Goal: Task Accomplishment & Management: Complete application form

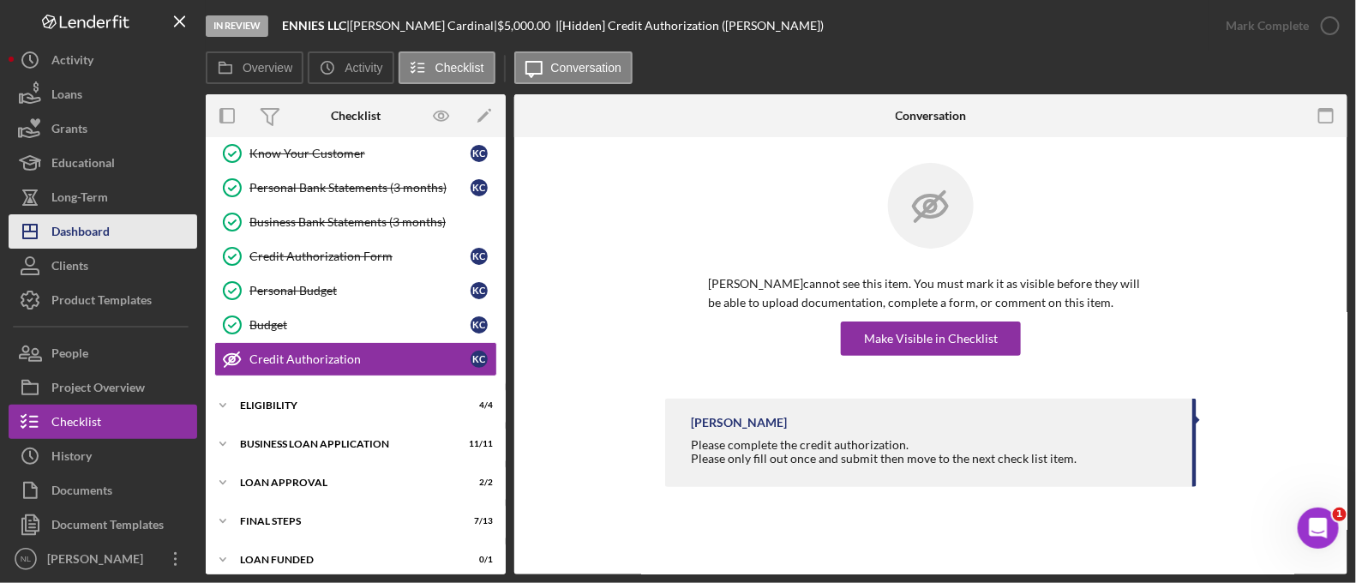
click at [107, 227] on div "Dashboard" at bounding box center [80, 233] width 58 height 39
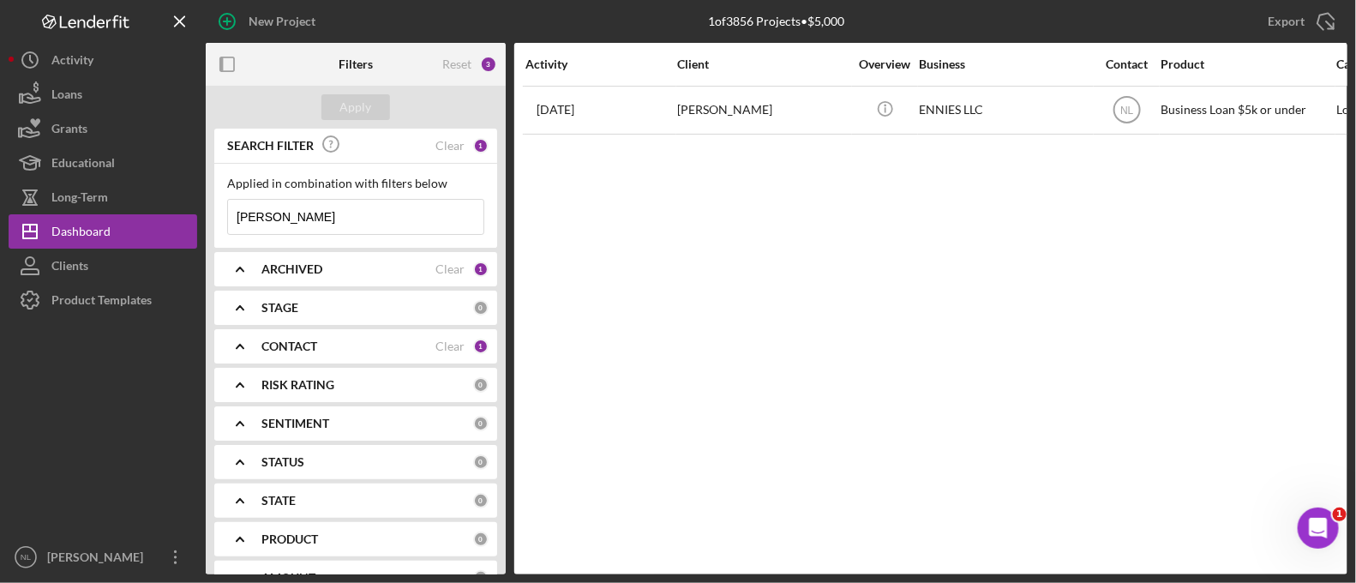
click at [333, 212] on input "[PERSON_NAME]" at bounding box center [355, 217] width 255 height 34
click at [340, 105] on div "Apply" at bounding box center [356, 107] width 32 height 26
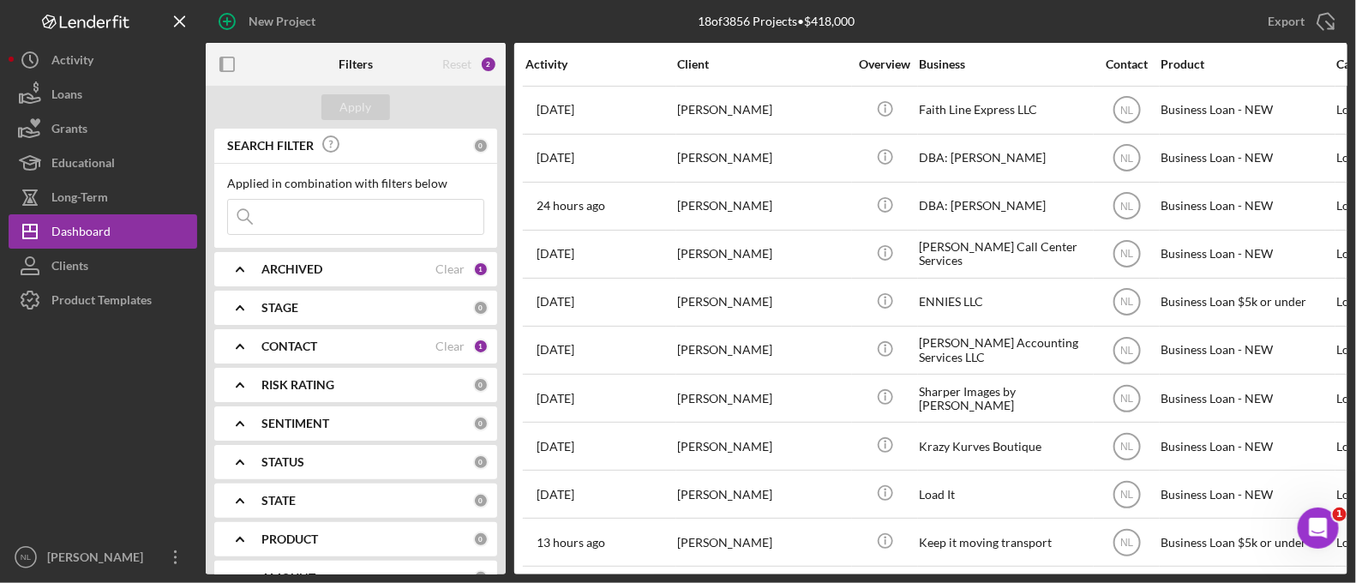
scroll to position [0, 359]
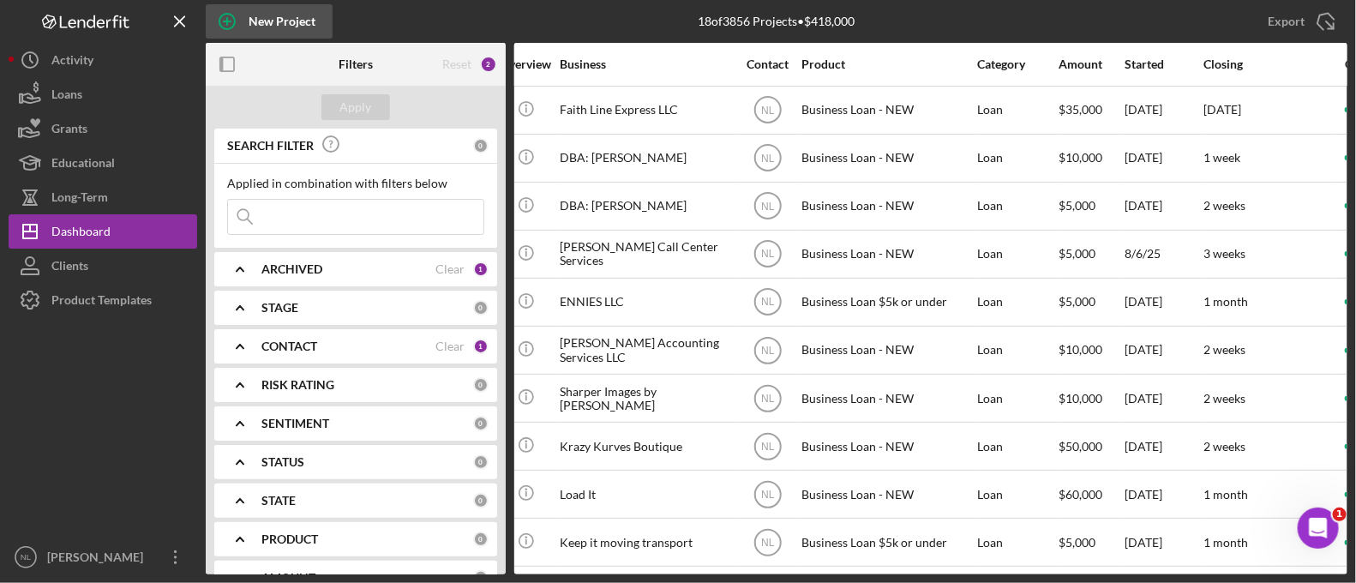
click at [304, 30] on div "New Project" at bounding box center [282, 21] width 67 height 34
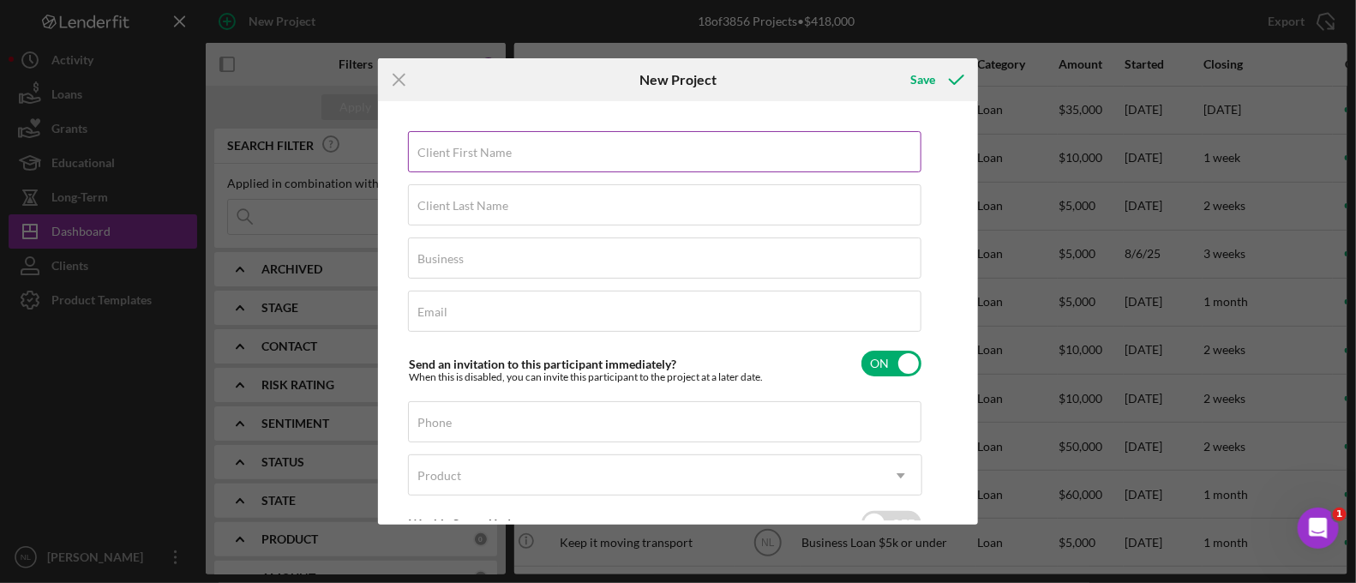
click at [612, 159] on input "Client First Name" at bounding box center [664, 151] width 513 height 41
type input "[PERSON_NAME]"
click at [534, 216] on input "Client Last Name" at bounding box center [664, 204] width 513 height 41
type input ":"
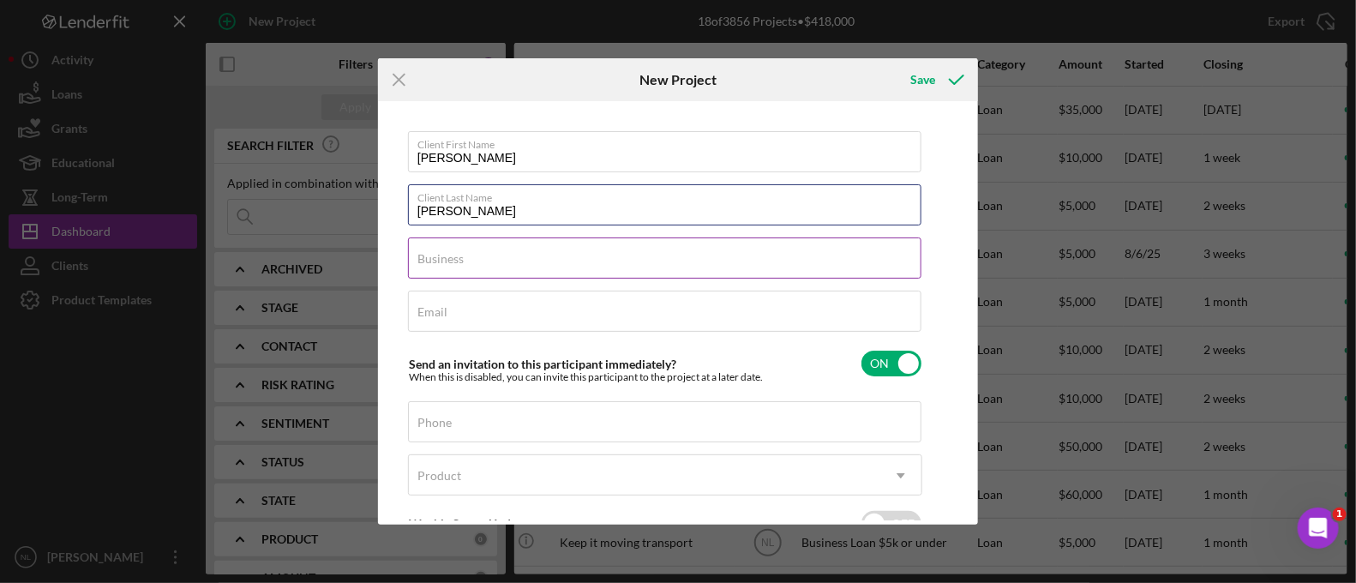
type input "[PERSON_NAME]"
click at [501, 271] on input "Business" at bounding box center [664, 257] width 513 height 41
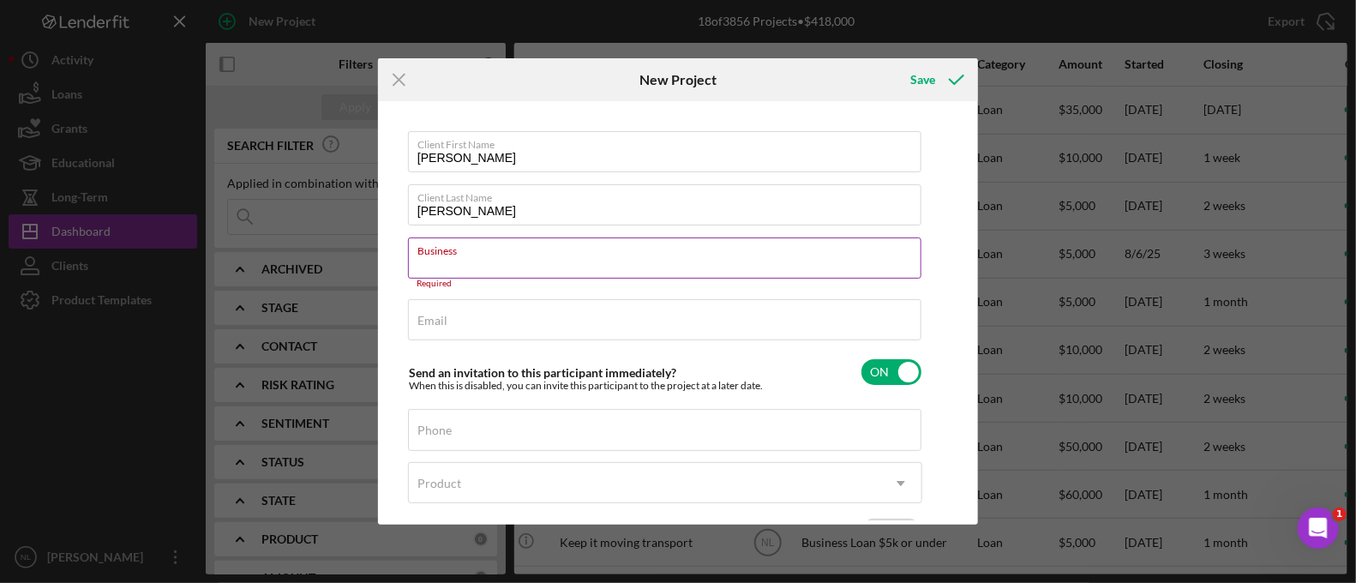
click at [459, 265] on input "Business" at bounding box center [664, 257] width 513 height 41
paste input "L OV L LLC"
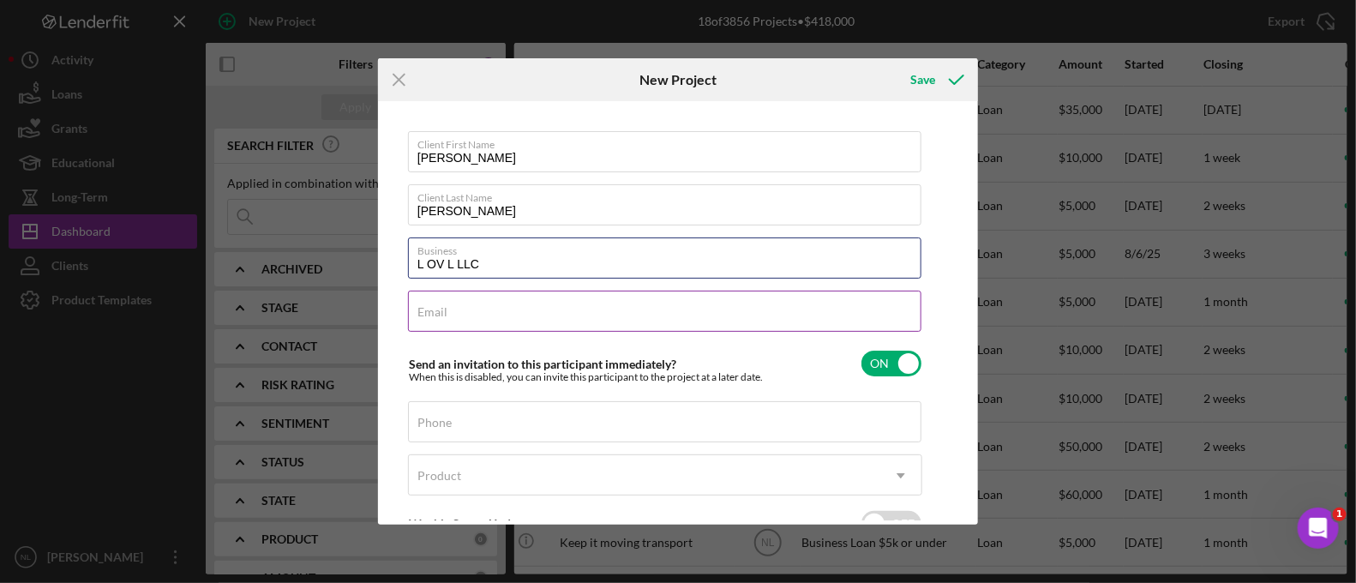
type input "L OV L LLC"
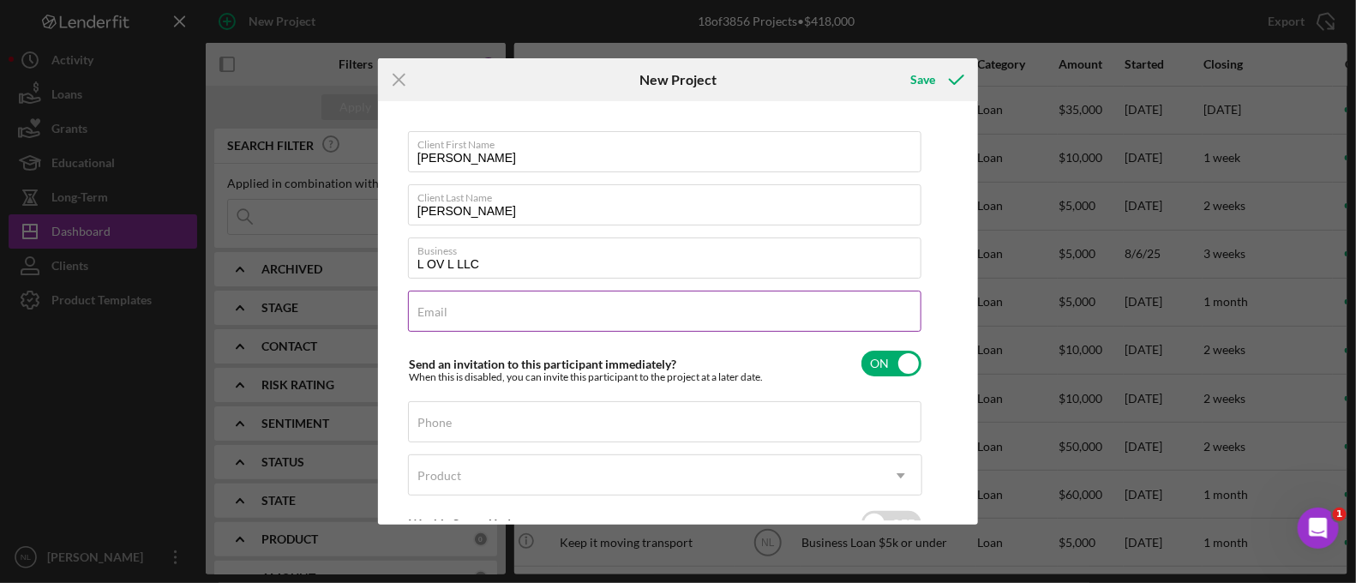
click at [478, 326] on input "Email" at bounding box center [664, 311] width 513 height 41
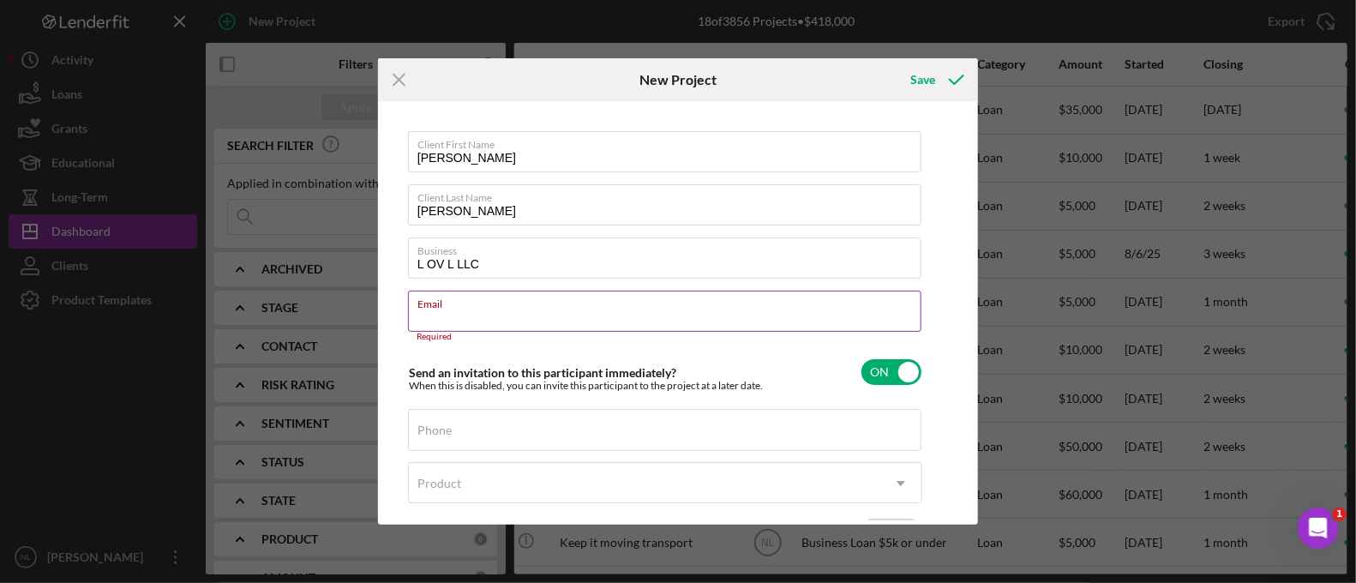
click at [445, 320] on input "Email" at bounding box center [664, 311] width 513 height 41
paste input "[EMAIL_ADDRESS][DOMAIN_NAME]"
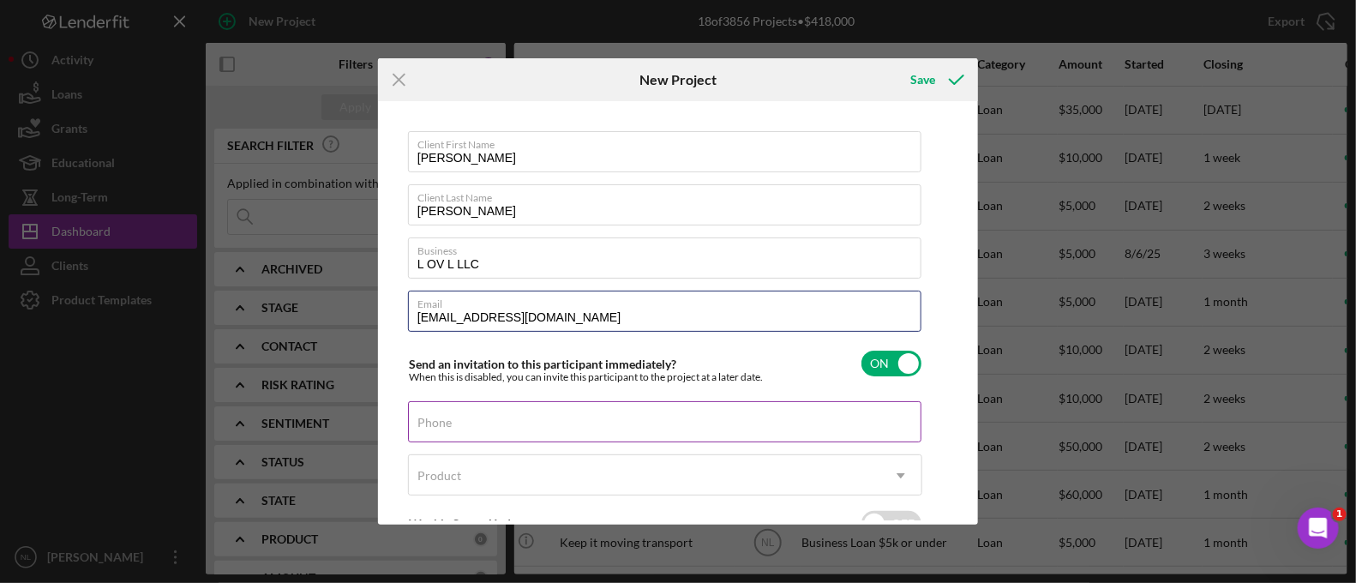
type input "[EMAIL_ADDRESS][DOMAIN_NAME]"
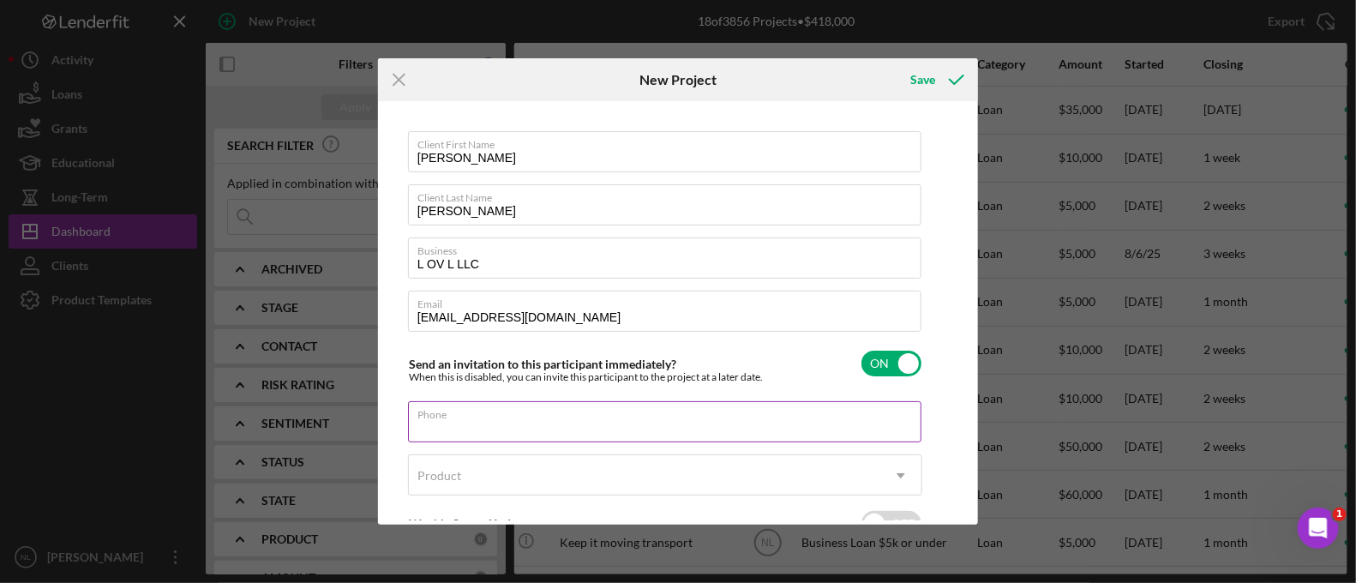
click at [480, 424] on div "Phone" at bounding box center [665, 422] width 514 height 43
click at [501, 420] on input "Phone" at bounding box center [664, 421] width 513 height 41
drag, startPoint x: 501, startPoint y: 420, endPoint x: 447, endPoint y: 426, distance: 54.3
click at [447, 426] on input "Phone" at bounding box center [664, 421] width 513 height 41
paste input "[PHONE_NUMBER]"
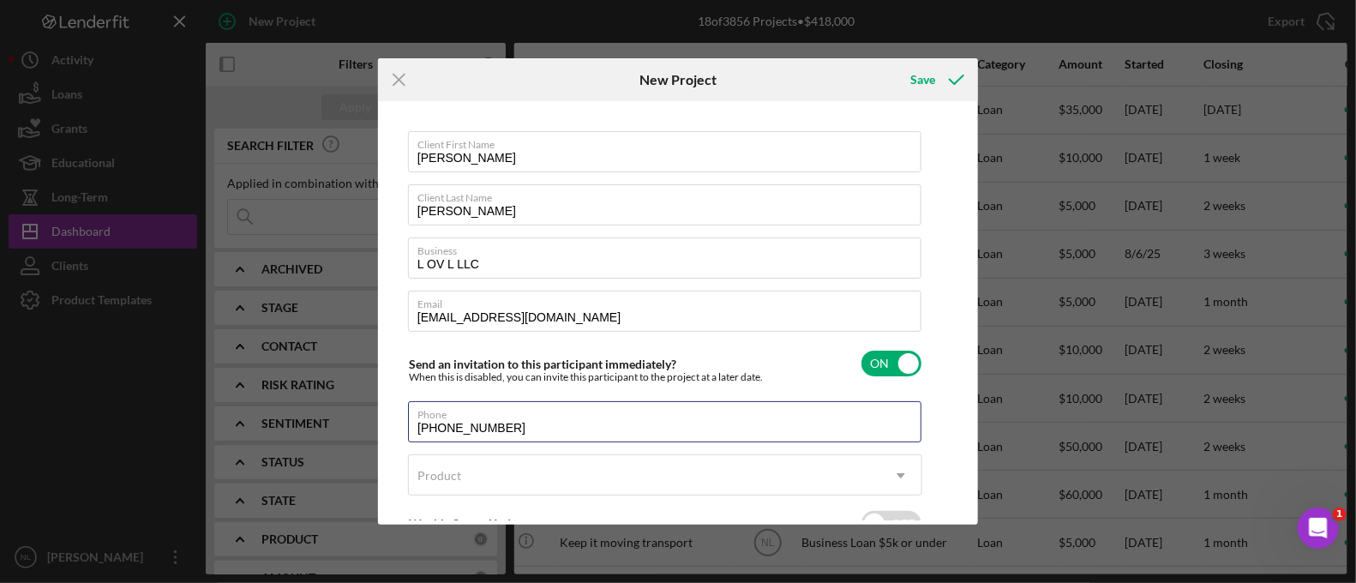
scroll to position [116, 0]
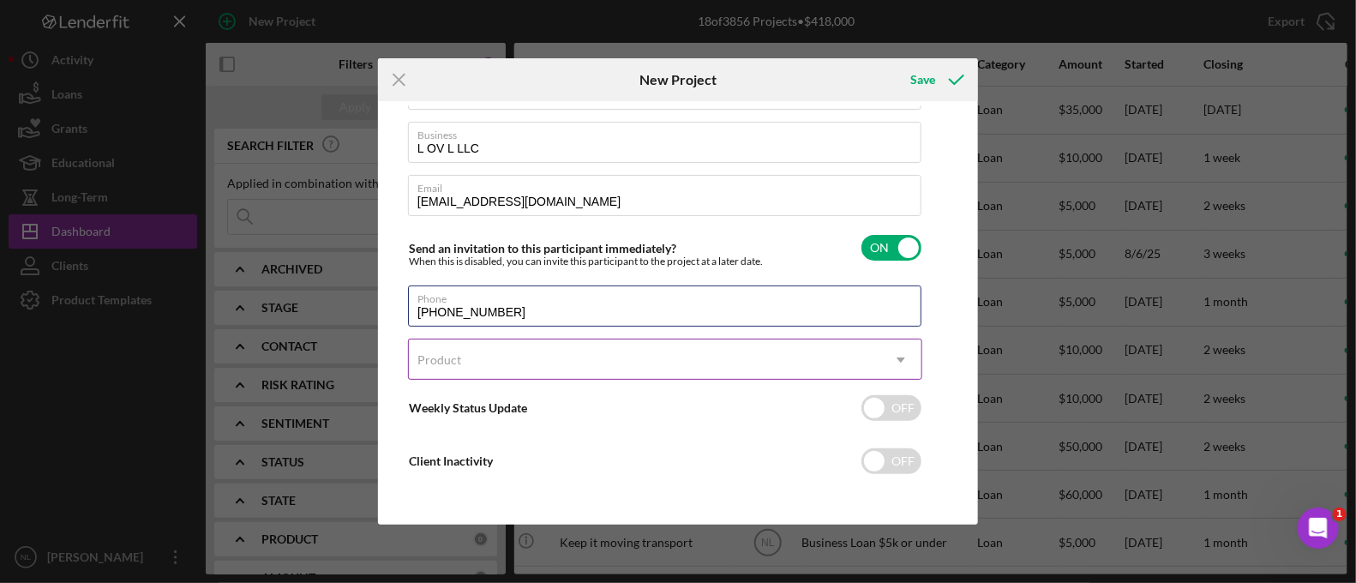
type input "[PHONE_NUMBER]"
click at [483, 358] on div "Product" at bounding box center [644, 359] width 471 height 39
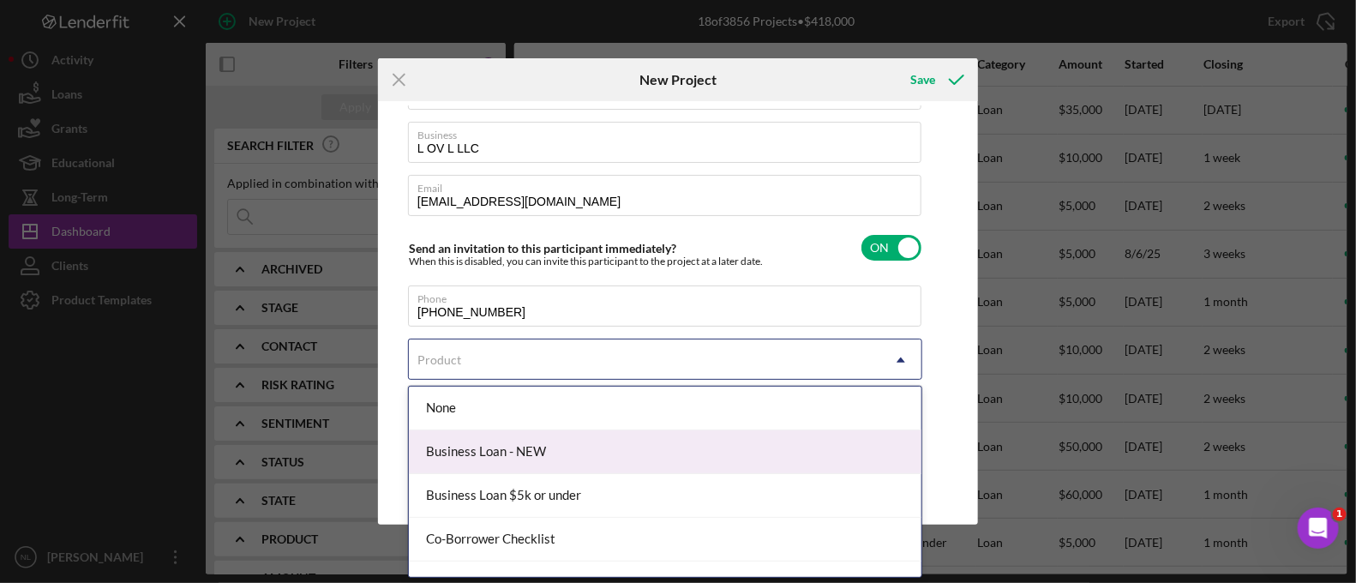
click at [566, 451] on div "Business Loan - NEW" at bounding box center [665, 452] width 513 height 44
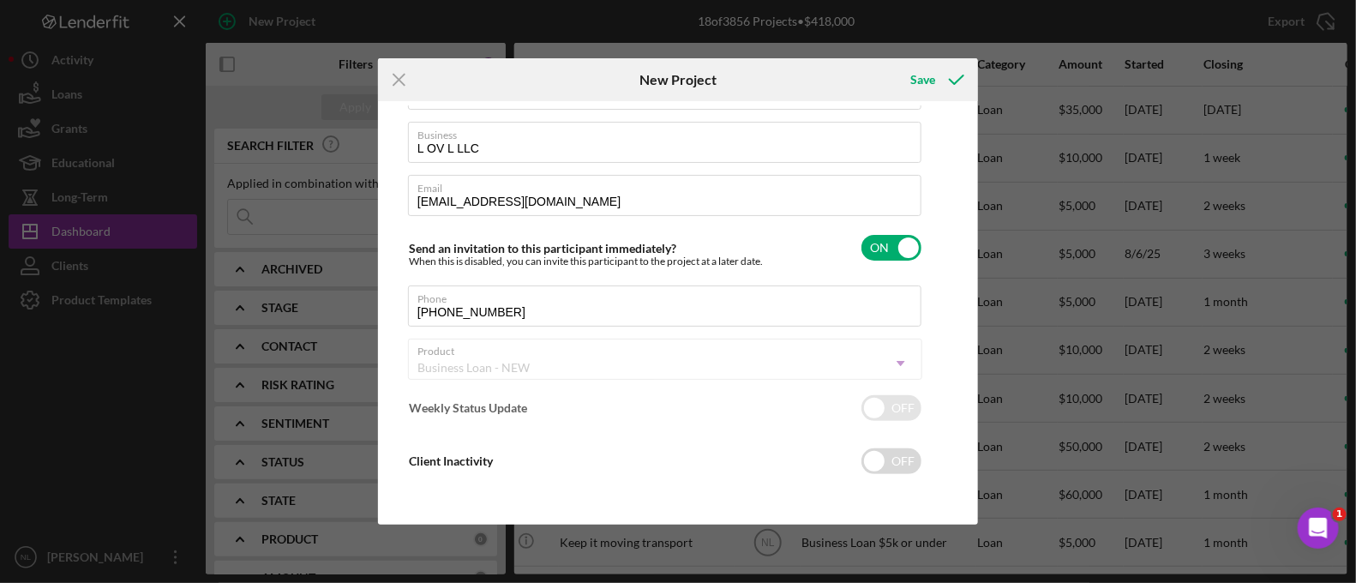
checkbox input "true"
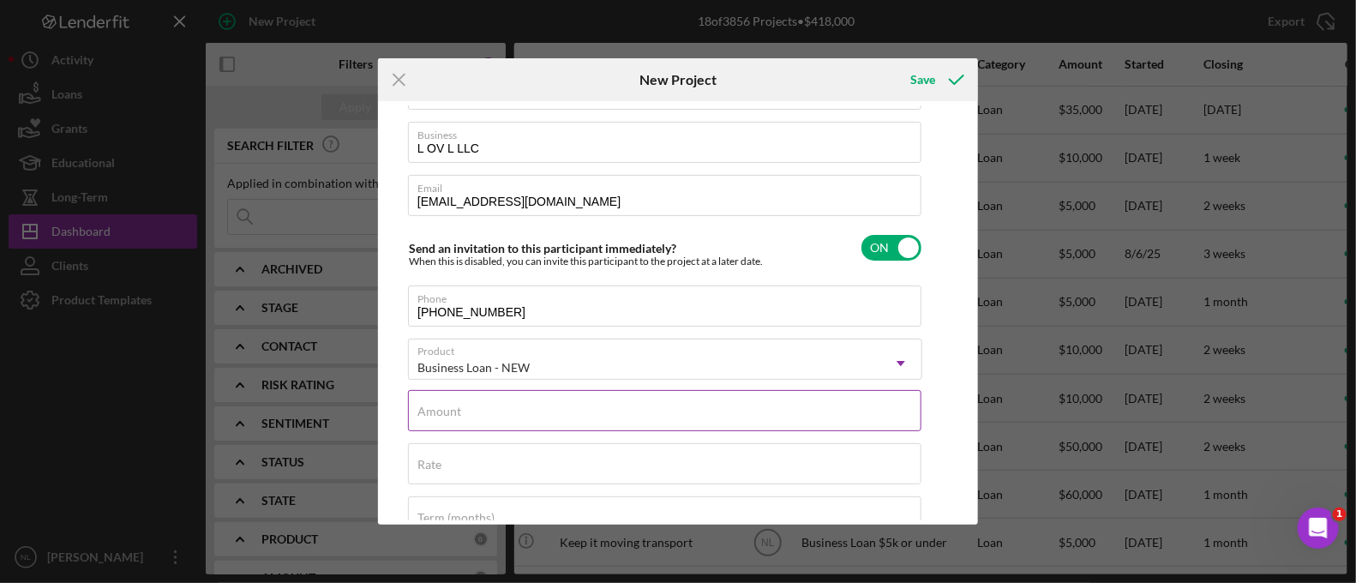
click at [481, 417] on input "Amount" at bounding box center [664, 410] width 513 height 41
type input "$5,000"
click at [466, 460] on div "Rate" at bounding box center [665, 464] width 514 height 43
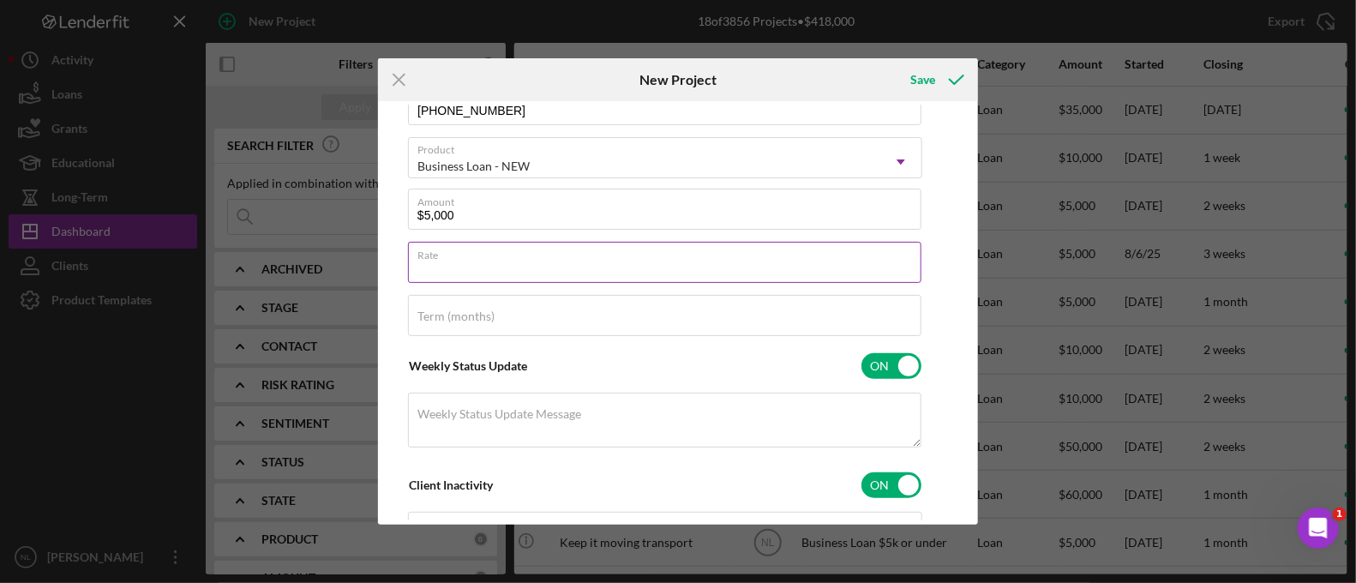
scroll to position [261, 0]
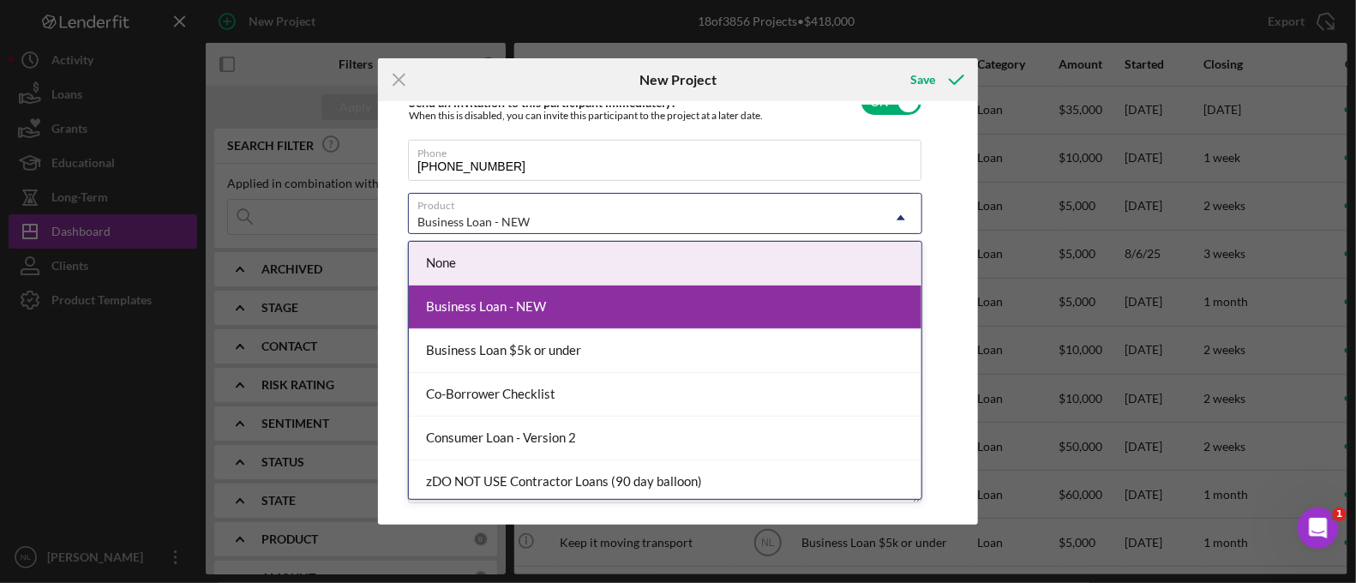
click at [473, 229] on div "Business Loan - NEW" at bounding box center [644, 221] width 471 height 39
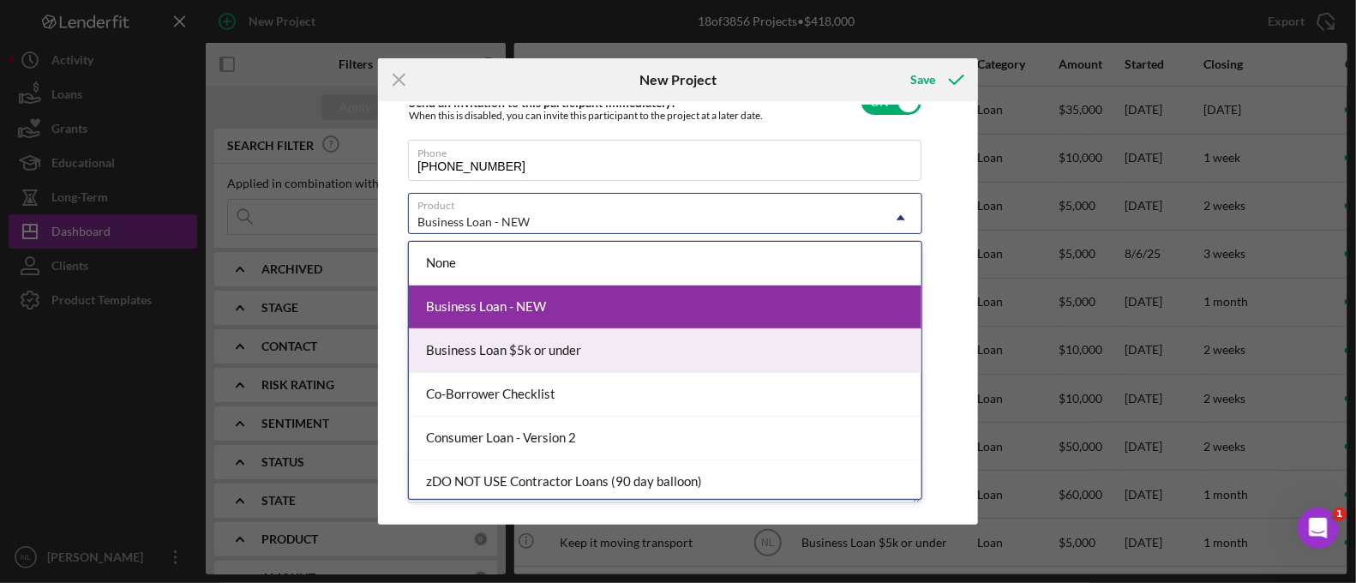
click at [559, 336] on div "Business Loan $5k or under" at bounding box center [665, 351] width 513 height 44
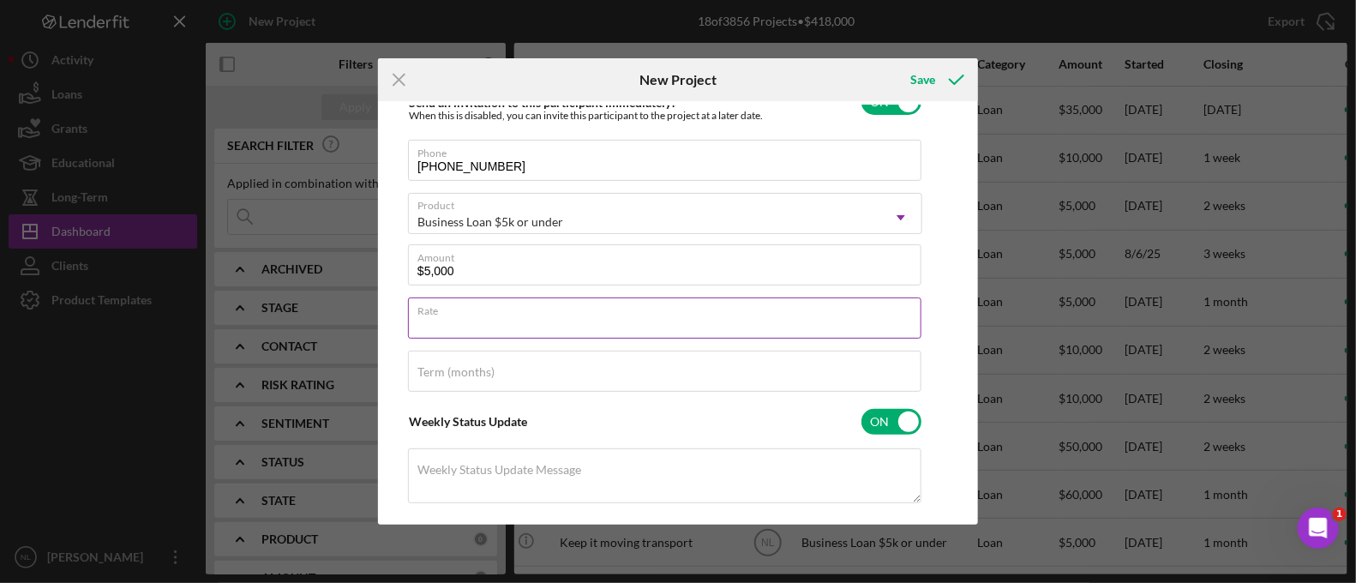
click at [471, 305] on div "Rate" at bounding box center [665, 318] width 514 height 43
type input "8.500%"
click at [497, 397] on div "Client First Name [PERSON_NAME] Client Last Name [PERSON_NAME] Business L OV L …" at bounding box center [665, 282] width 514 height 824
click at [497, 392] on div "Term (months)" at bounding box center [665, 372] width 514 height 43
click at [497, 381] on input "Term (months)" at bounding box center [664, 371] width 513 height 41
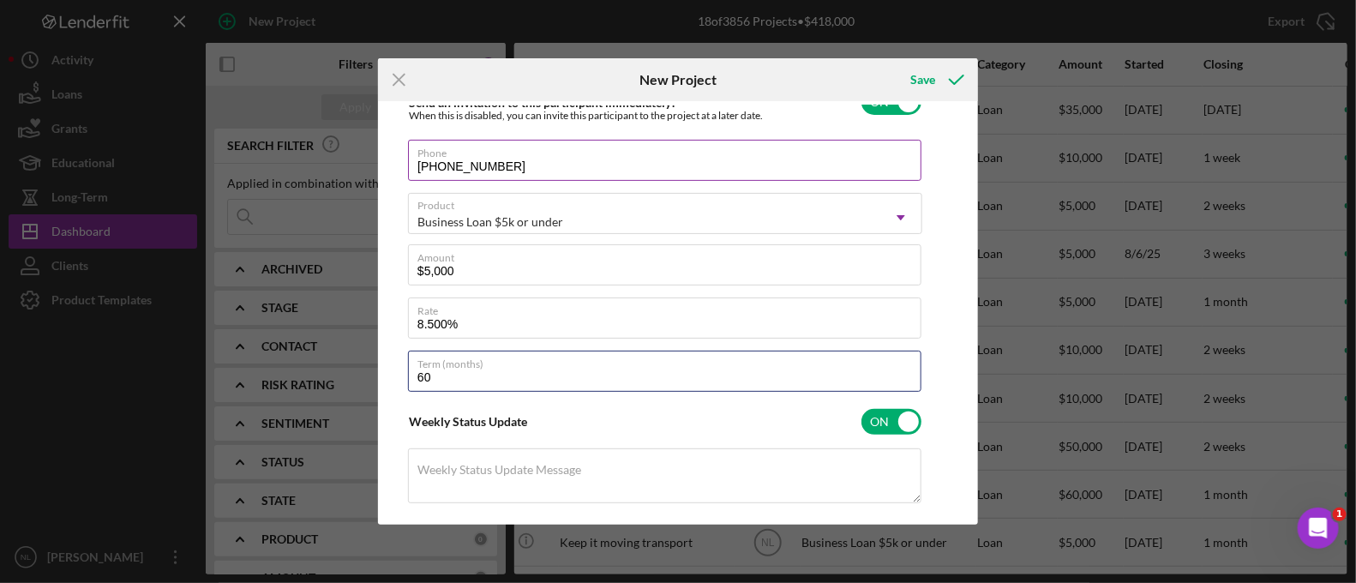
scroll to position [0, 0]
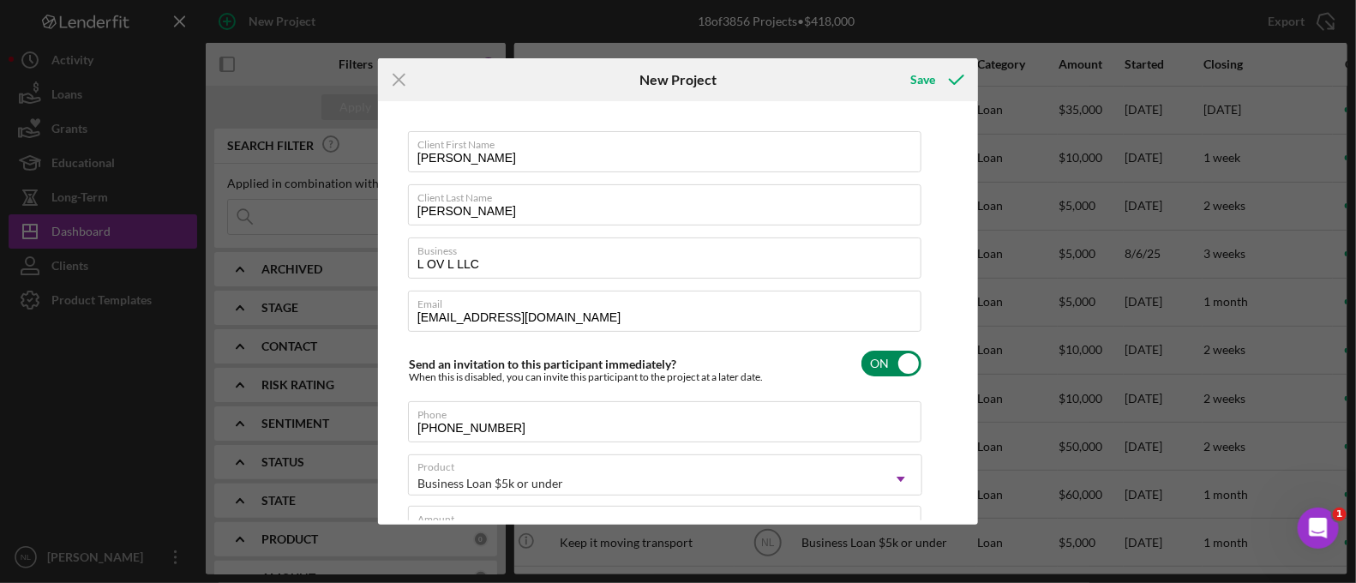
type input "60"
click at [906, 361] on input "checkbox" at bounding box center [891, 364] width 60 height 26
checkbox input "false"
click at [940, 85] on icon "submit" at bounding box center [956, 79] width 43 height 43
checkbox input "true"
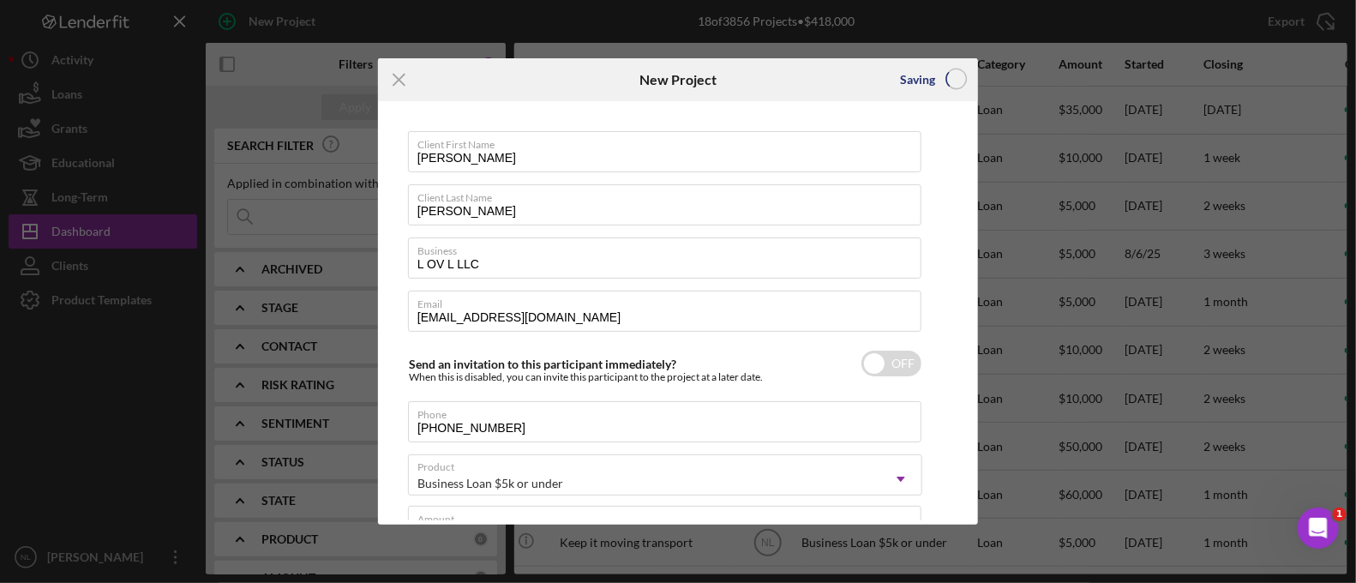
checkbox input "false"
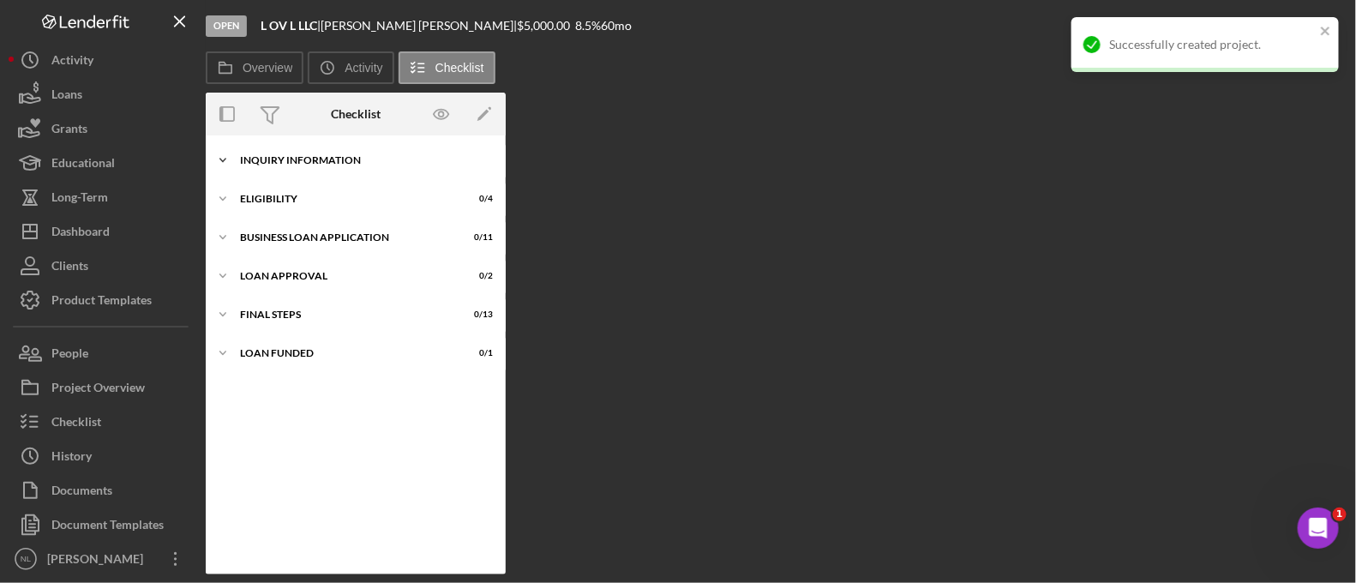
click at [322, 165] on div "Icon/Expander INQUIRY INFORMATION 0 / 11" at bounding box center [356, 160] width 300 height 34
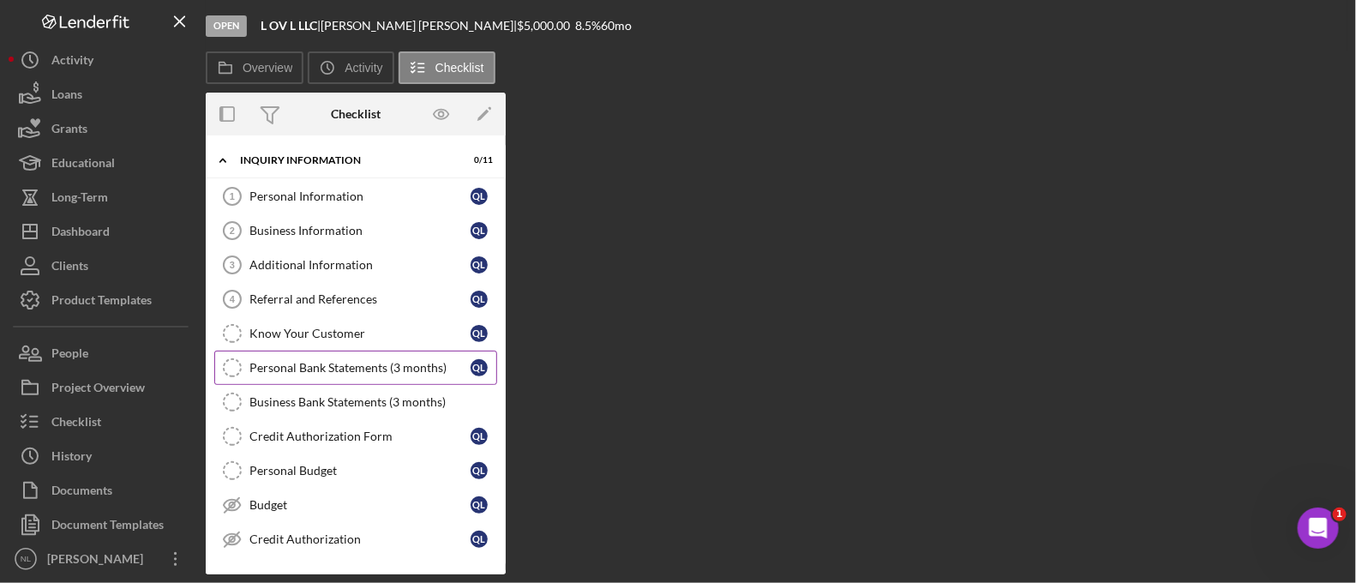
scroll to position [73, 0]
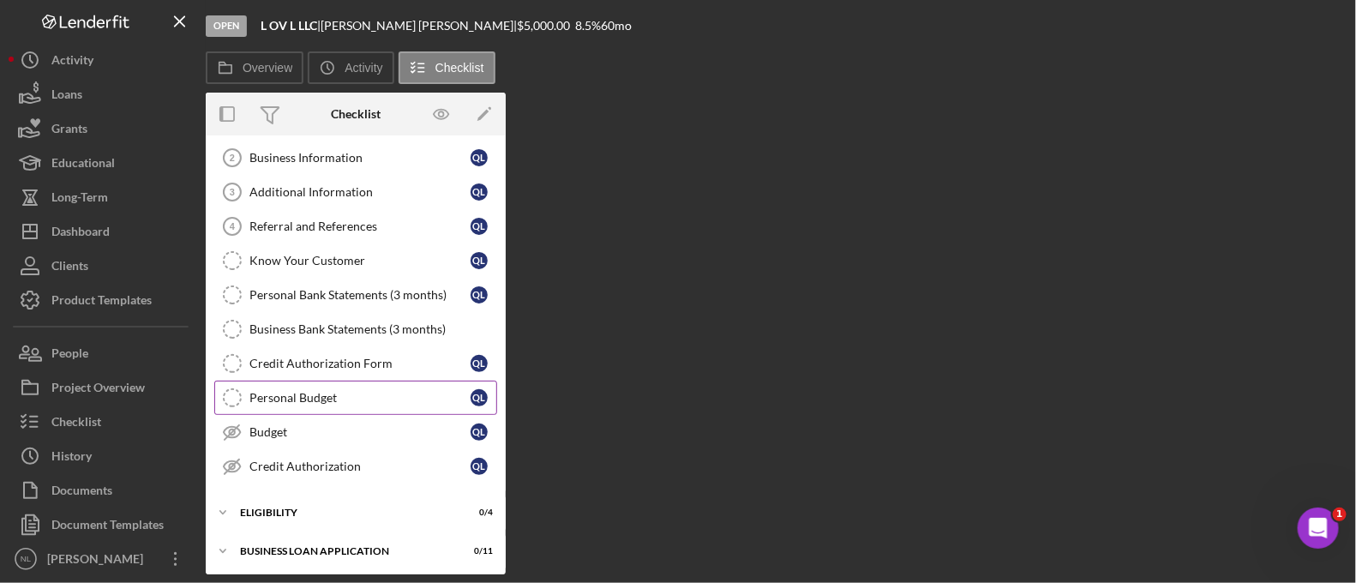
click at [317, 383] on link "Personal Budget Personal Budget Q L" at bounding box center [355, 398] width 283 height 34
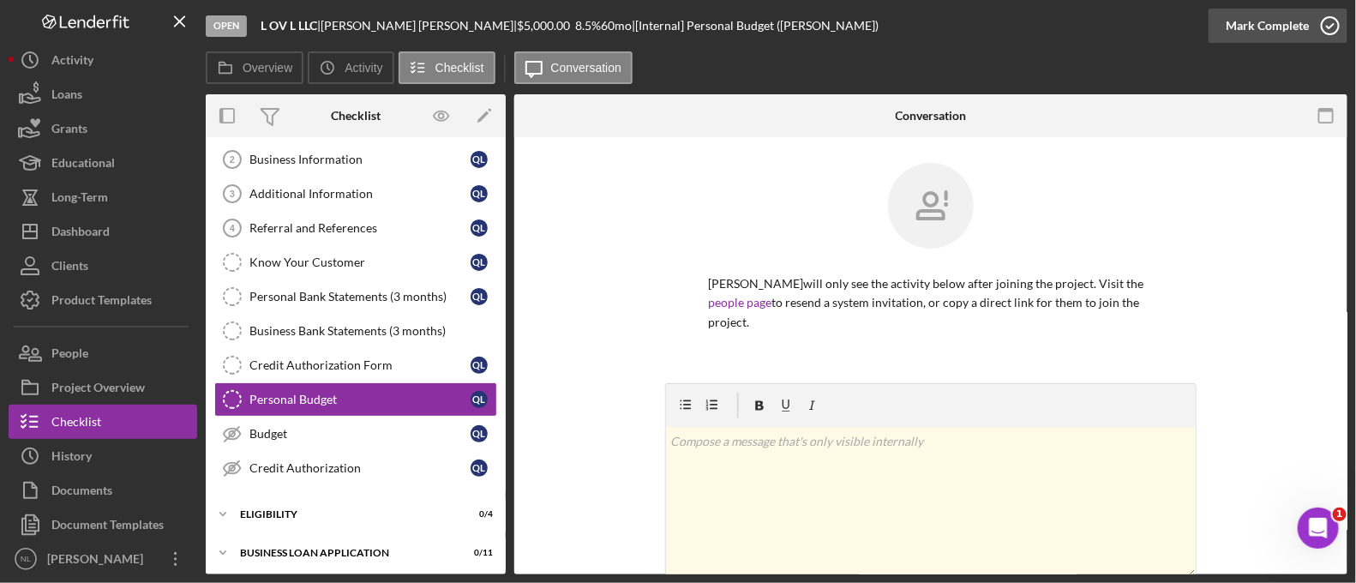
click at [1254, 30] on div "Mark Complete" at bounding box center [1267, 26] width 83 height 34
click at [403, 365] on div "Credit Authorization Form" at bounding box center [359, 365] width 221 height 14
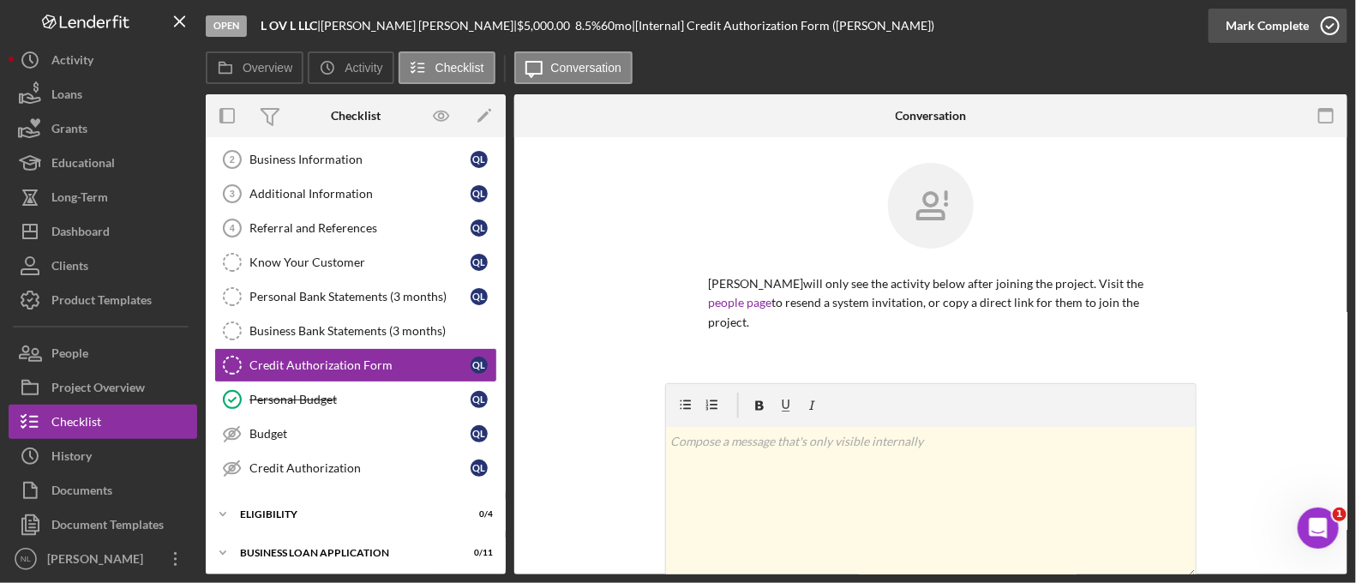
click at [1250, 15] on div "Mark Complete" at bounding box center [1267, 26] width 83 height 34
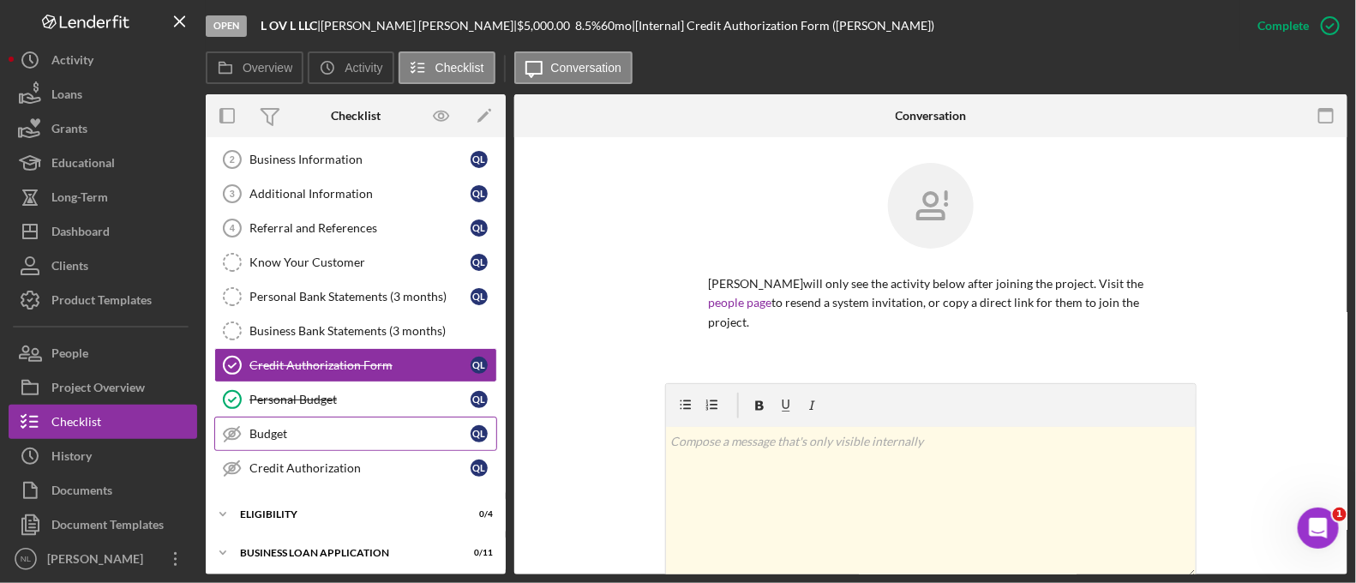
click at [363, 446] on link "Budget Budget Q L" at bounding box center [355, 434] width 283 height 34
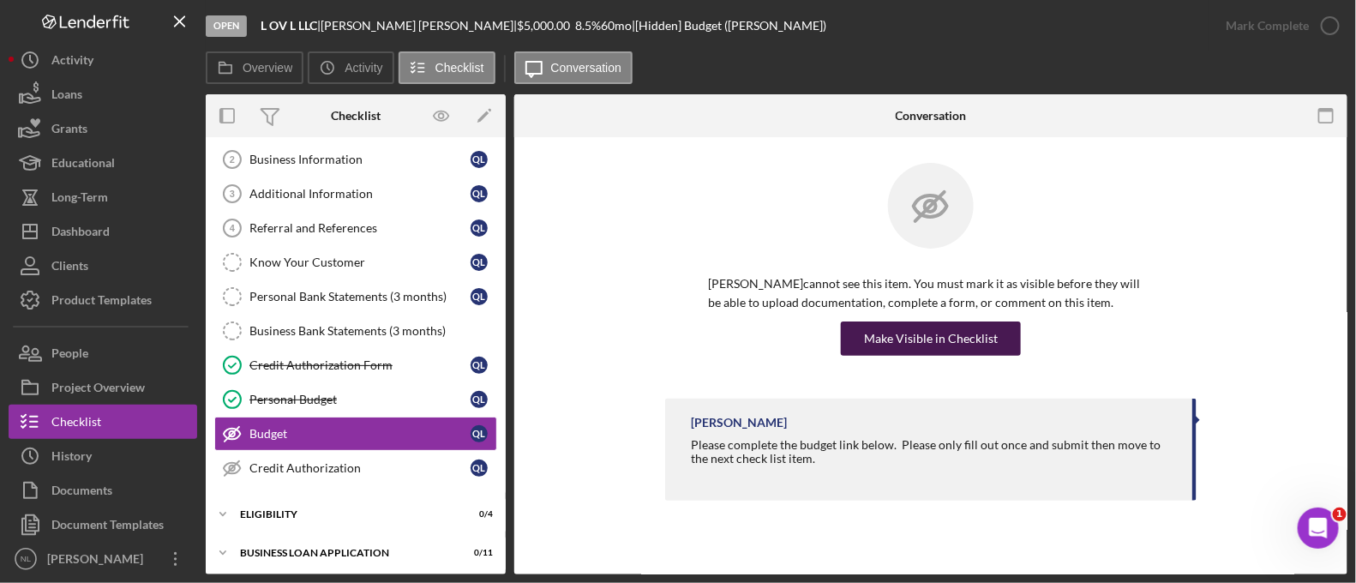
click at [872, 328] on div "Make Visible in Checklist" at bounding box center [931, 338] width 134 height 34
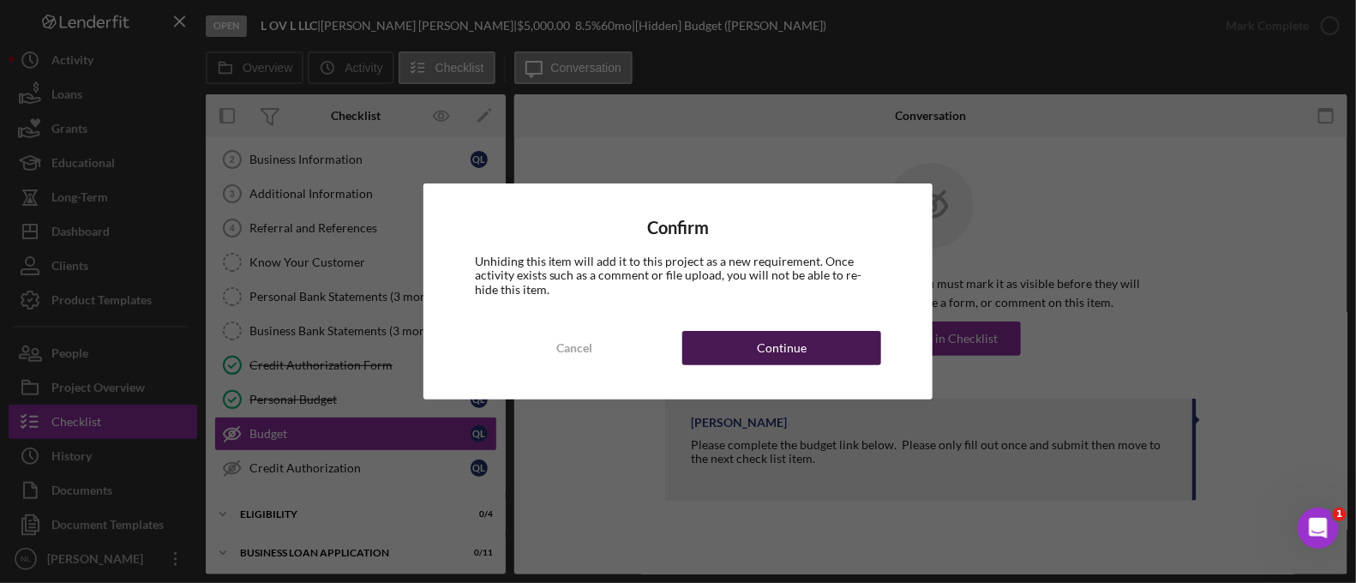
click at [838, 347] on button "Continue" at bounding box center [781, 348] width 199 height 34
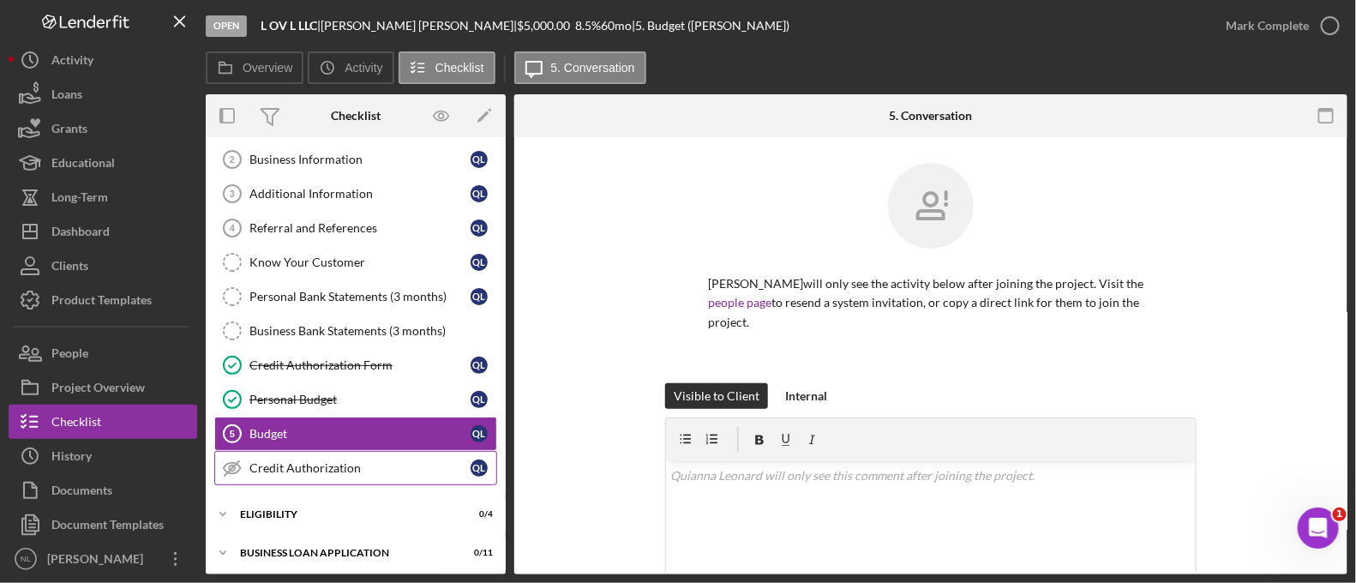
click at [423, 479] on link "Credit Authorization Credit Authorization Q L" at bounding box center [355, 468] width 283 height 34
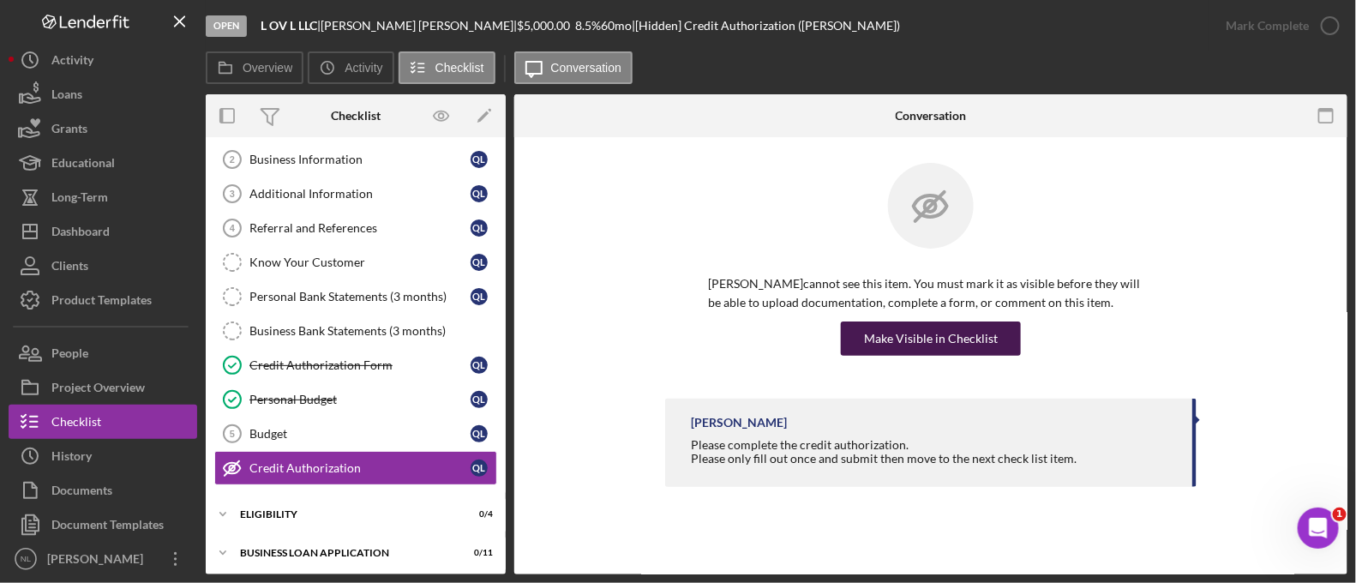
click at [907, 353] on div "Make Visible in Checklist" at bounding box center [931, 338] width 134 height 34
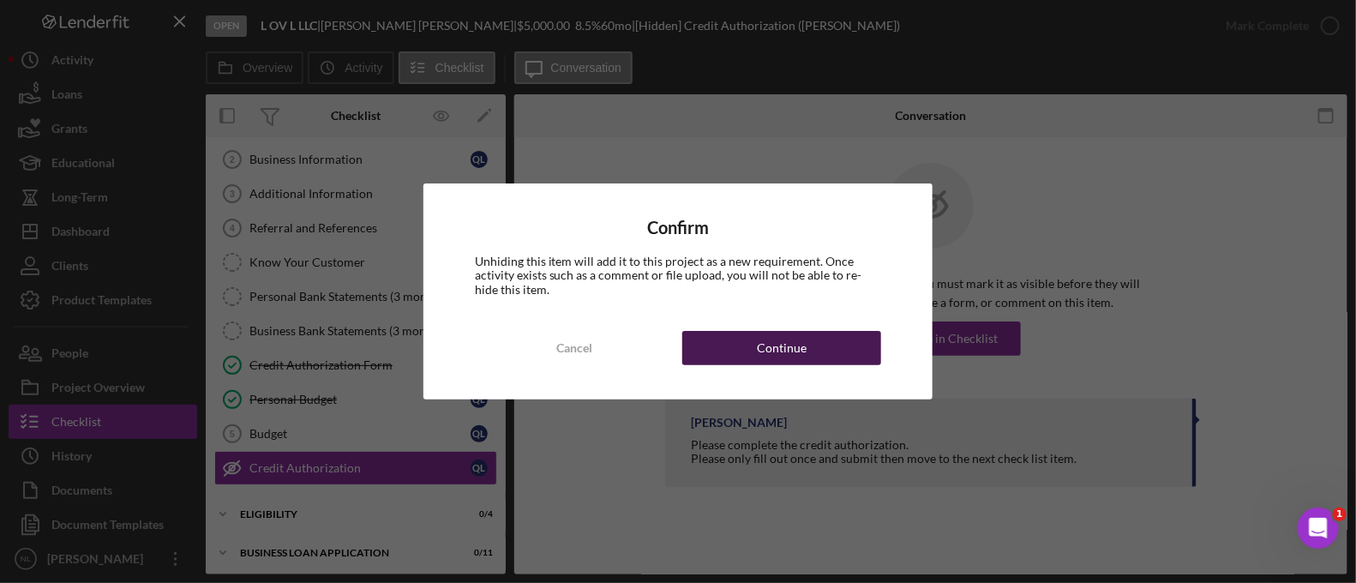
click at [840, 347] on button "Continue" at bounding box center [781, 348] width 199 height 34
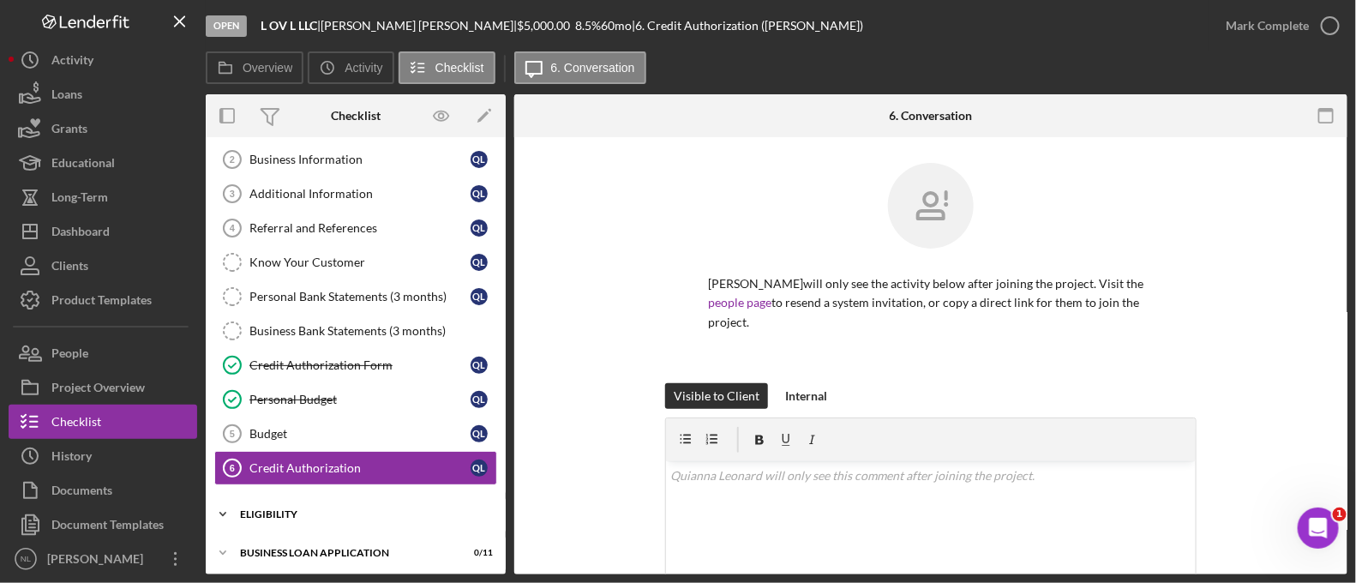
click at [287, 520] on div "Icon/Expander Eligibility 0 / 4" at bounding box center [356, 514] width 300 height 34
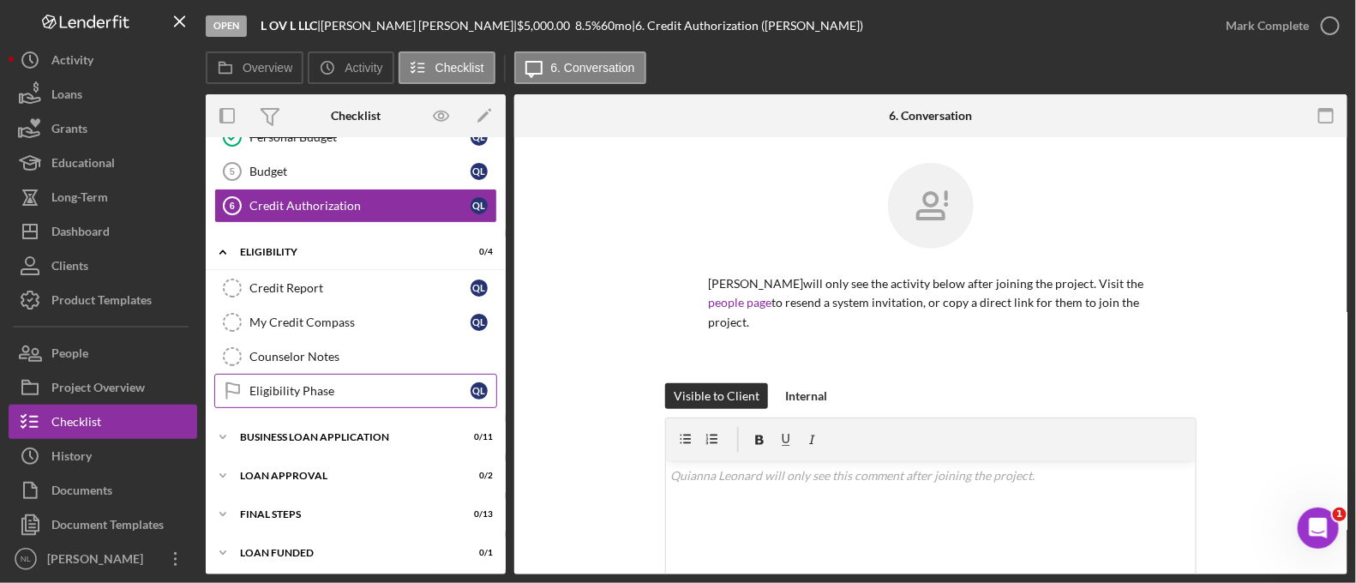
click at [313, 385] on div "Eligibility Phase" at bounding box center [359, 391] width 221 height 14
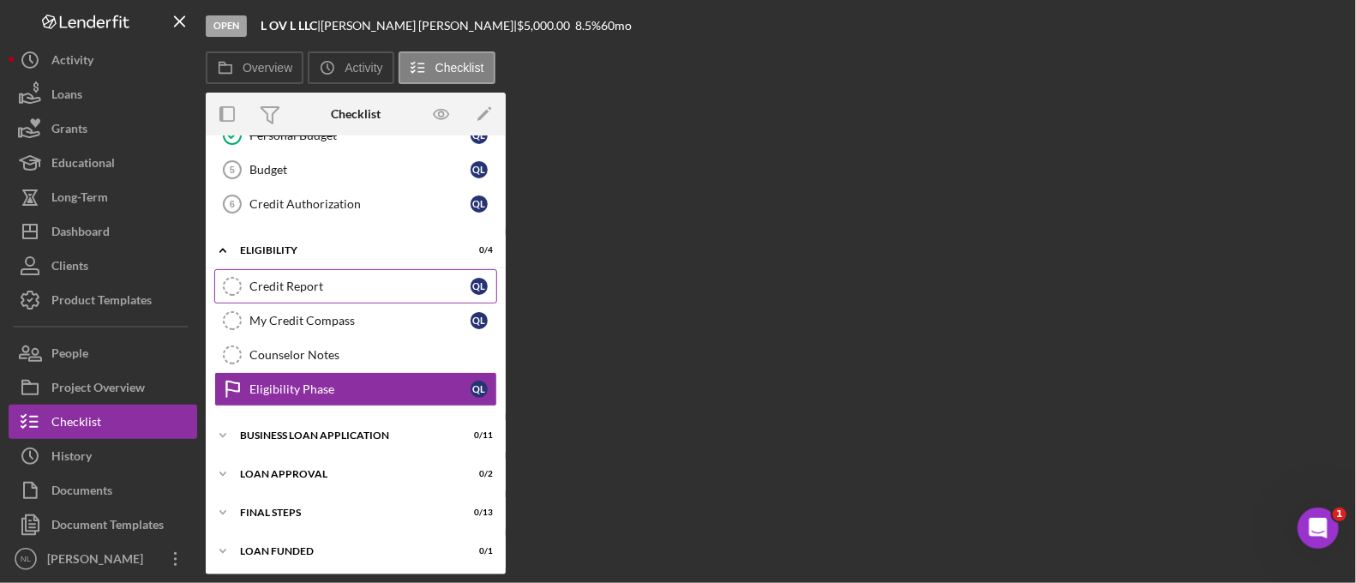
scroll to position [335, 0]
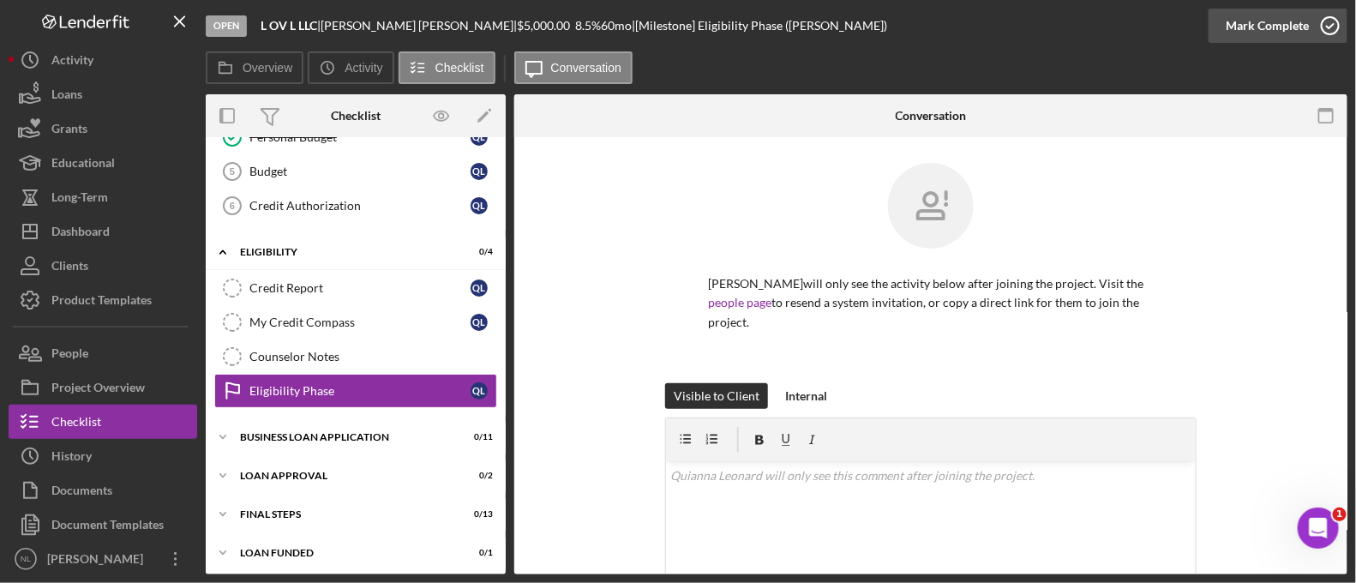
click at [1290, 23] on div "Mark Complete" at bounding box center [1267, 26] width 83 height 34
click at [382, 357] on div "Counselor Notes" at bounding box center [372, 357] width 247 height 14
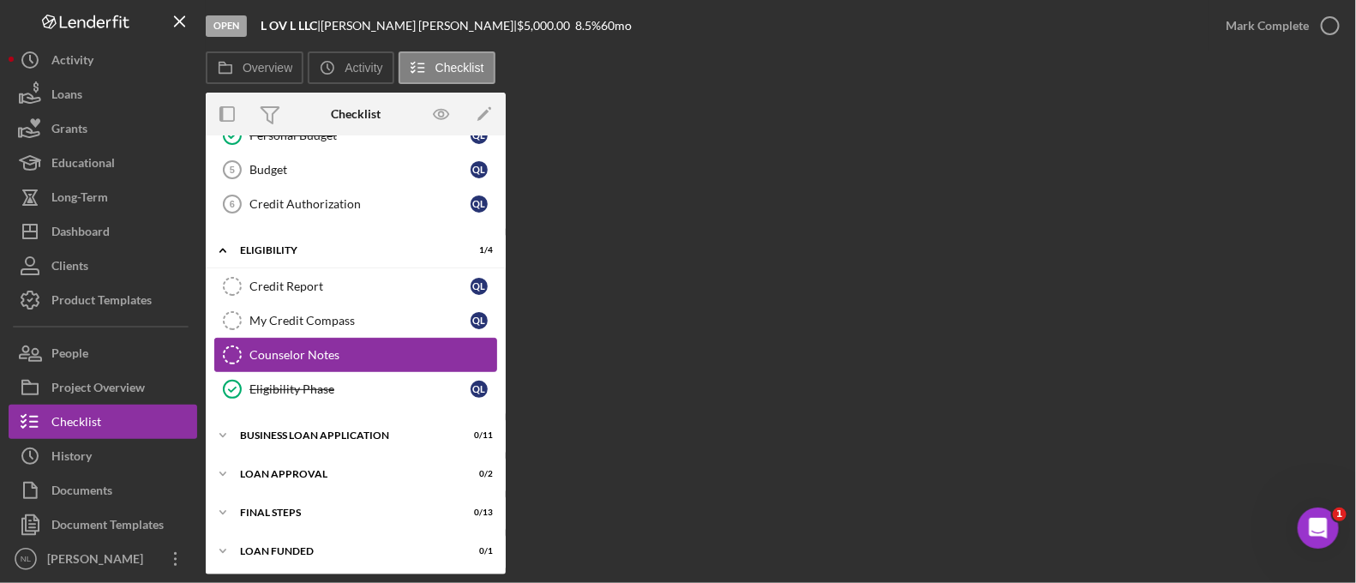
scroll to position [335, 0]
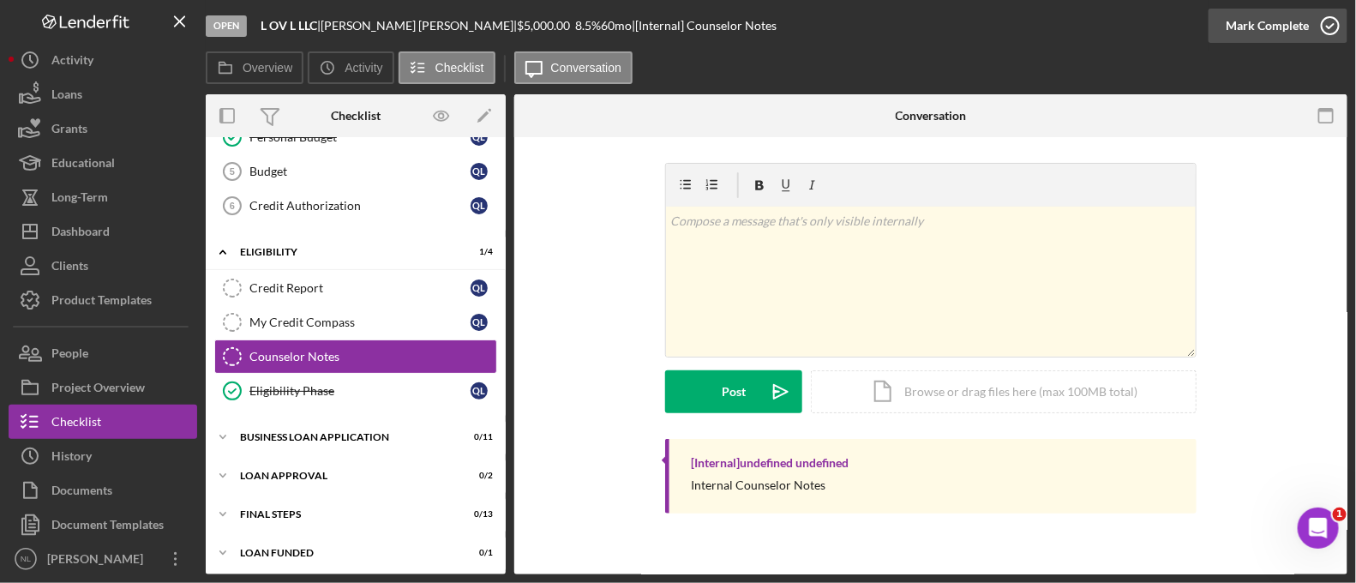
click at [1262, 15] on div "Mark Complete" at bounding box center [1267, 26] width 83 height 34
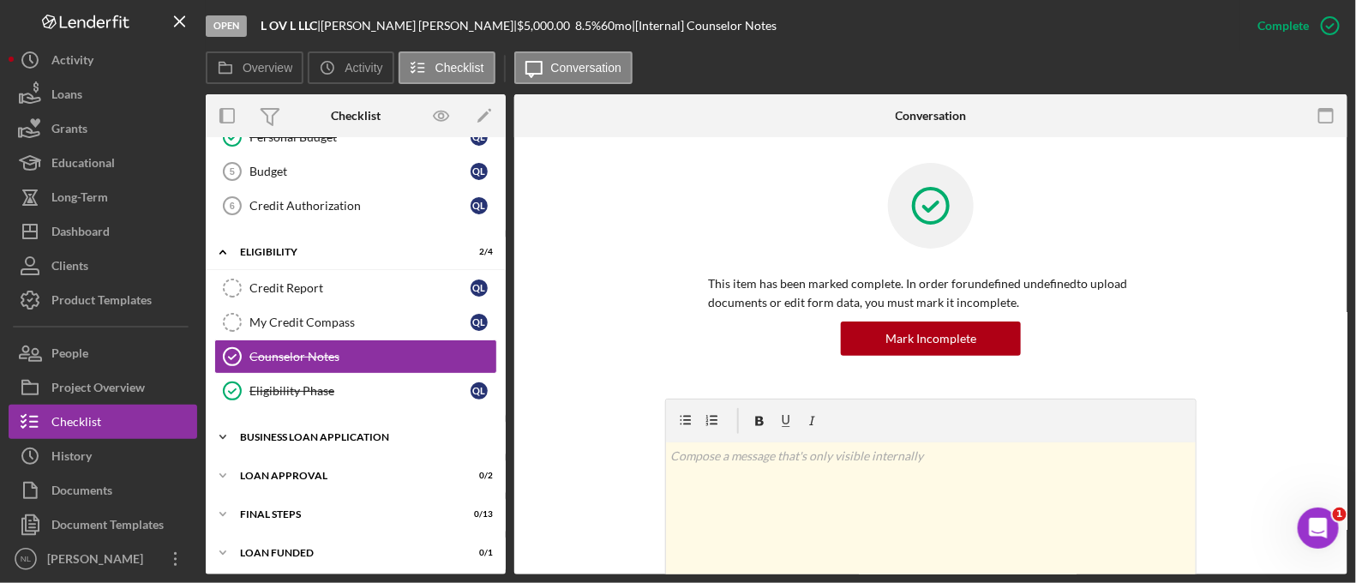
click at [370, 435] on div "BUSINESS LOAN APPLICATION" at bounding box center [362, 437] width 244 height 10
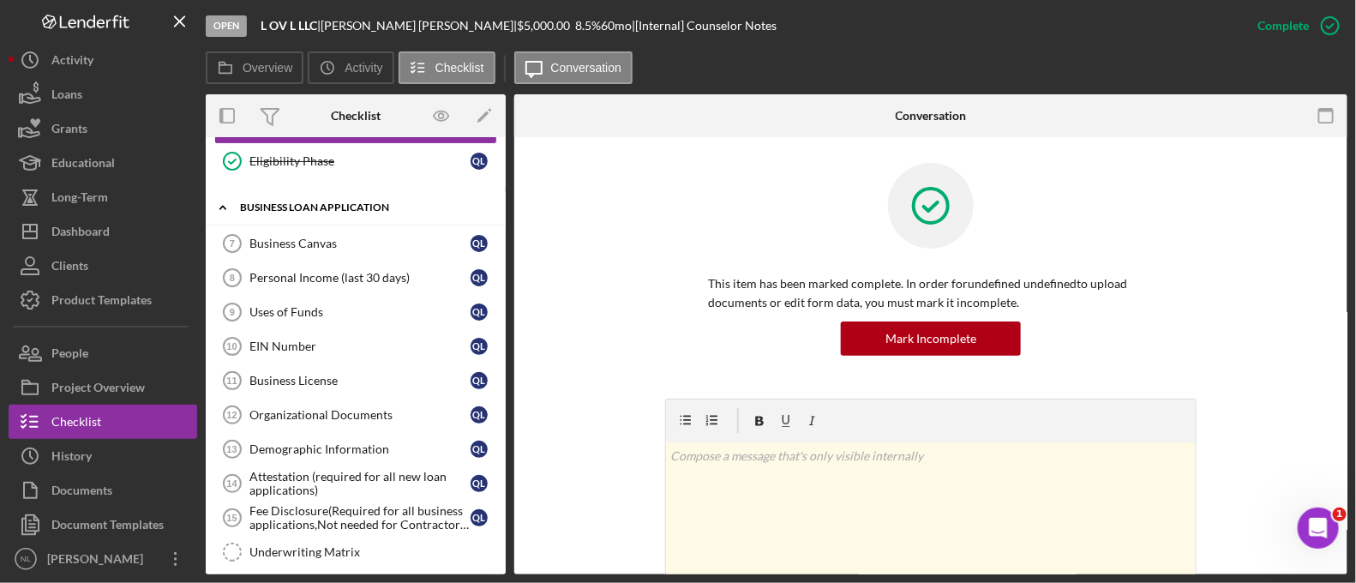
scroll to position [718, 0]
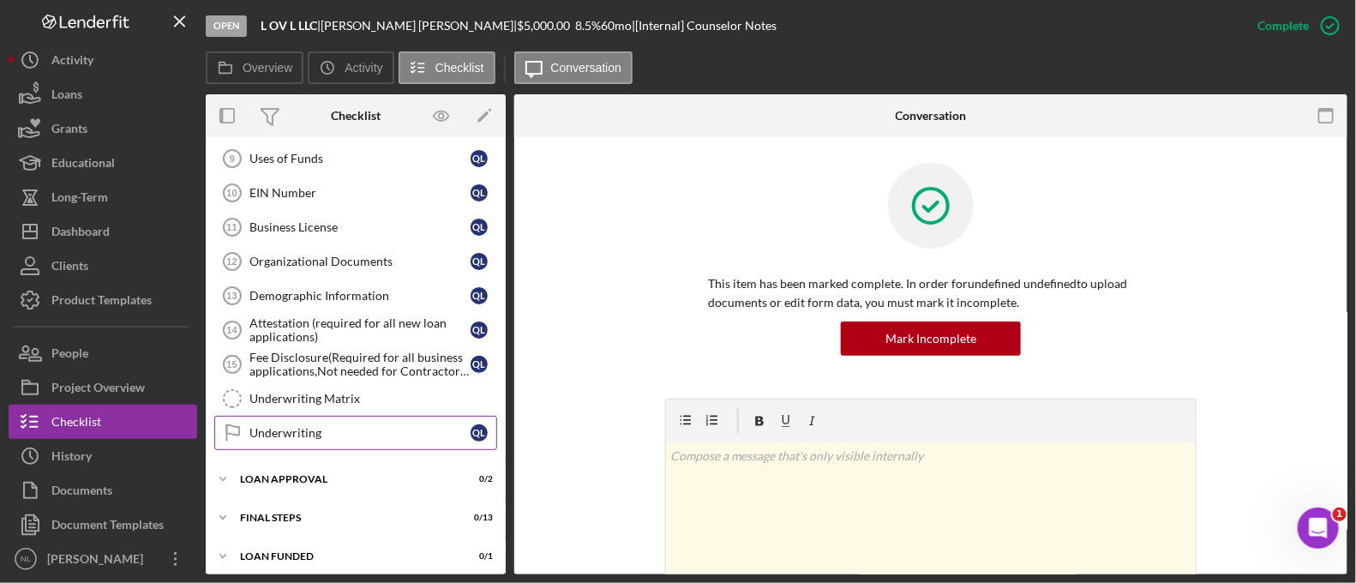
click at [314, 426] on div "Underwriting" at bounding box center [359, 433] width 221 height 14
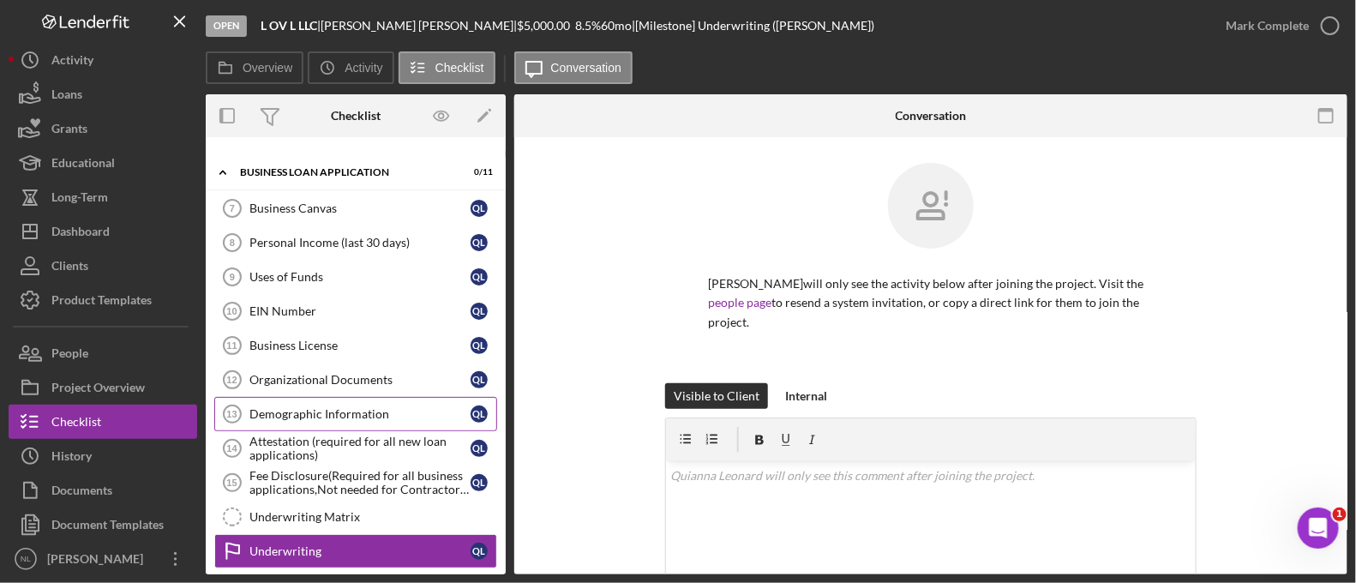
scroll to position [718, 0]
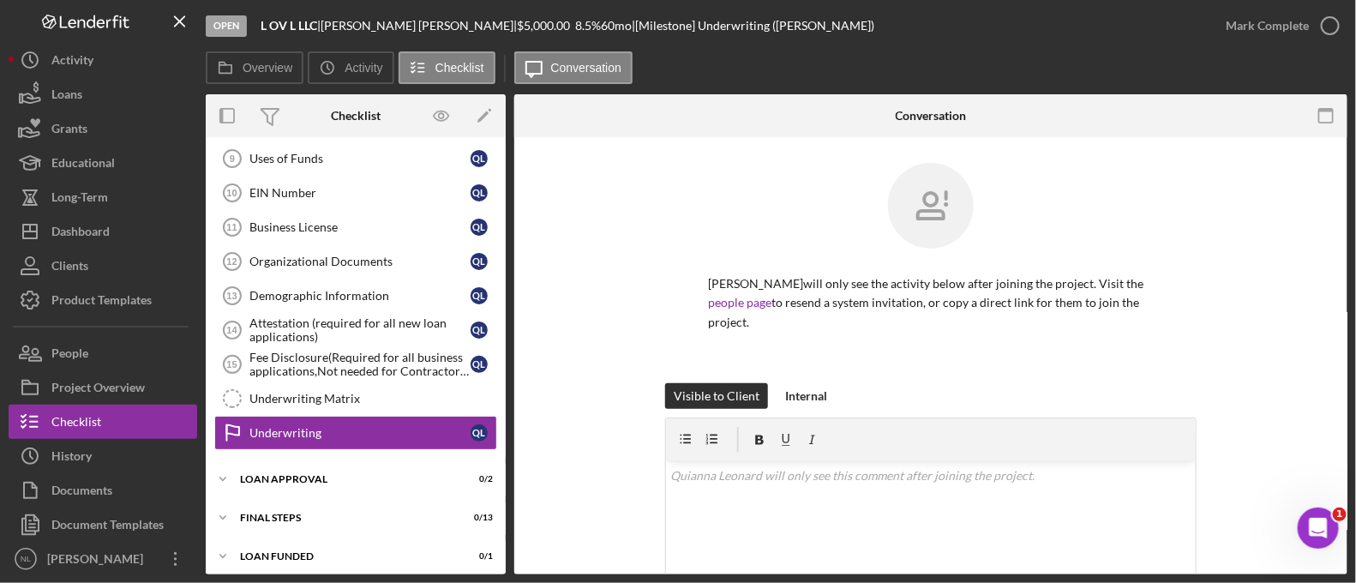
click at [359, 489] on div "Icon/Expander INQUIRY INFORMATION 2 / 11 Personal Information 1 Personal Inform…" at bounding box center [356, 0] width 300 height 1147
click at [327, 474] on div "Loan Approval" at bounding box center [362, 479] width 244 height 10
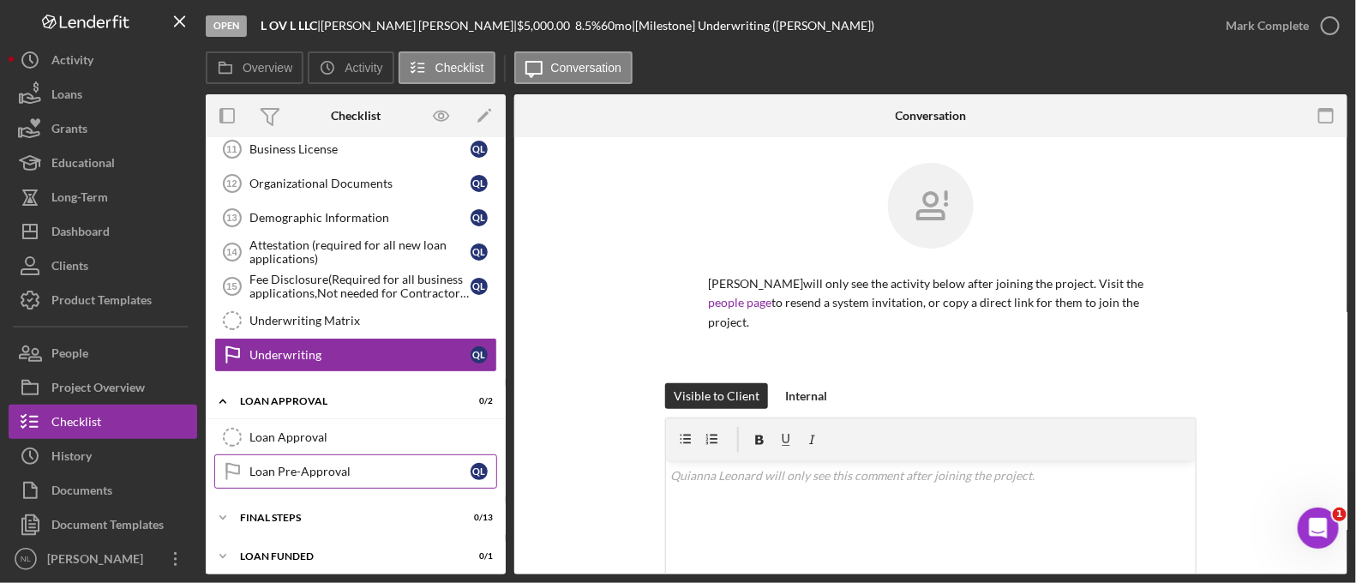
click at [369, 465] on div "Loan Pre-Approval" at bounding box center [359, 472] width 221 height 14
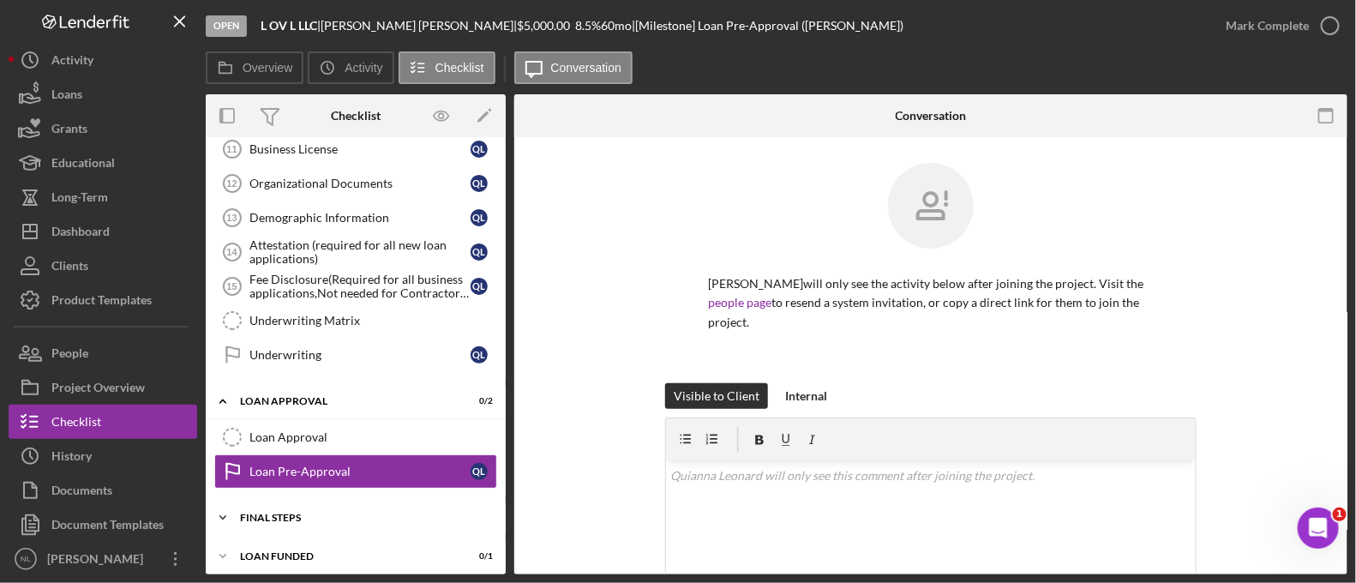
click at [324, 513] on div "Final Steps" at bounding box center [362, 518] width 244 height 10
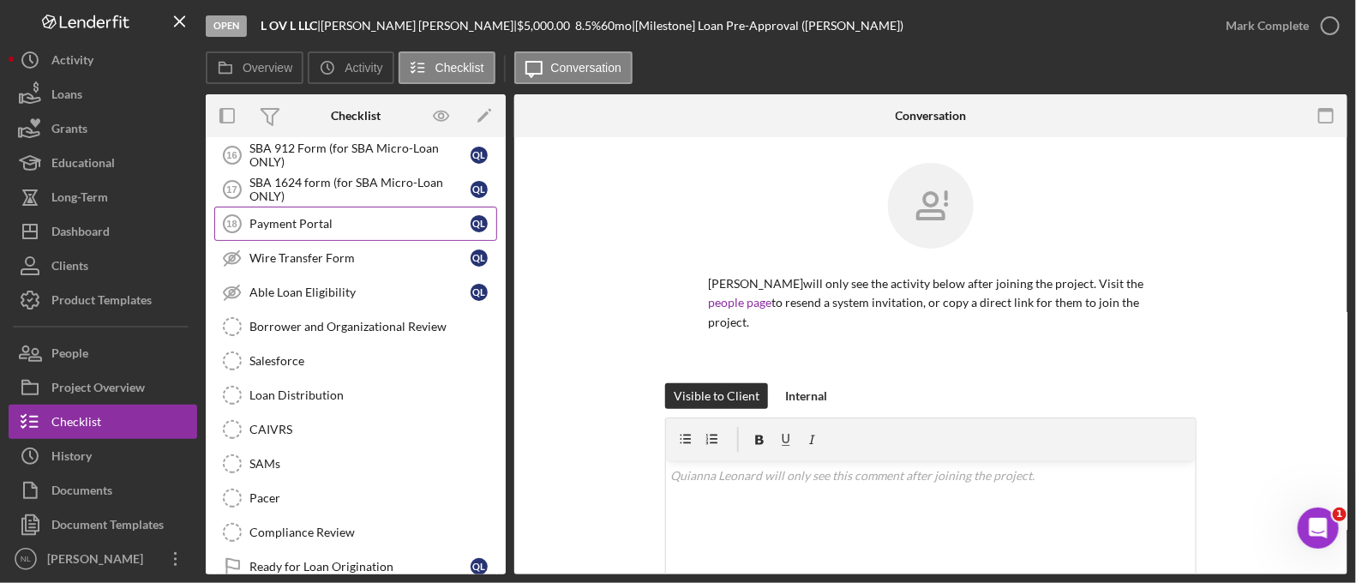
click at [334, 219] on div "Payment Portal" at bounding box center [359, 224] width 221 height 14
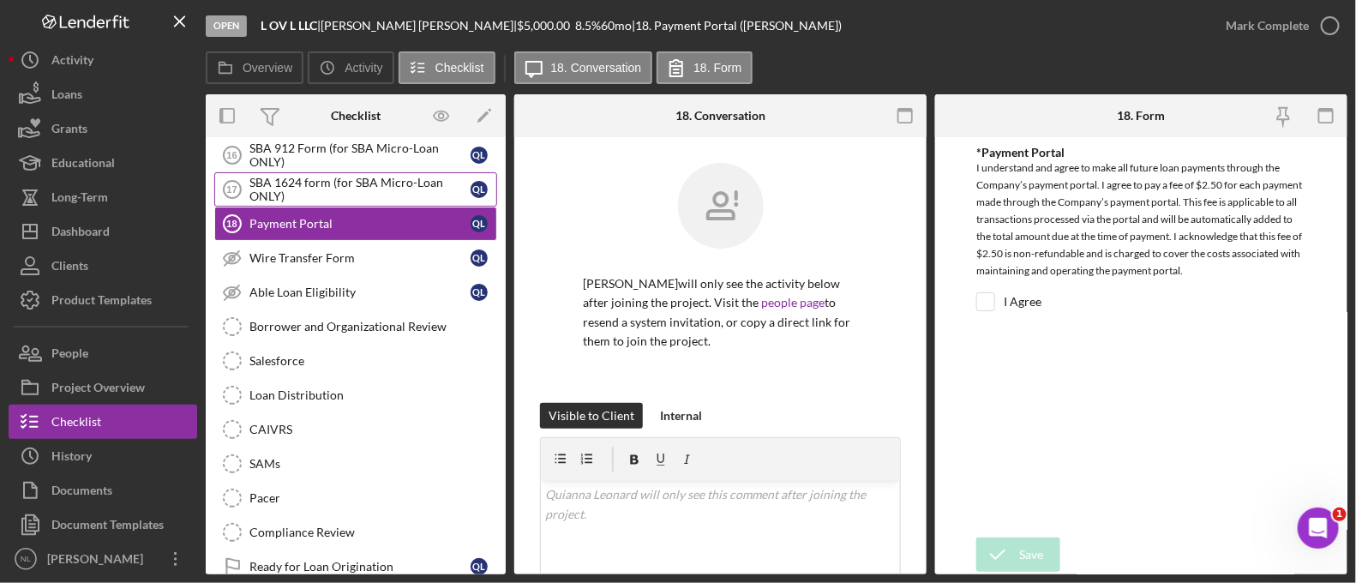
click at [345, 176] on div "SBA 1624 form (for SBA Micro-Loan ONLY)" at bounding box center [359, 189] width 221 height 27
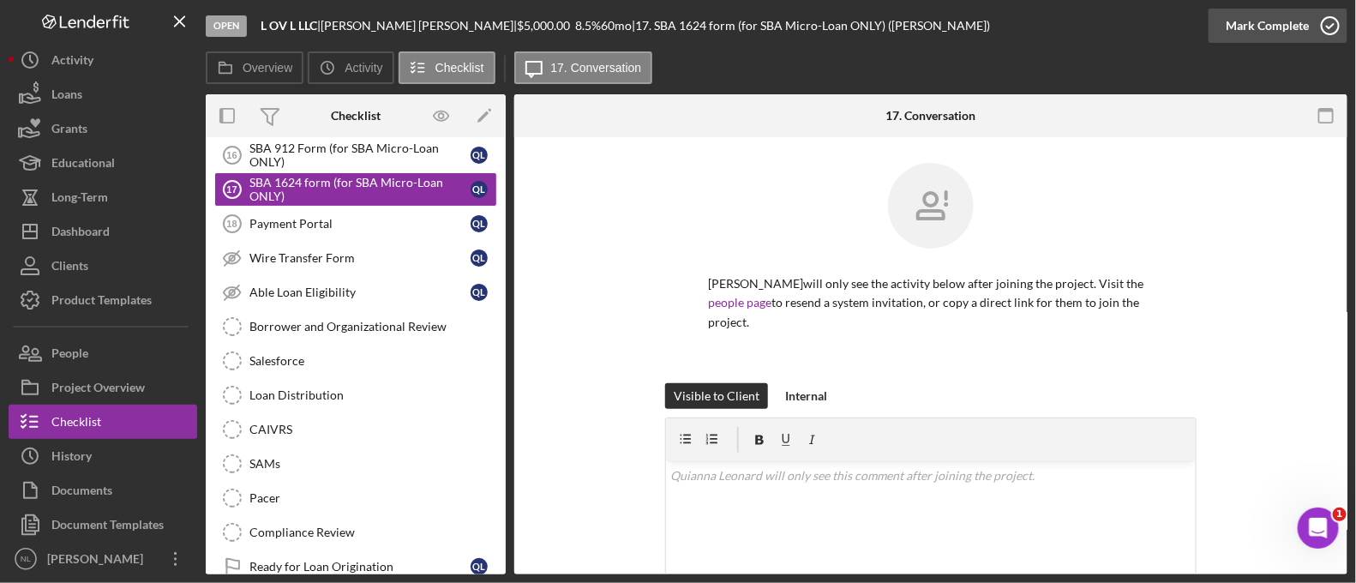
click at [1264, 27] on div "Mark Complete" at bounding box center [1267, 26] width 83 height 34
click at [393, 251] on div "Wire Transfer Form" at bounding box center [359, 258] width 221 height 14
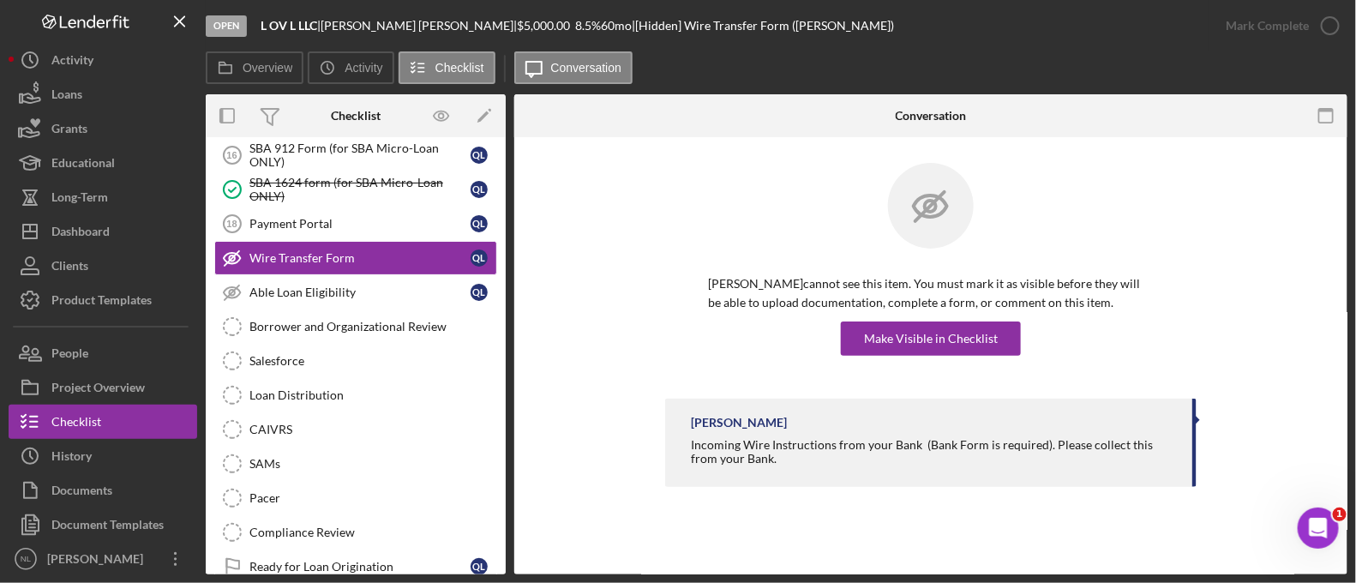
click at [918, 320] on div "[PERSON_NAME] cannot see this item. You must mark it as visible before they wil…" at bounding box center [931, 314] width 446 height 81
click at [915, 338] on div "Make Visible in Checklist" at bounding box center [931, 338] width 134 height 34
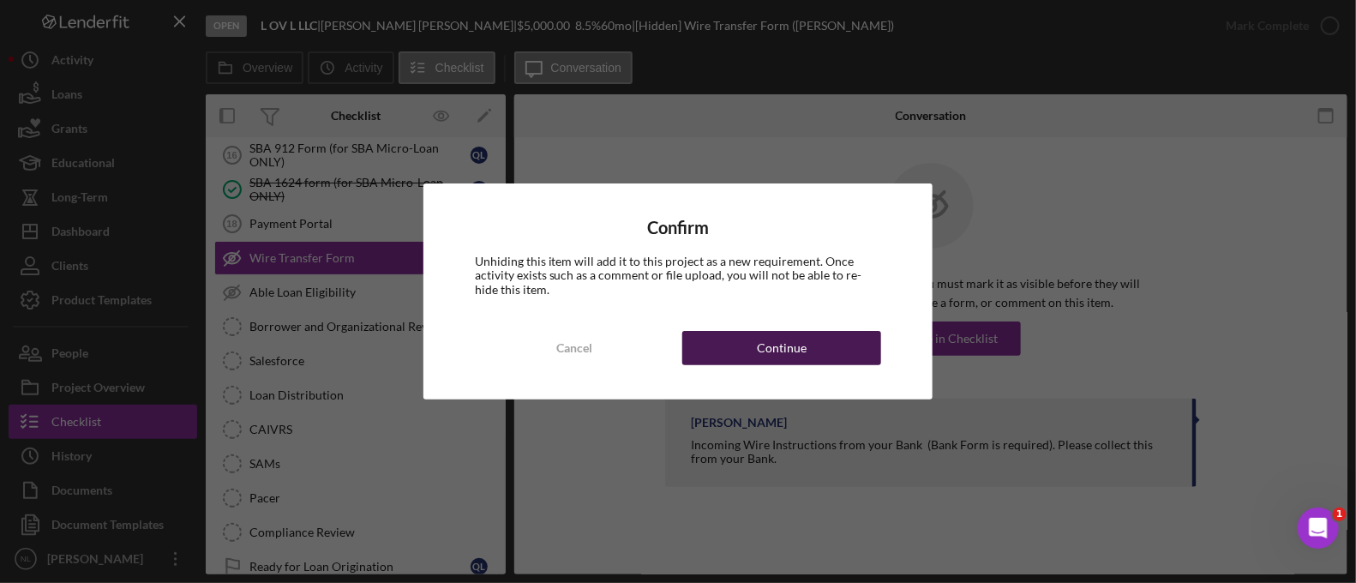
click at [807, 331] on button "Continue" at bounding box center [781, 348] width 199 height 34
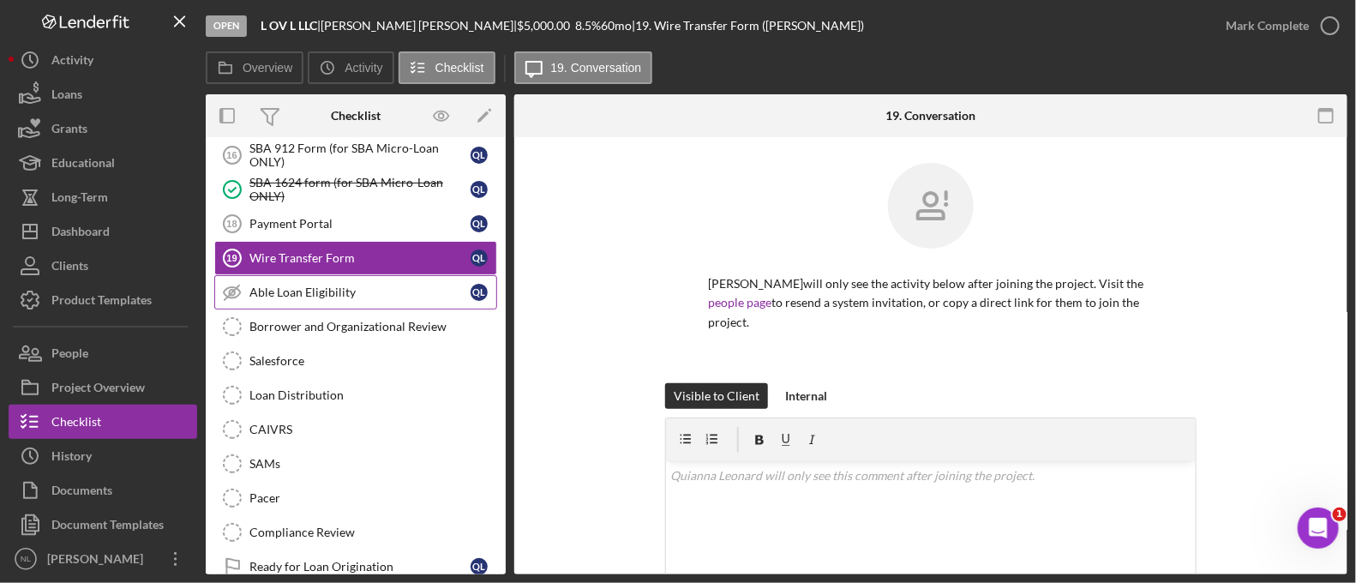
scroll to position [1101, 0]
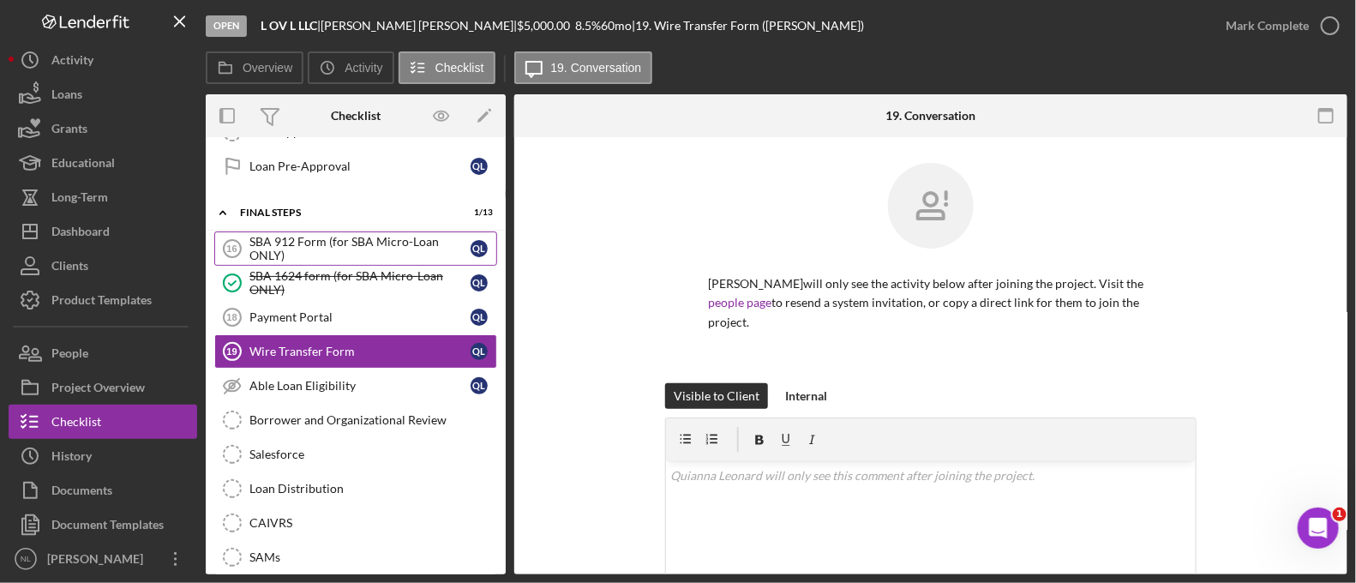
click at [317, 243] on div "SBA 912 Form (for SBA Micro-Loan ONLY)" at bounding box center [359, 248] width 221 height 27
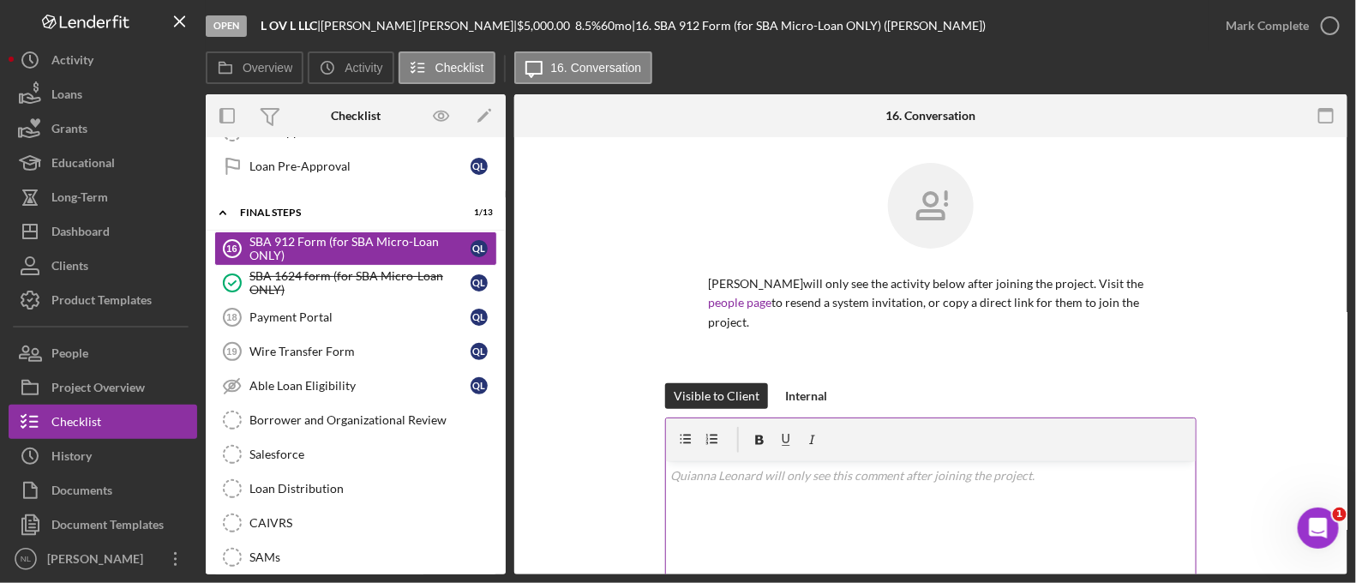
scroll to position [195, 0]
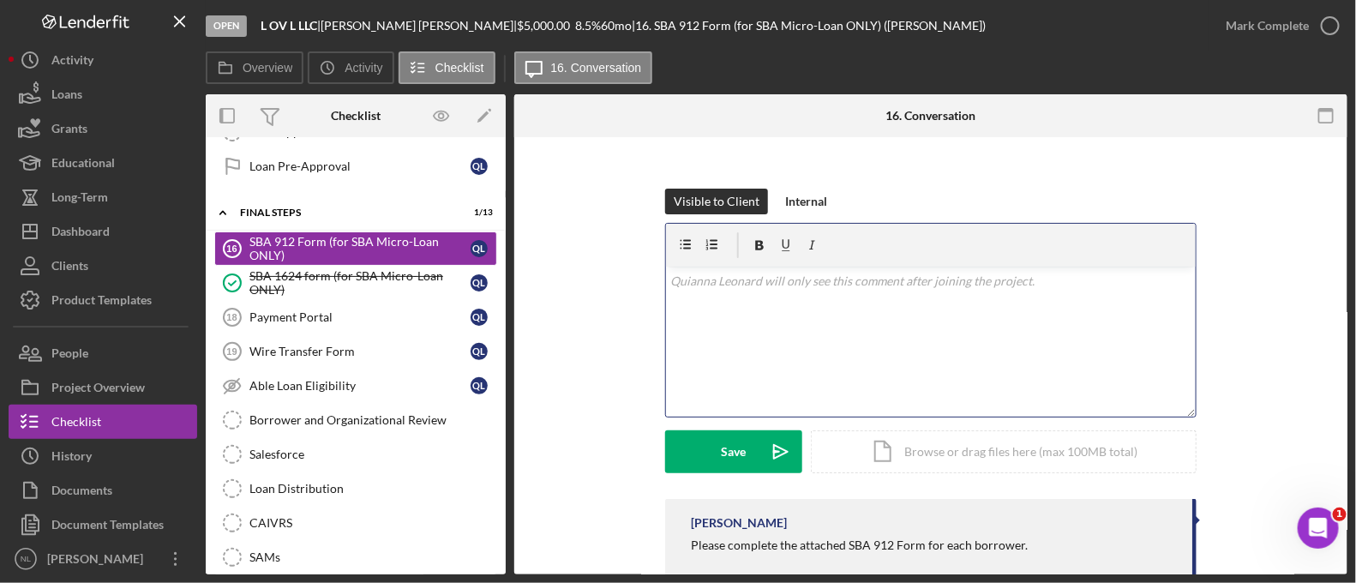
click at [704, 324] on div "v Color teal Color pink Remove color Add row above Add row below Add column bef…" at bounding box center [931, 342] width 530 height 150
click at [703, 286] on p "Please complete and sign this form in blue" at bounding box center [931, 281] width 520 height 19
click at [928, 265] on div at bounding box center [931, 245] width 530 height 43
click at [926, 272] on p "Please print, complete and sign this form in blue" at bounding box center [931, 281] width 520 height 19
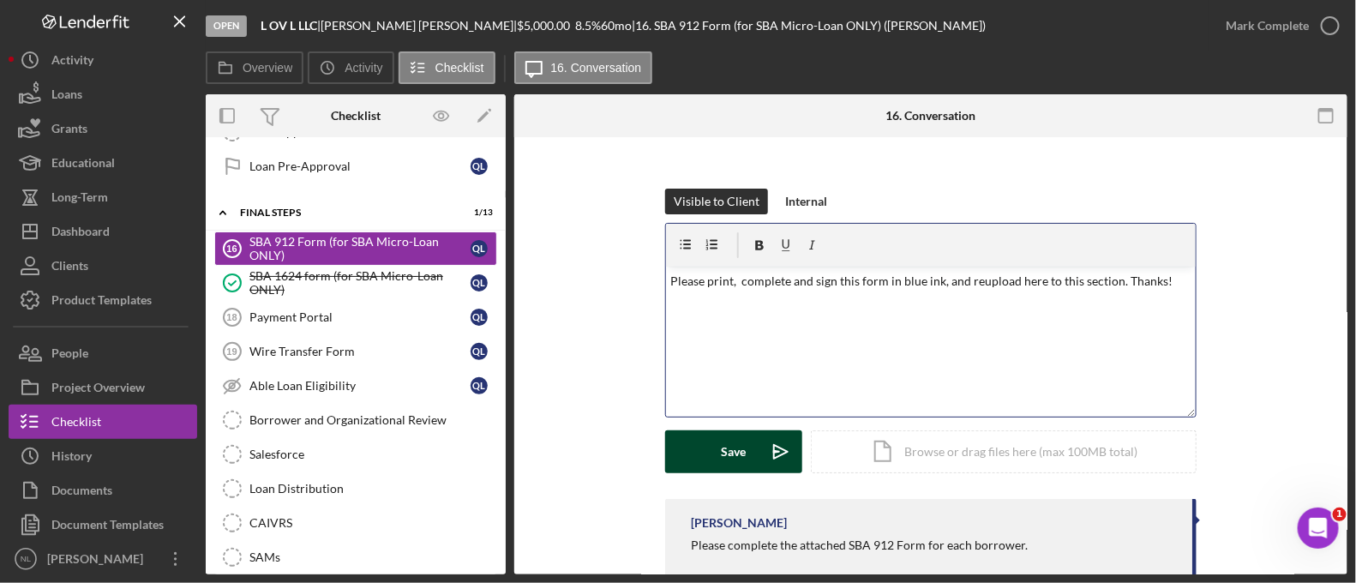
click at [738, 453] on div "Save" at bounding box center [734, 451] width 25 height 43
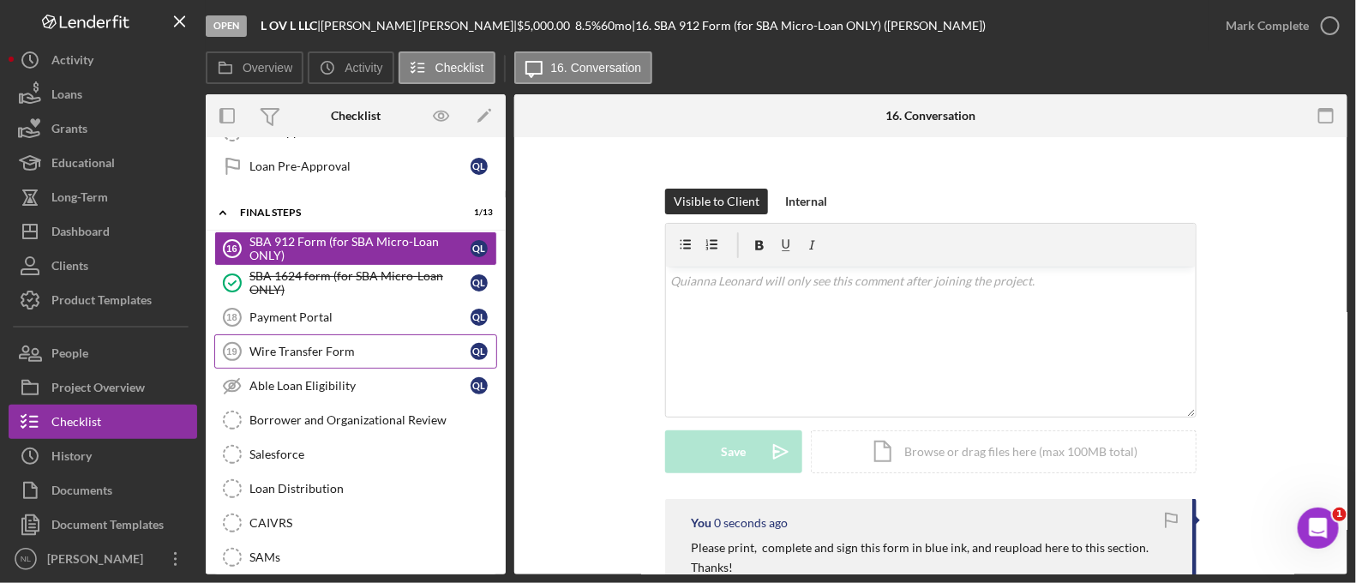
click at [373, 345] on div "Wire Transfer Form" at bounding box center [359, 352] width 221 height 14
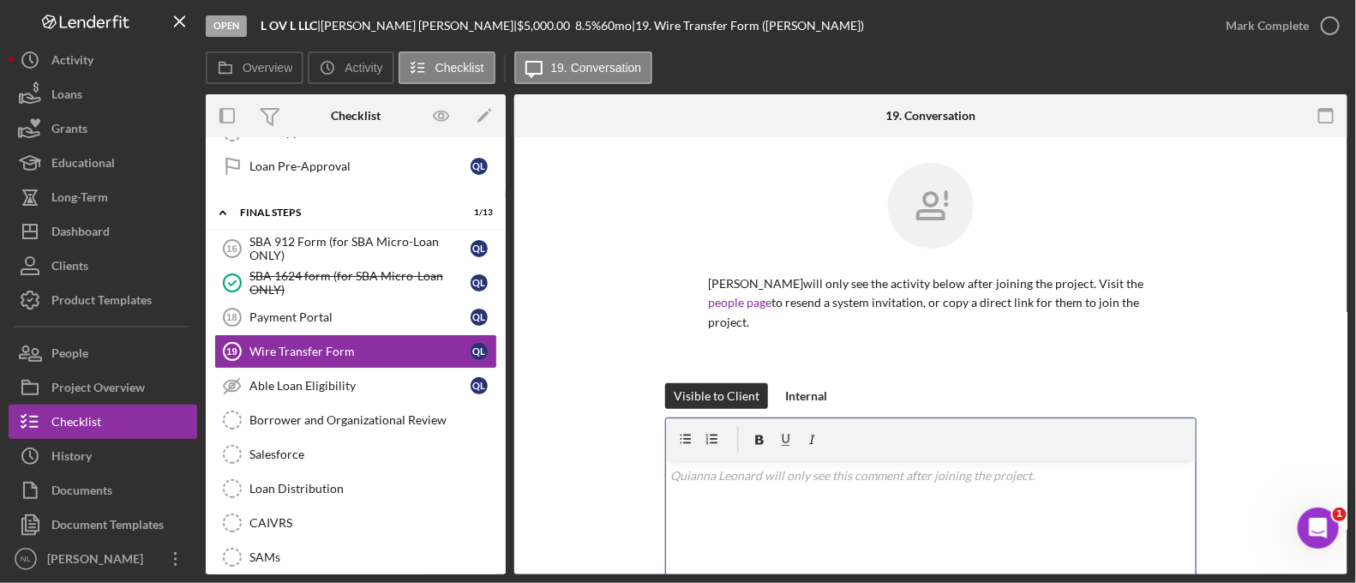
click at [743, 513] on div "v Color teal Color pink Remove color Add row above Add row below Add column bef…" at bounding box center [931, 536] width 530 height 150
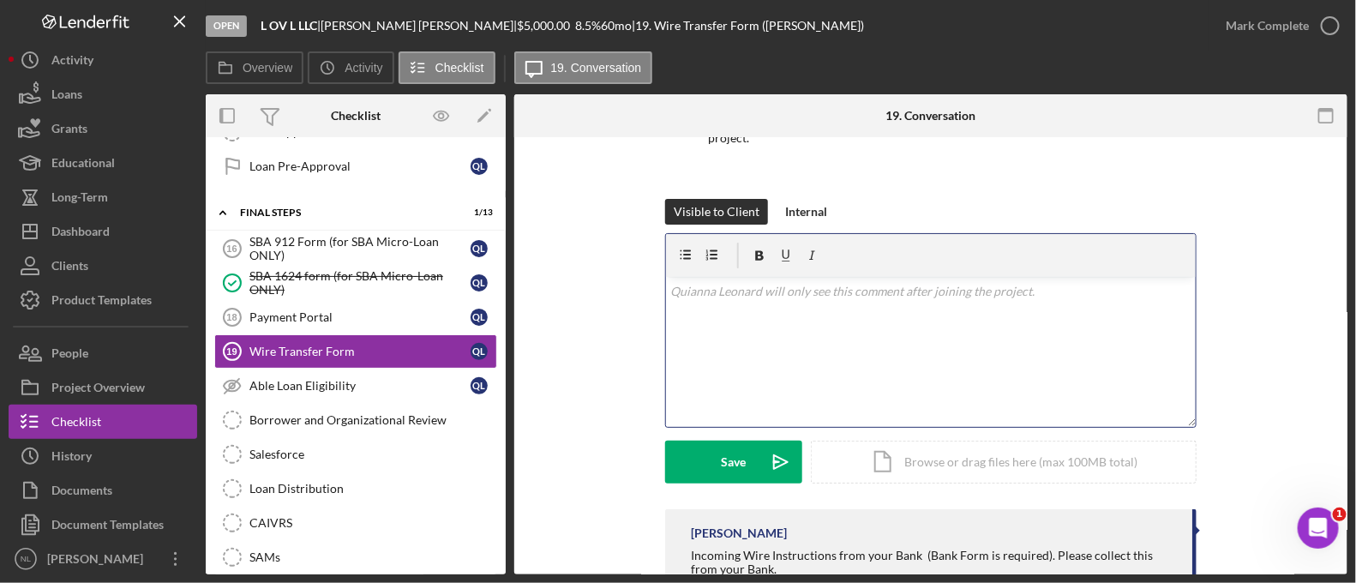
scroll to position [185, 0]
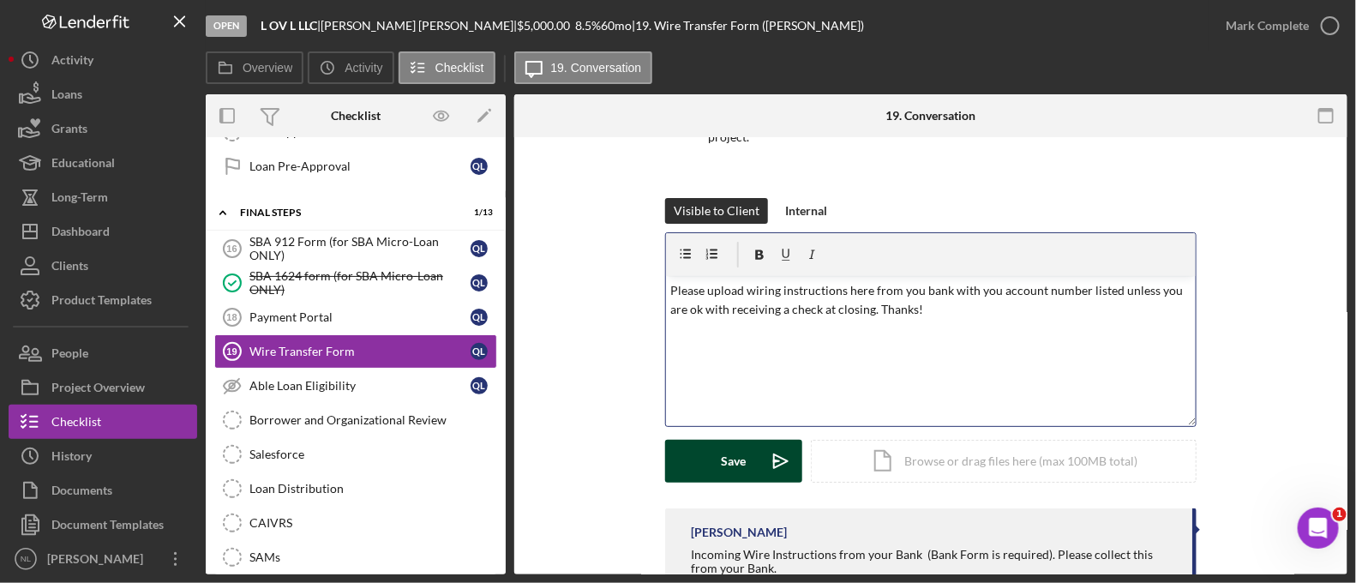
click at [746, 469] on button "Save Icon/icon-invite-send" at bounding box center [733, 461] width 137 height 43
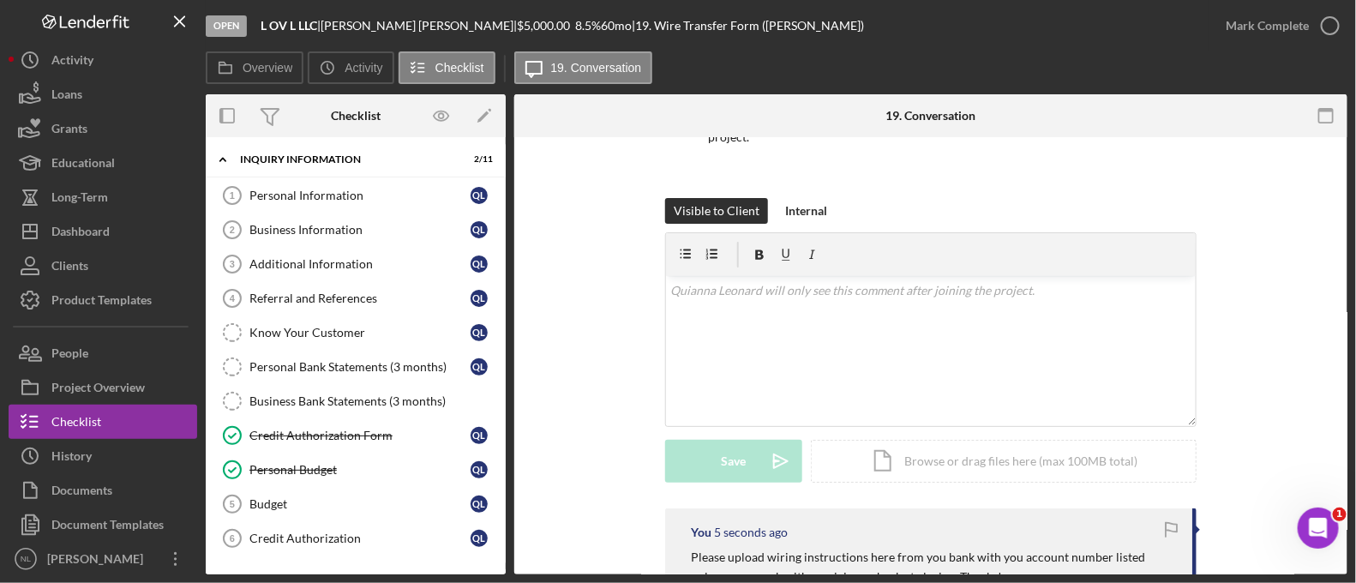
scroll to position [0, 0]
click at [343, 182] on link "Personal Information 1 Personal Information Q L" at bounding box center [355, 198] width 283 height 34
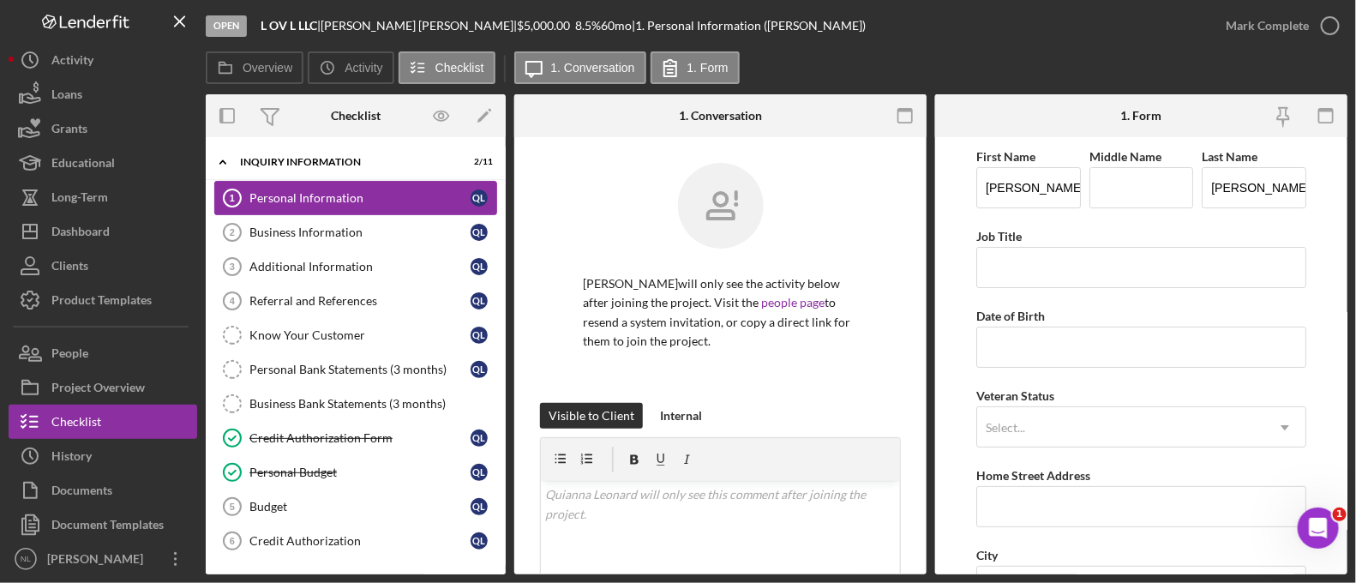
click at [339, 191] on div "Personal Information" at bounding box center [359, 198] width 221 height 14
click at [326, 221] on link "Business Information 2 Business Information Q L" at bounding box center [355, 232] width 283 height 34
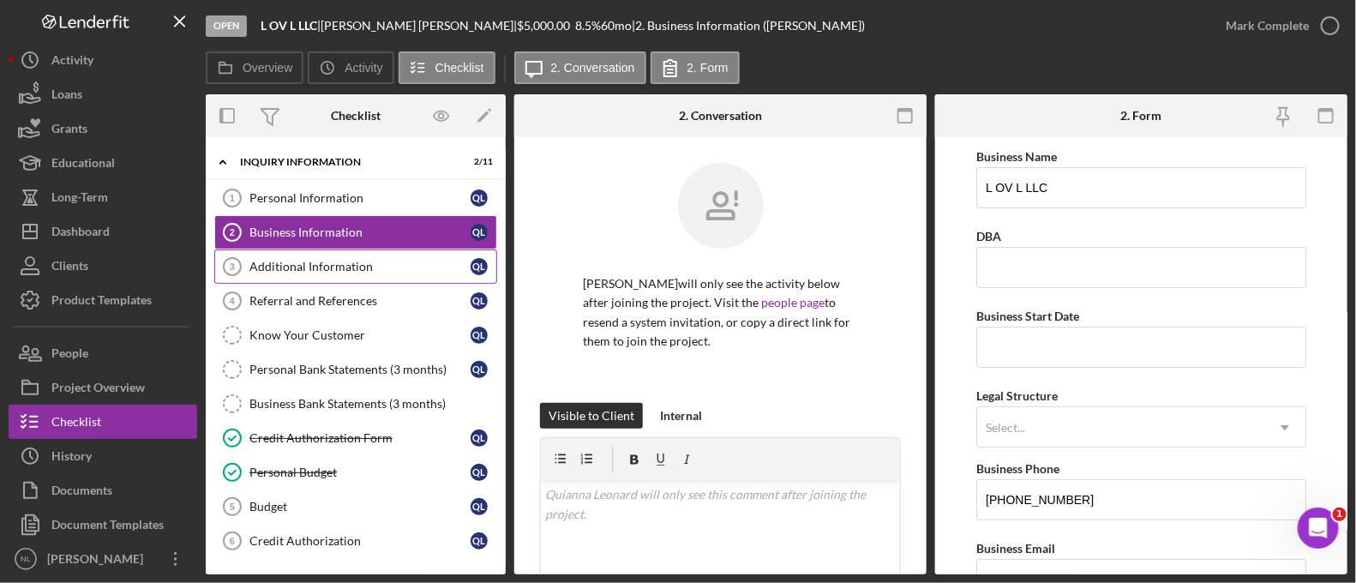
click at [315, 260] on div "Additional Information" at bounding box center [359, 267] width 221 height 14
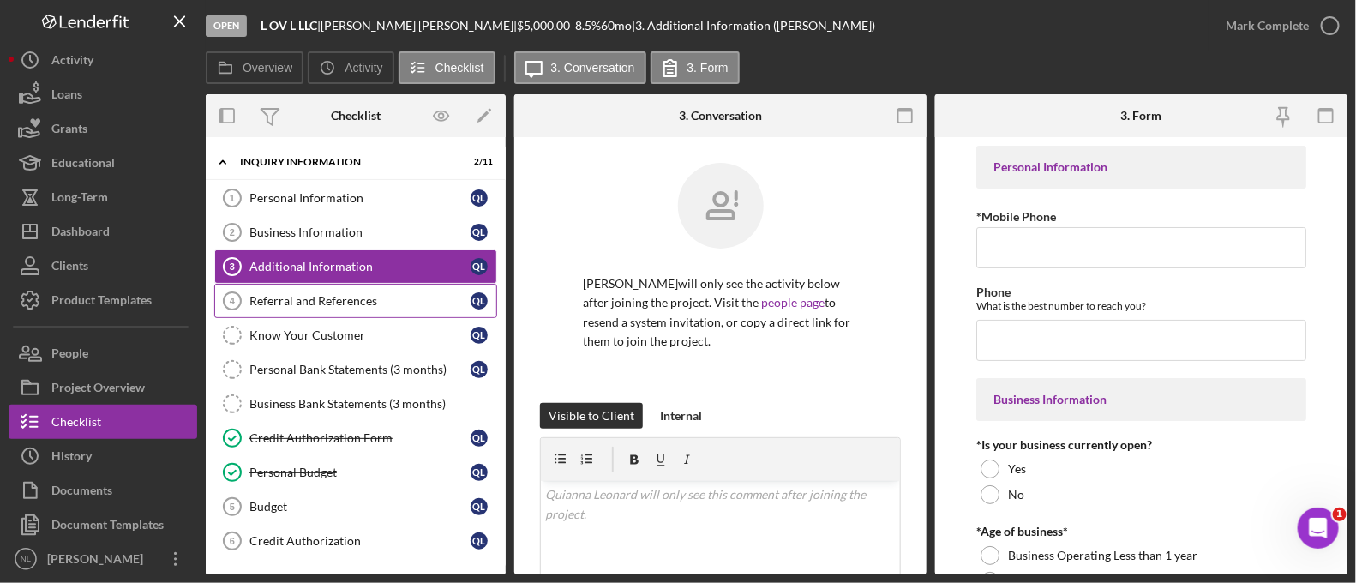
click at [313, 287] on link "Referral and References 4 [PERSON_NAME] and References Q L" at bounding box center [355, 301] width 283 height 34
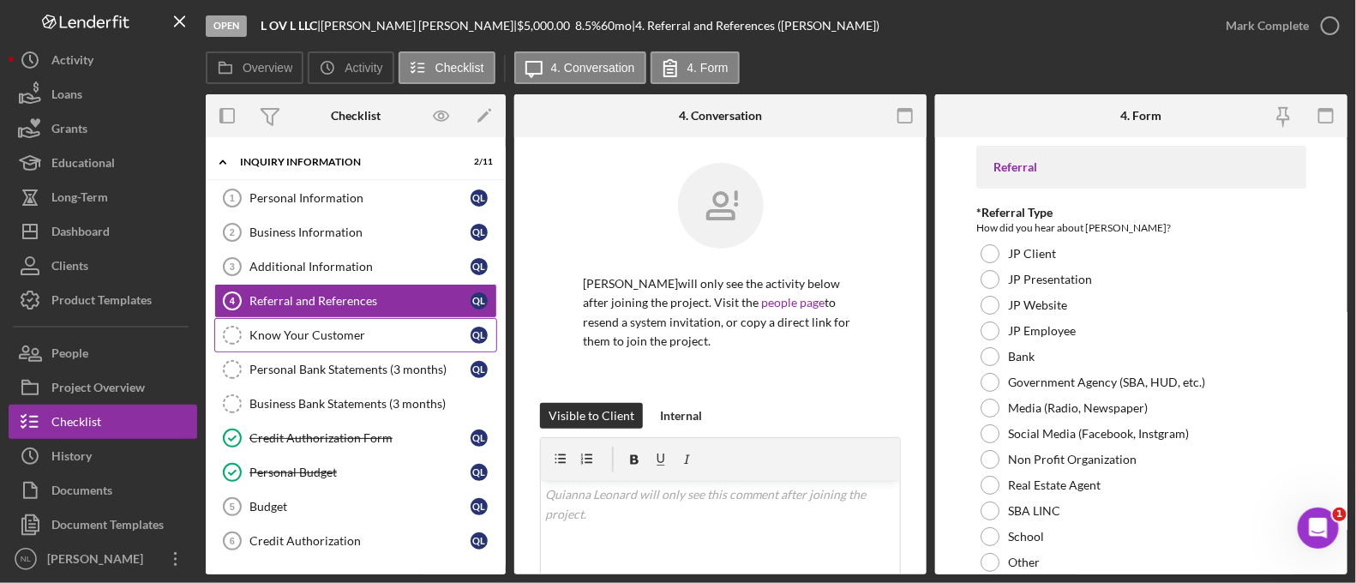
click at [317, 328] on div "Know Your Customer" at bounding box center [359, 335] width 221 height 14
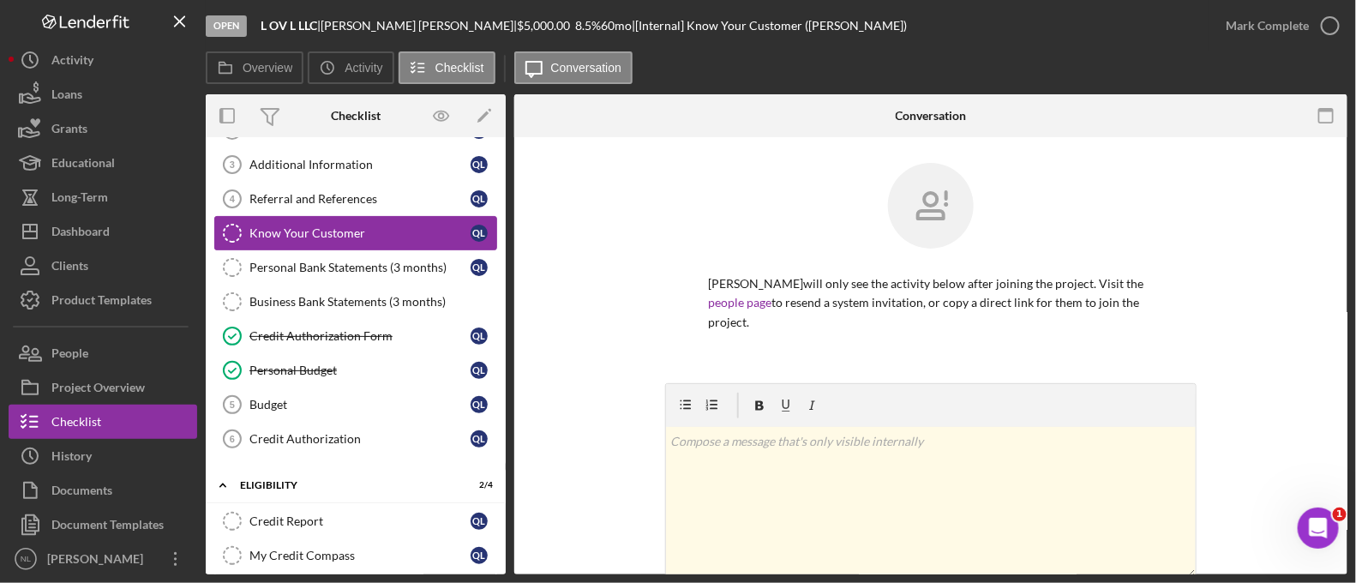
scroll to position [145, 0]
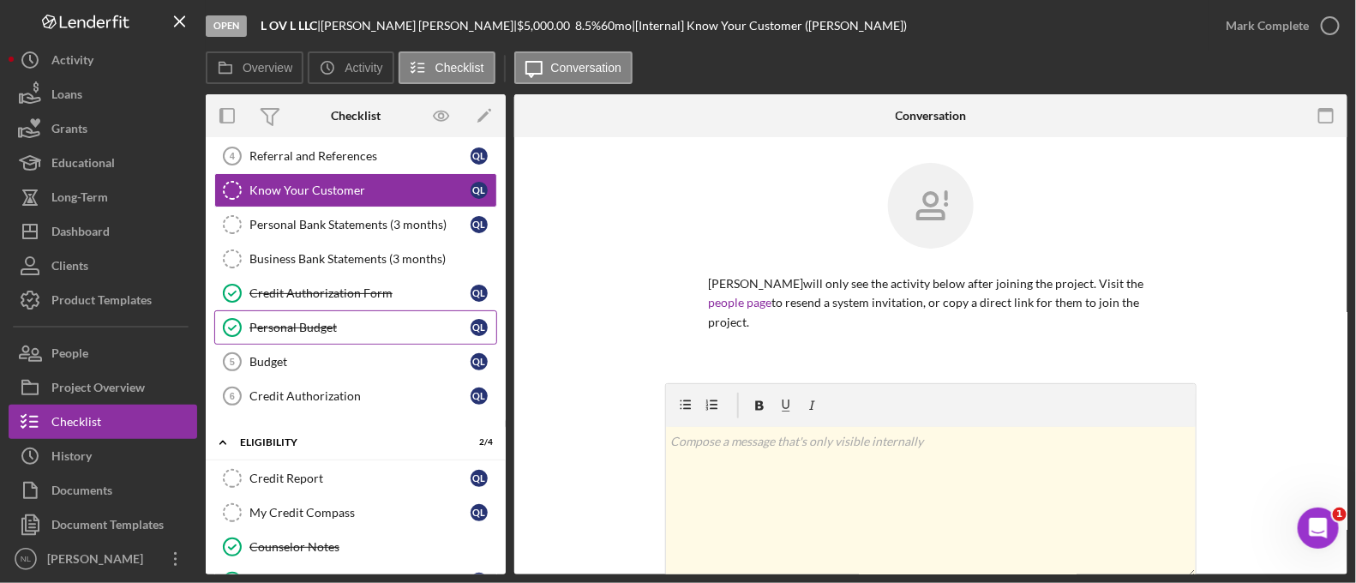
click at [317, 340] on link "Personal Budget Personal Budget Q L" at bounding box center [355, 327] width 283 height 34
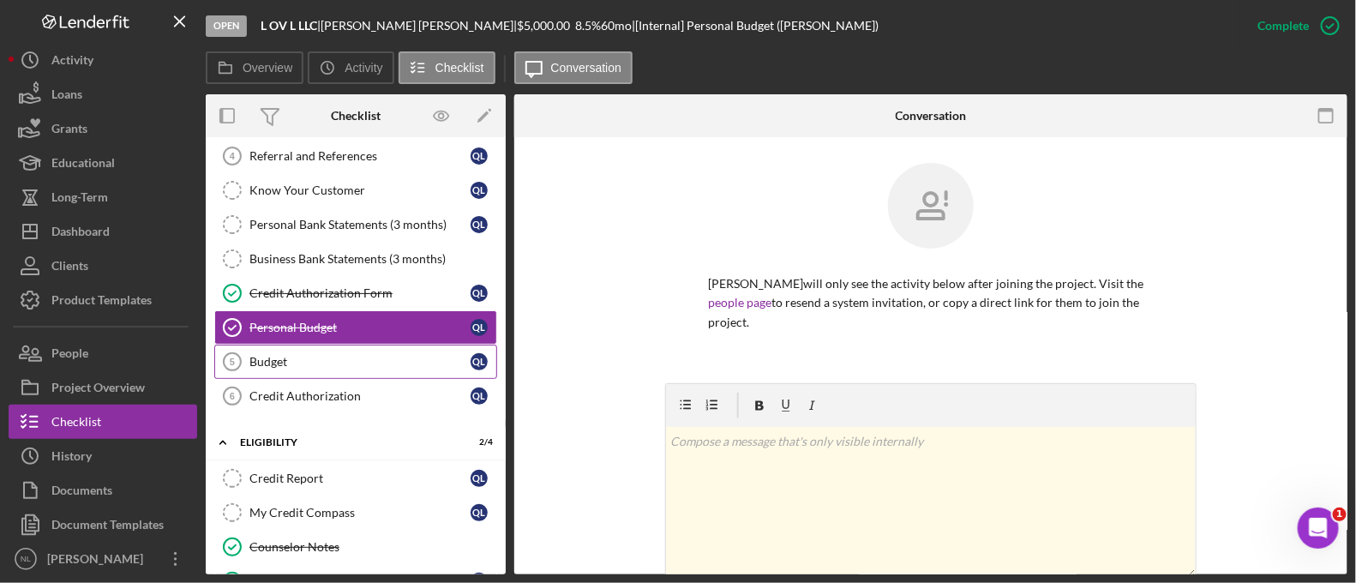
click at [304, 366] on link "Budget 5 Budget Q L" at bounding box center [355, 362] width 283 height 34
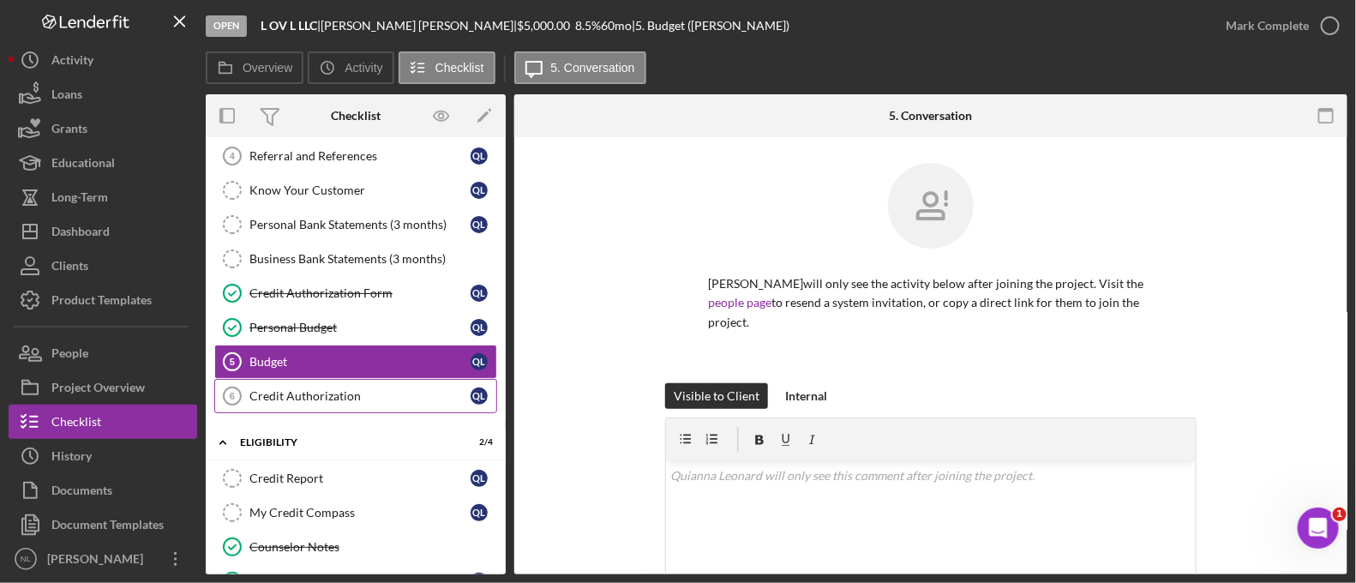
click at [387, 383] on link "Credit Authorization 6 Credit Authorization Q L" at bounding box center [355, 396] width 283 height 34
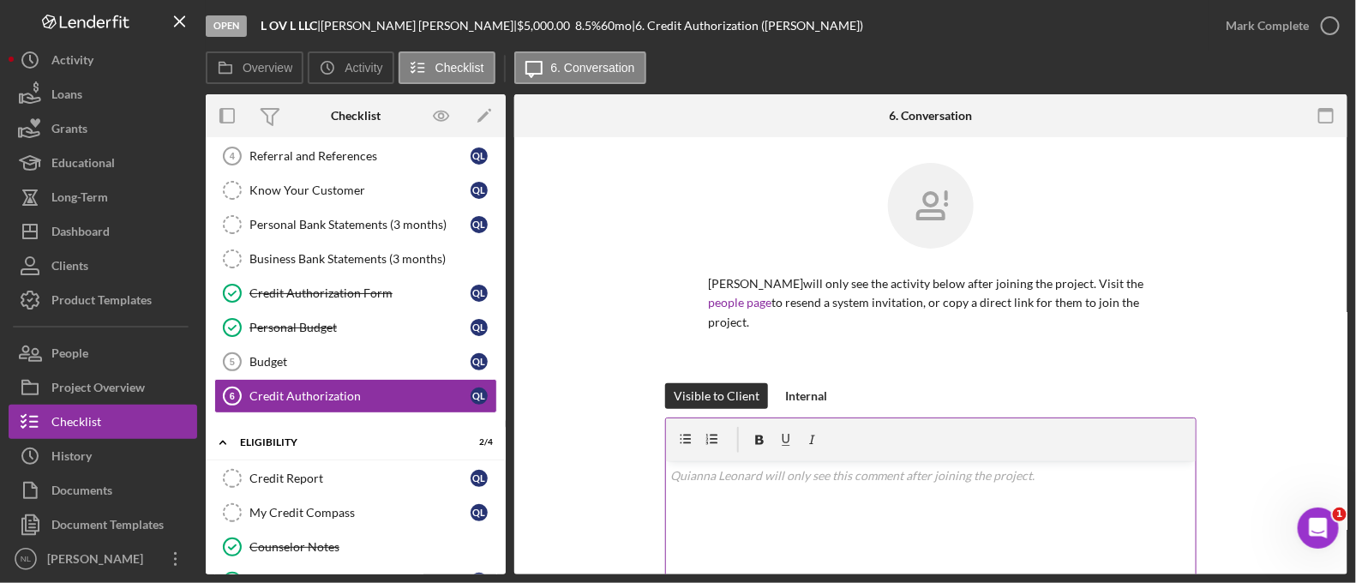
click at [844, 529] on div "v Color teal Color pink Remove color Add row above Add row below Add column bef…" at bounding box center [931, 536] width 530 height 150
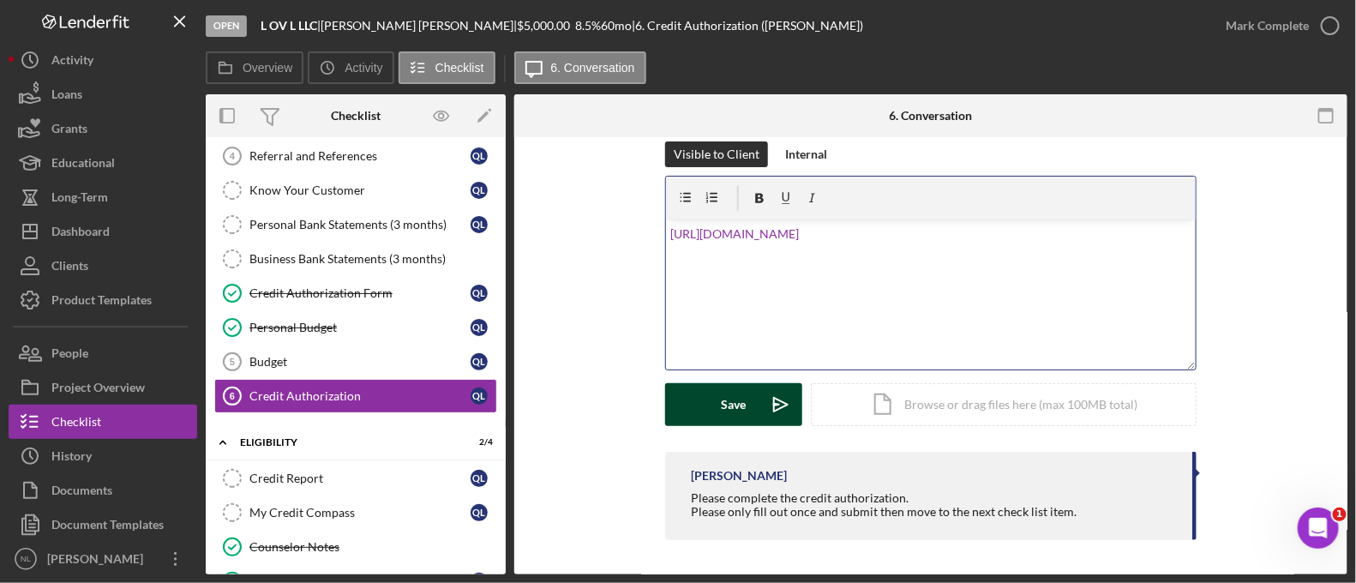
click at [772, 418] on icon "Icon/icon-invite-send" at bounding box center [780, 404] width 43 height 43
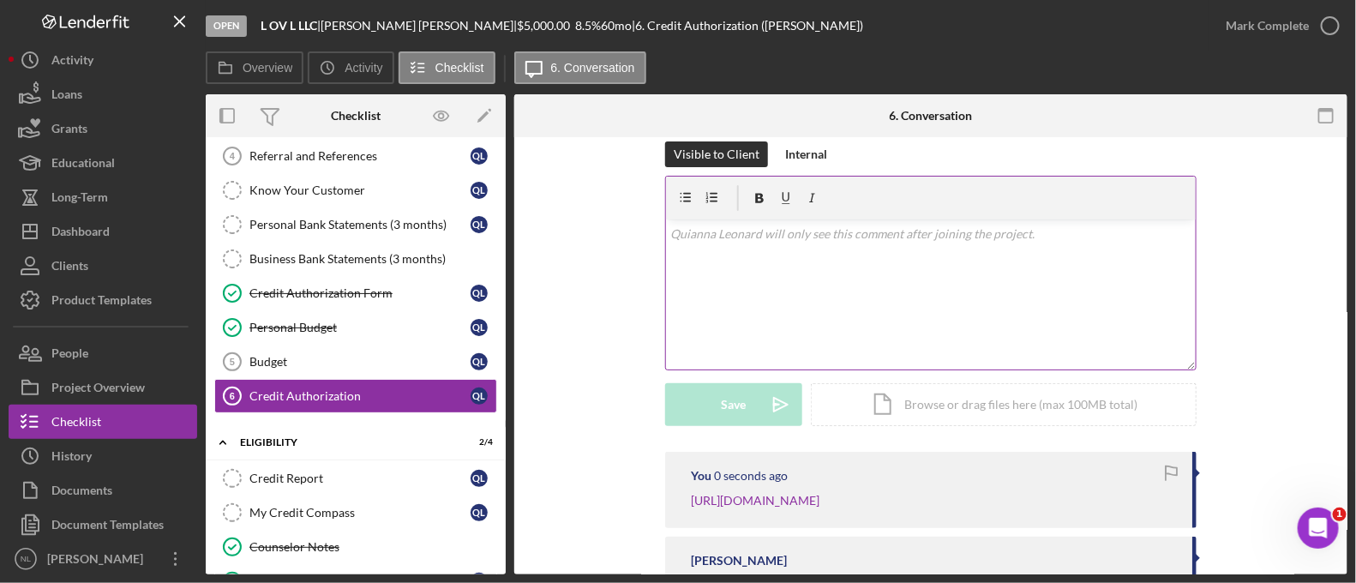
click at [723, 235] on p at bounding box center [931, 234] width 520 height 19
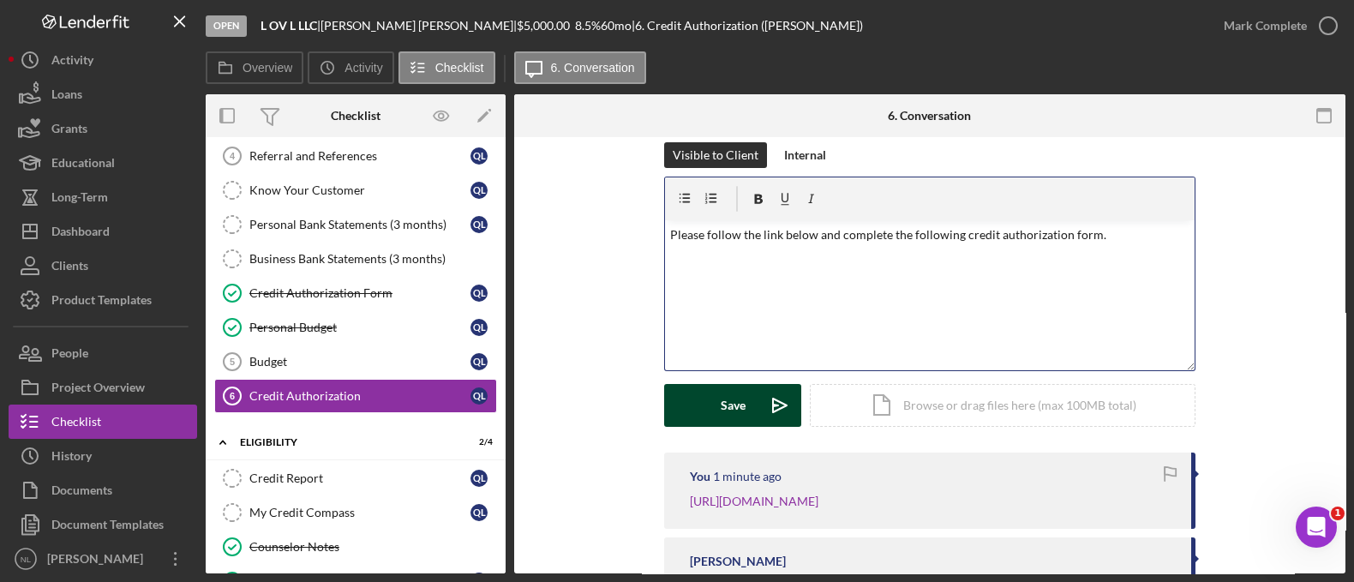
scroll to position [252, 0]
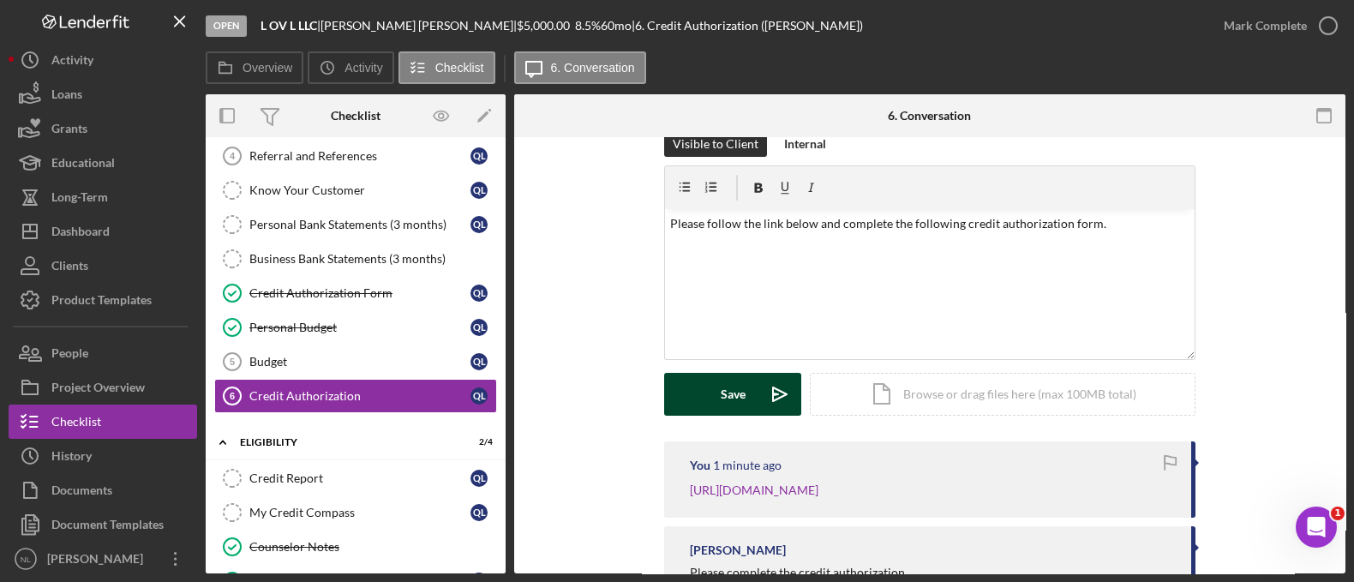
click at [749, 381] on button "Save Icon/icon-invite-send" at bounding box center [732, 394] width 137 height 43
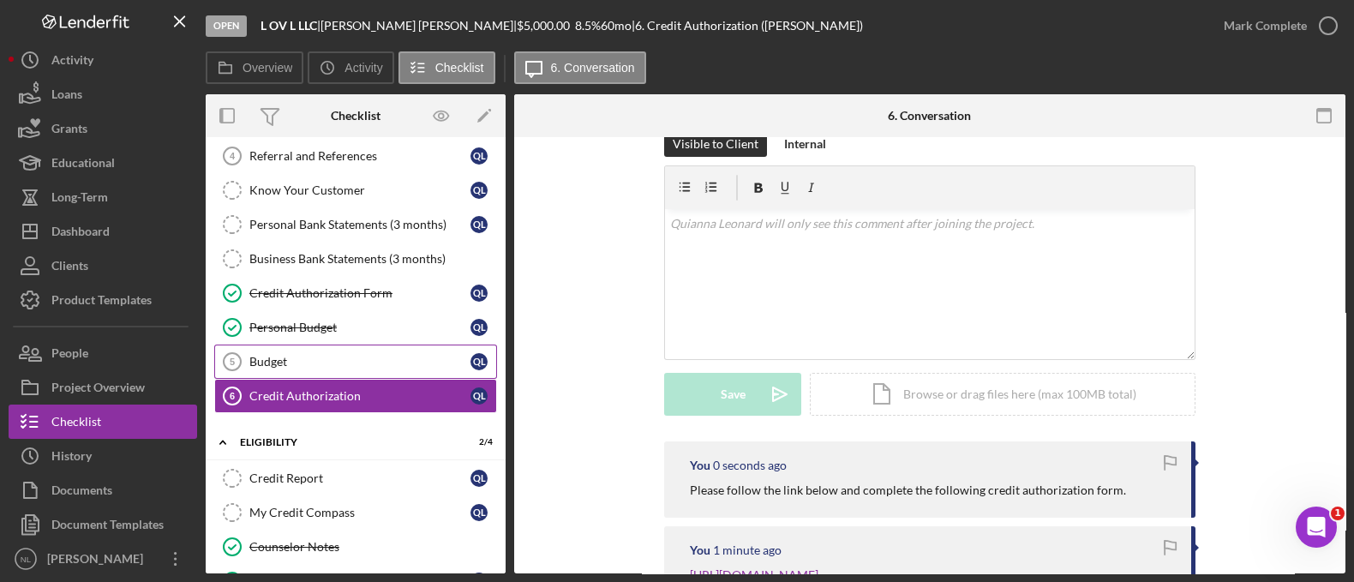
click at [394, 357] on div "Budget" at bounding box center [359, 362] width 221 height 14
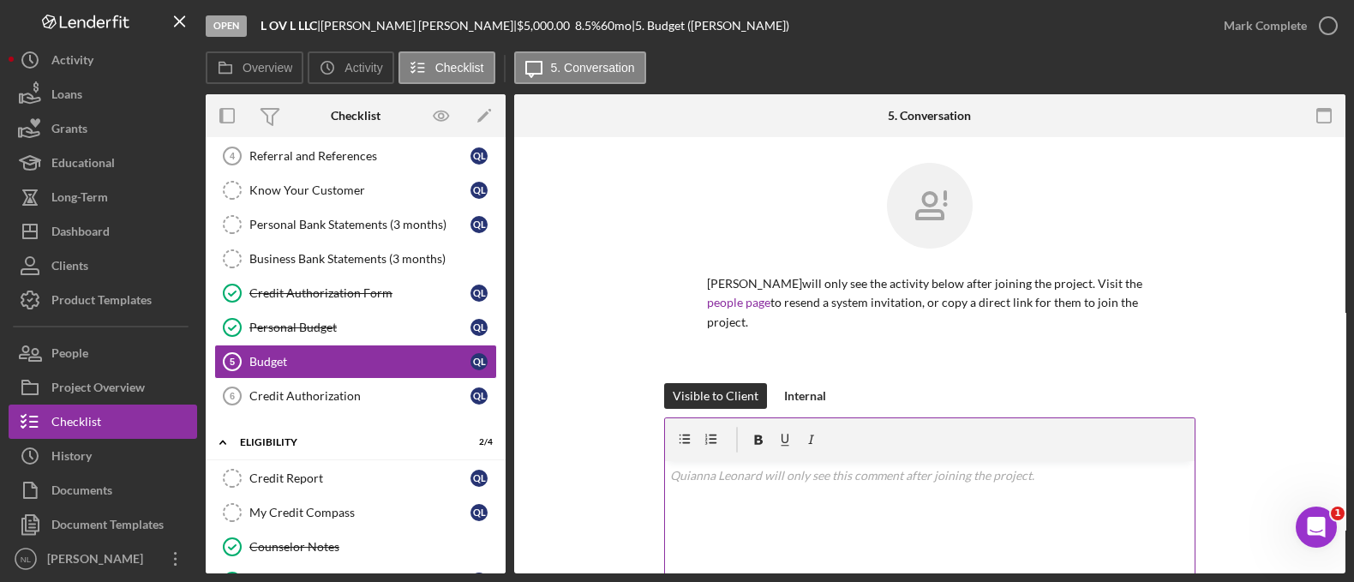
scroll to position [256, 0]
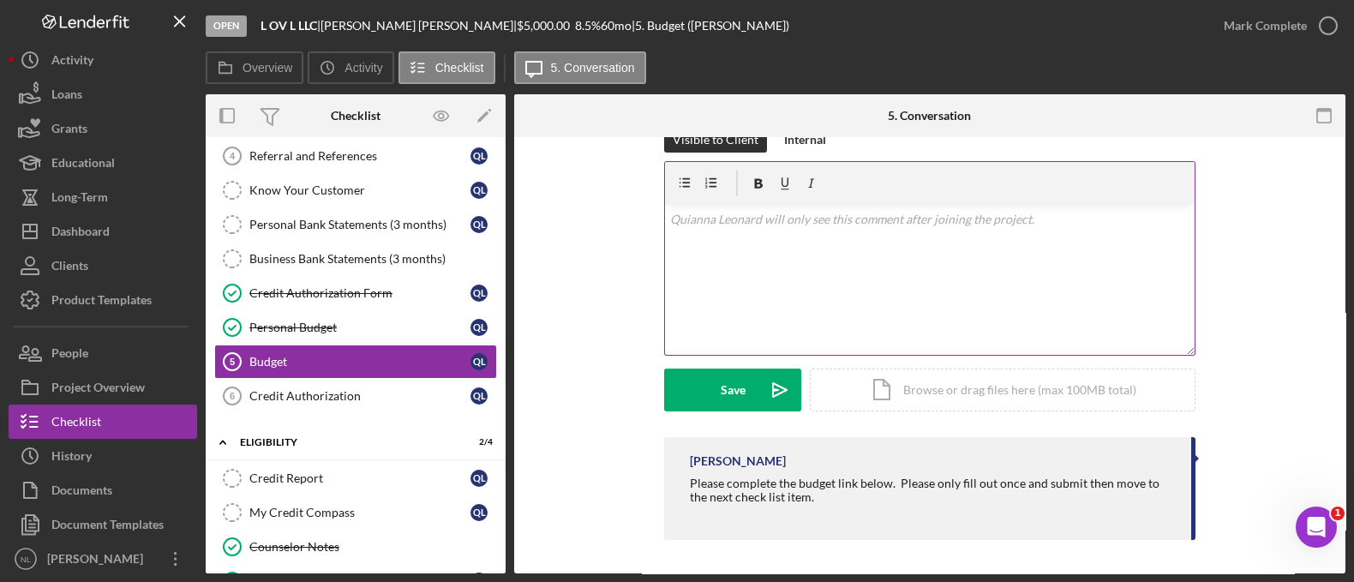
click at [730, 237] on div "v Color teal Color pink Remove color Add row above Add row below Add column bef…" at bounding box center [930, 280] width 530 height 150
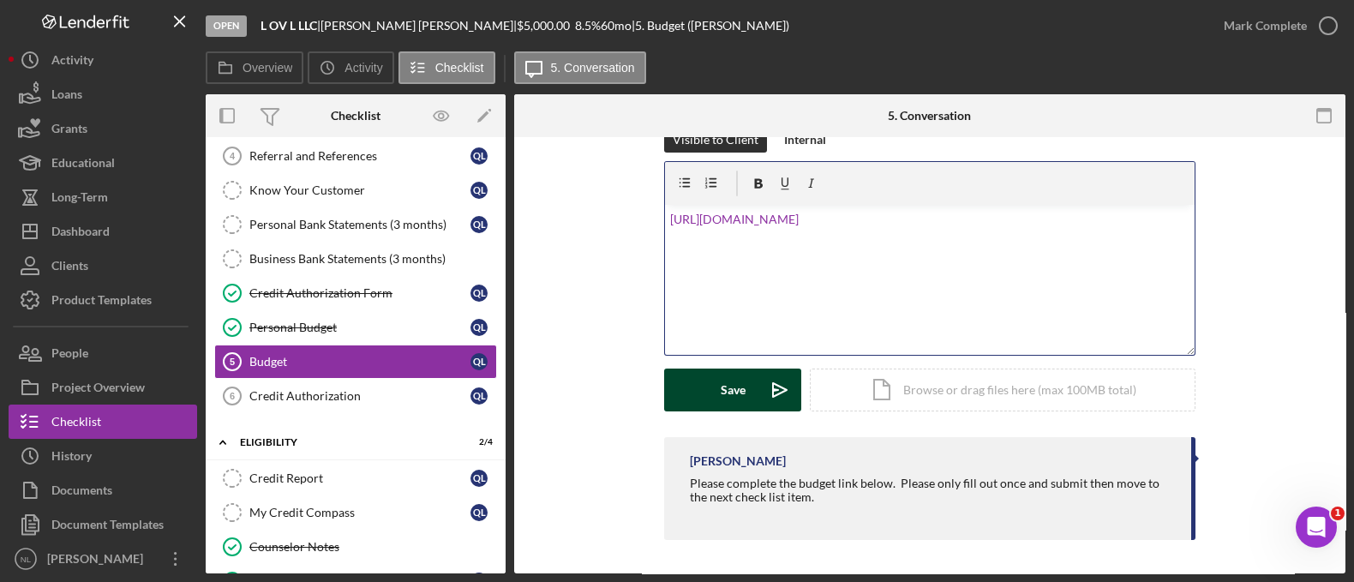
click at [741, 401] on div "Save" at bounding box center [733, 390] width 25 height 43
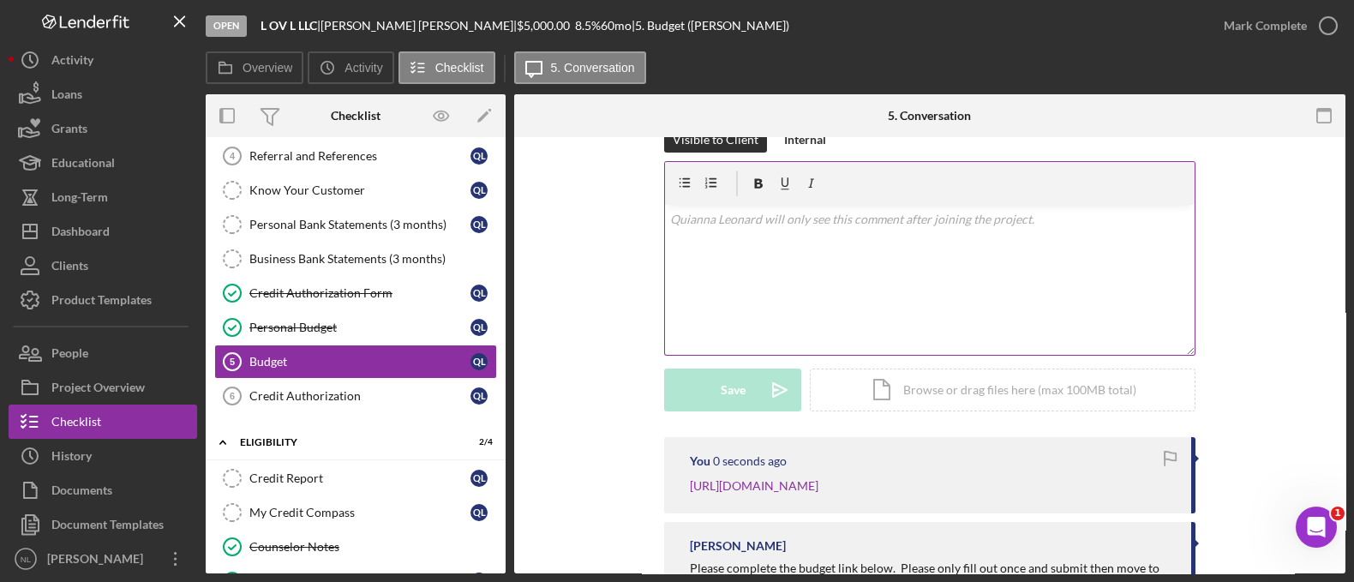
click at [731, 255] on div "v Color teal Color pink Remove color Add row above Add row below Add column bef…" at bounding box center [930, 280] width 530 height 150
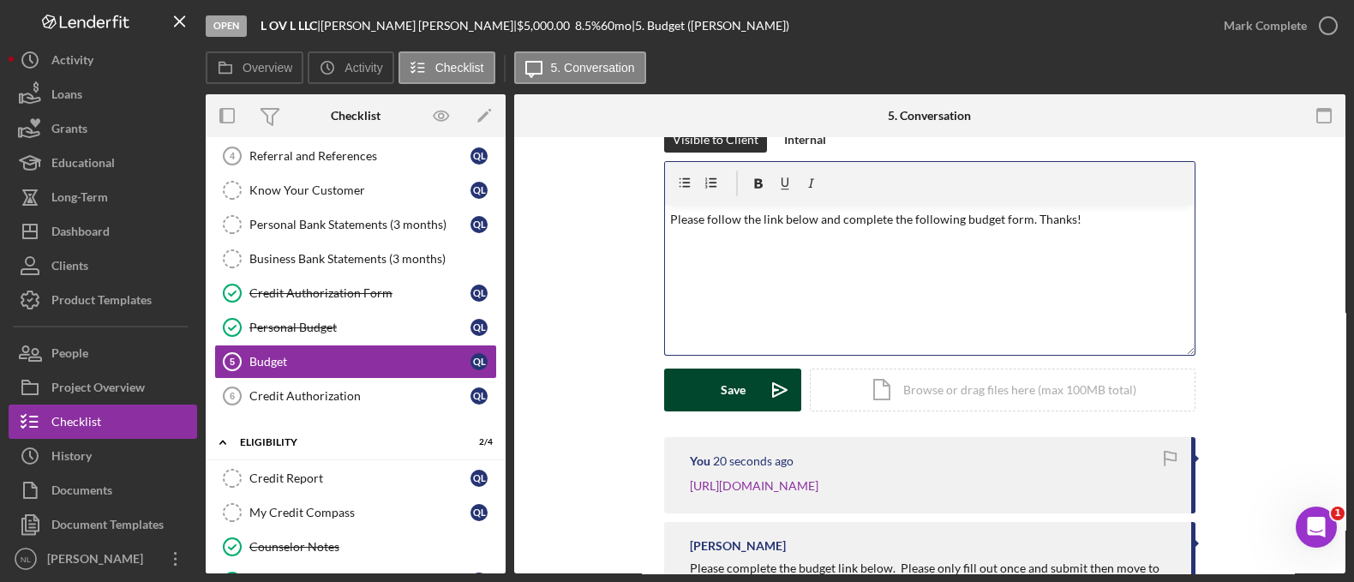
click at [746, 399] on button "Save Icon/icon-invite-send" at bounding box center [732, 390] width 137 height 43
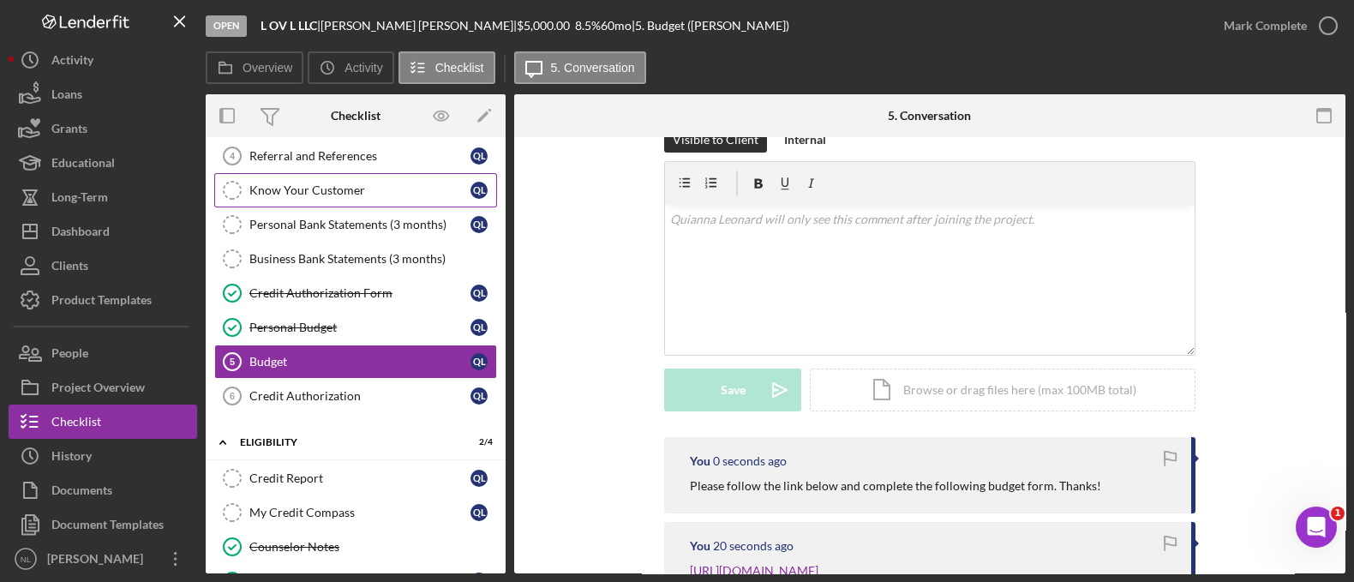
scroll to position [0, 0]
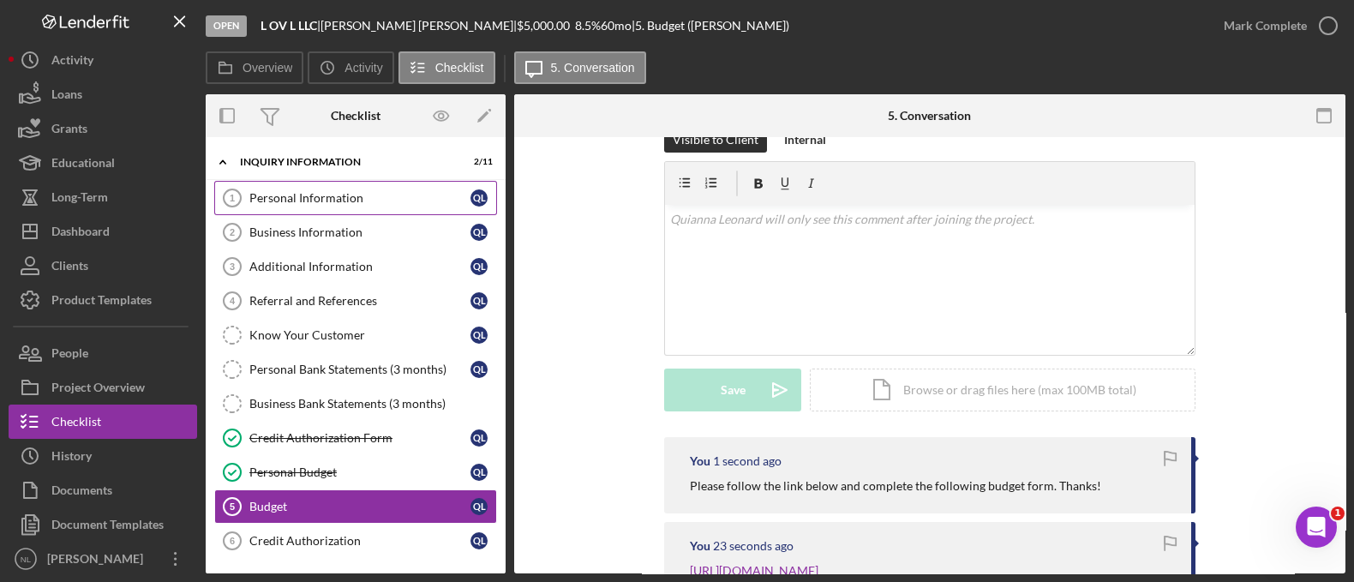
click at [358, 191] on div "Personal Information" at bounding box center [359, 198] width 221 height 14
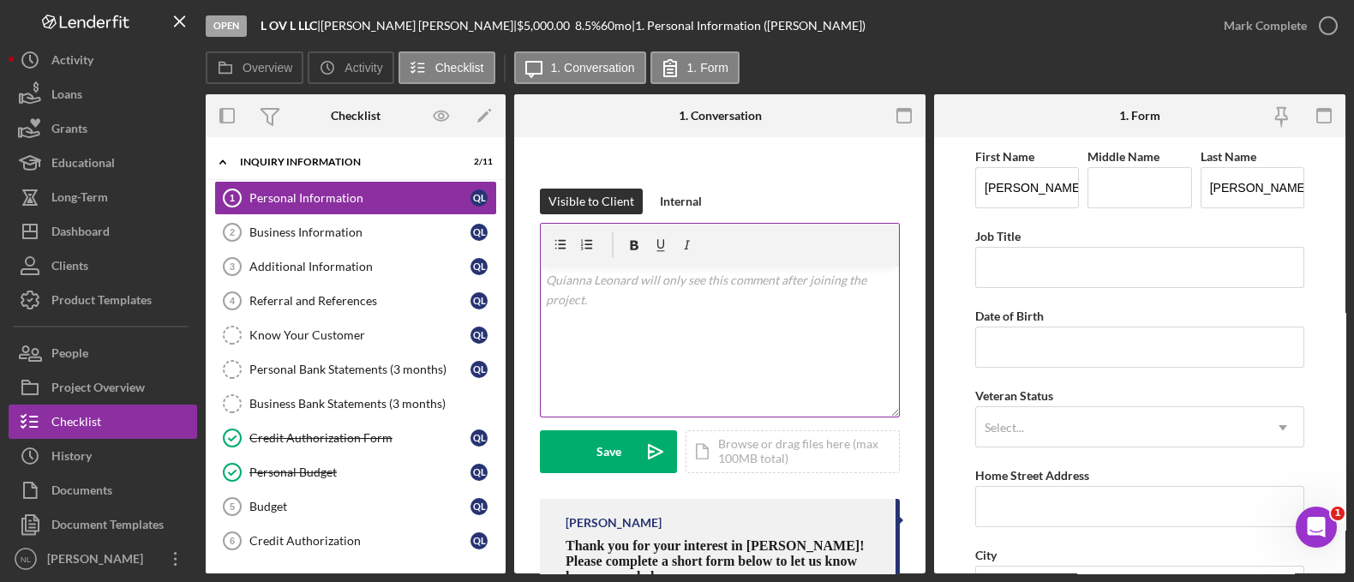
scroll to position [218, 0]
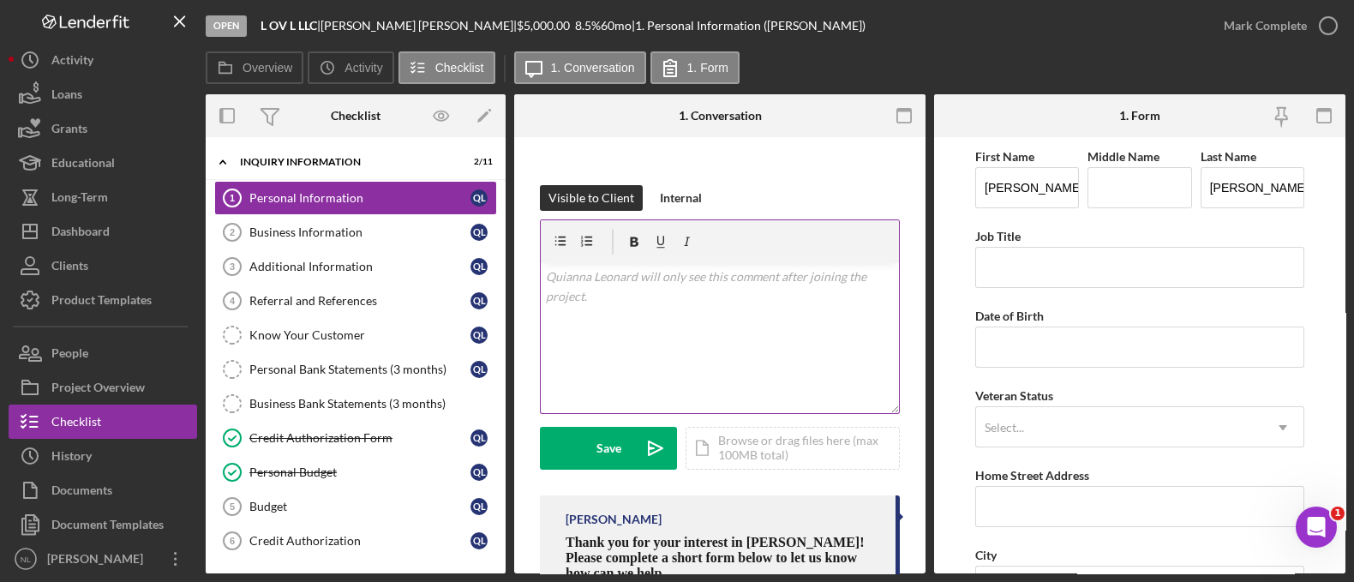
click at [597, 323] on div "v Color teal Color pink Remove color Add row above Add row below Add column bef…" at bounding box center [720, 338] width 358 height 150
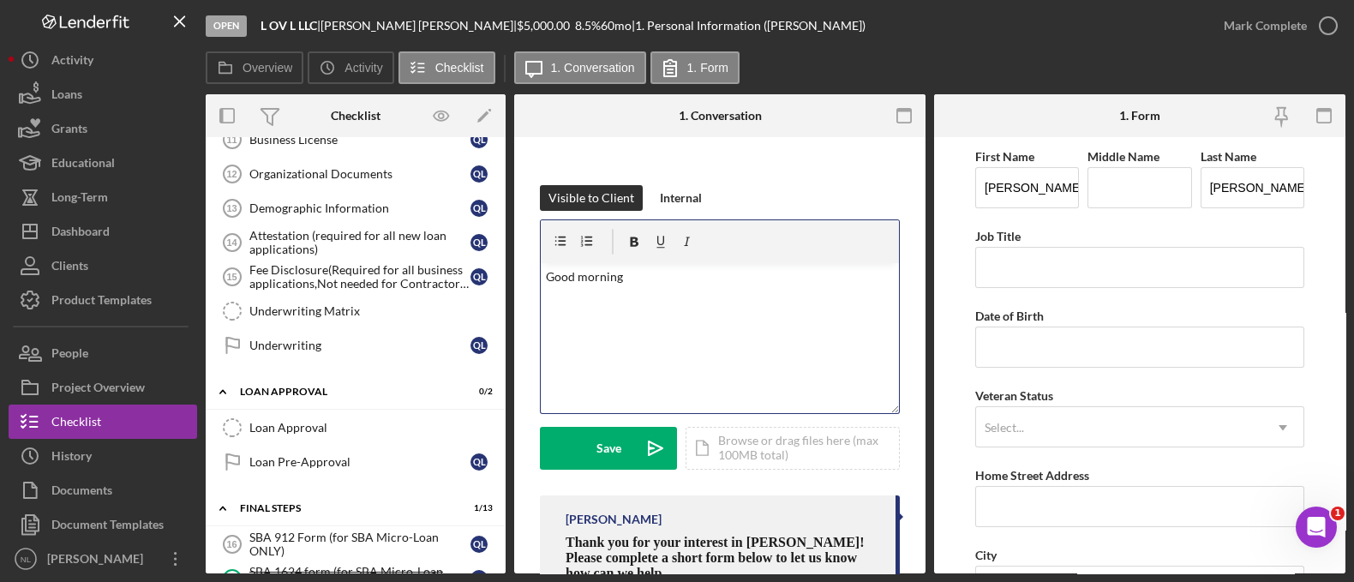
scroll to position [611, 0]
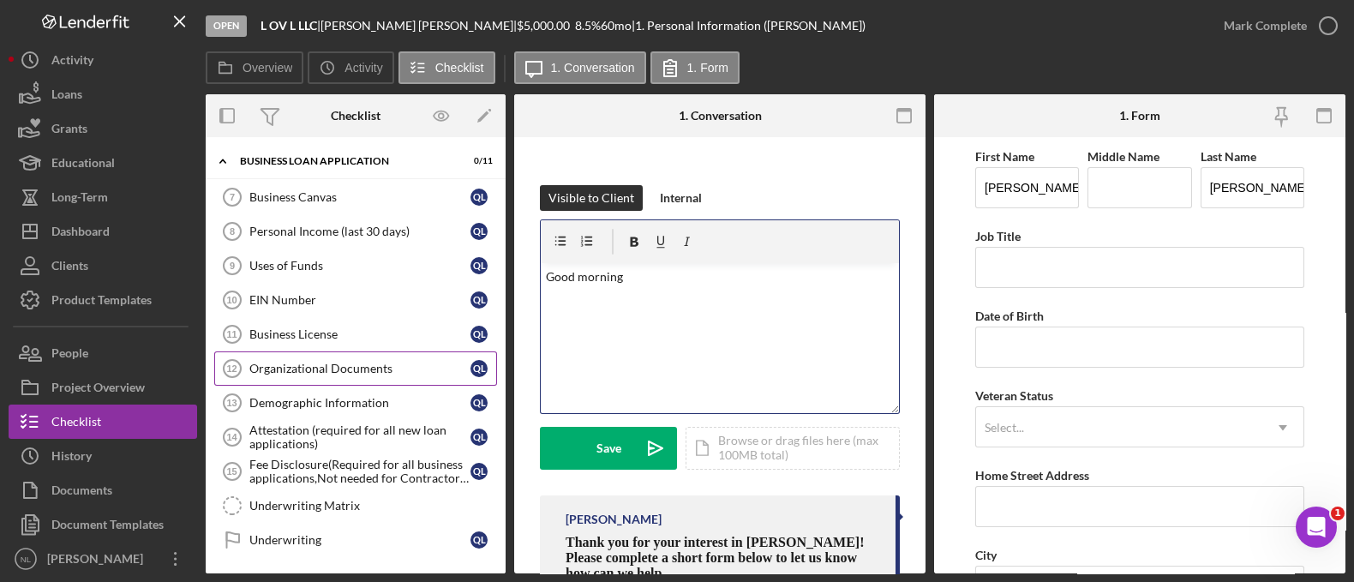
click at [390, 362] on div "Organizational Documents" at bounding box center [359, 369] width 221 height 14
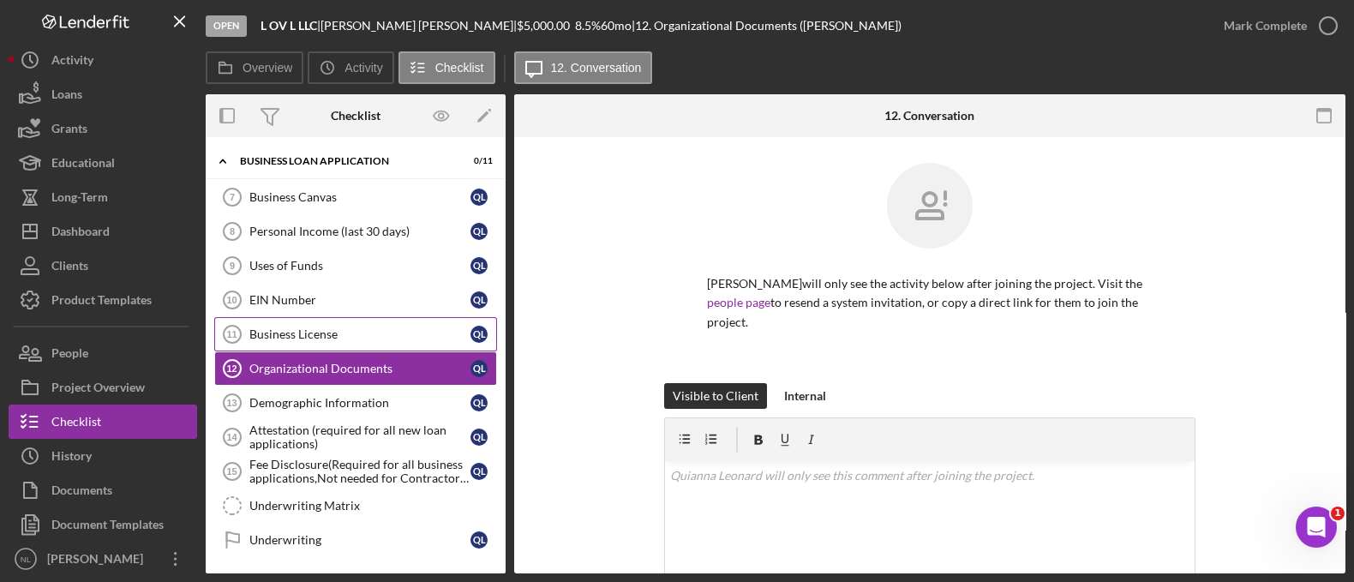
click at [360, 318] on link "Business License 11 Business License Q L" at bounding box center [355, 334] width 283 height 34
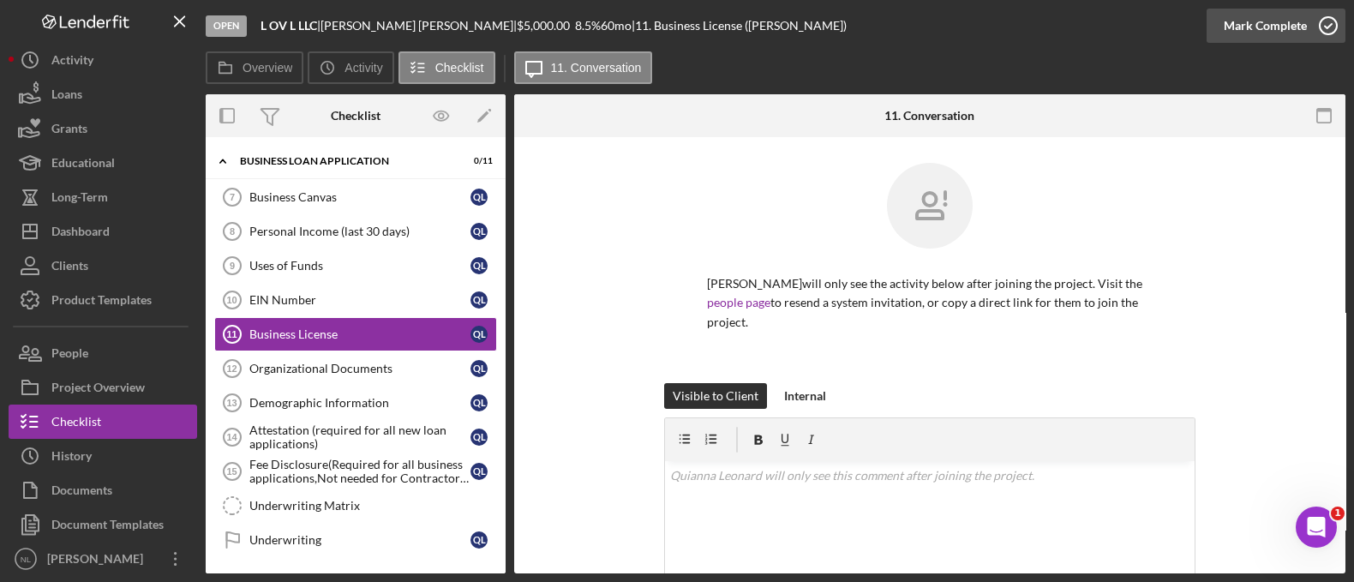
click at [1243, 39] on div "Mark Complete" at bounding box center [1265, 26] width 83 height 34
click at [336, 374] on link "Organizational Documents 12 Organizational Documents Q L" at bounding box center [355, 368] width 283 height 34
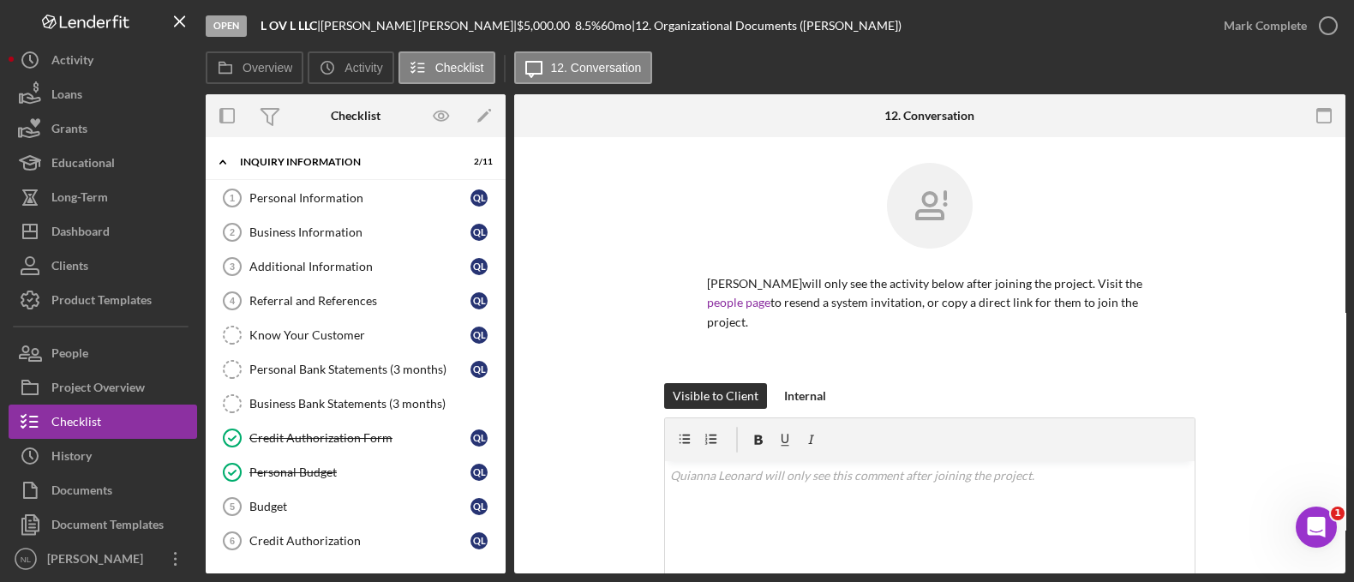
drag, startPoint x: 324, startPoint y: 23, endPoint x: 251, endPoint y: 21, distance: 72.9
click at [251, 21] on div "Open L OV L LLC | [PERSON_NAME] | $5,000.00 8.5 % 60 mo | 12. Organizational Do…" at bounding box center [706, 25] width 1001 height 51
copy div "L OV L LLC"
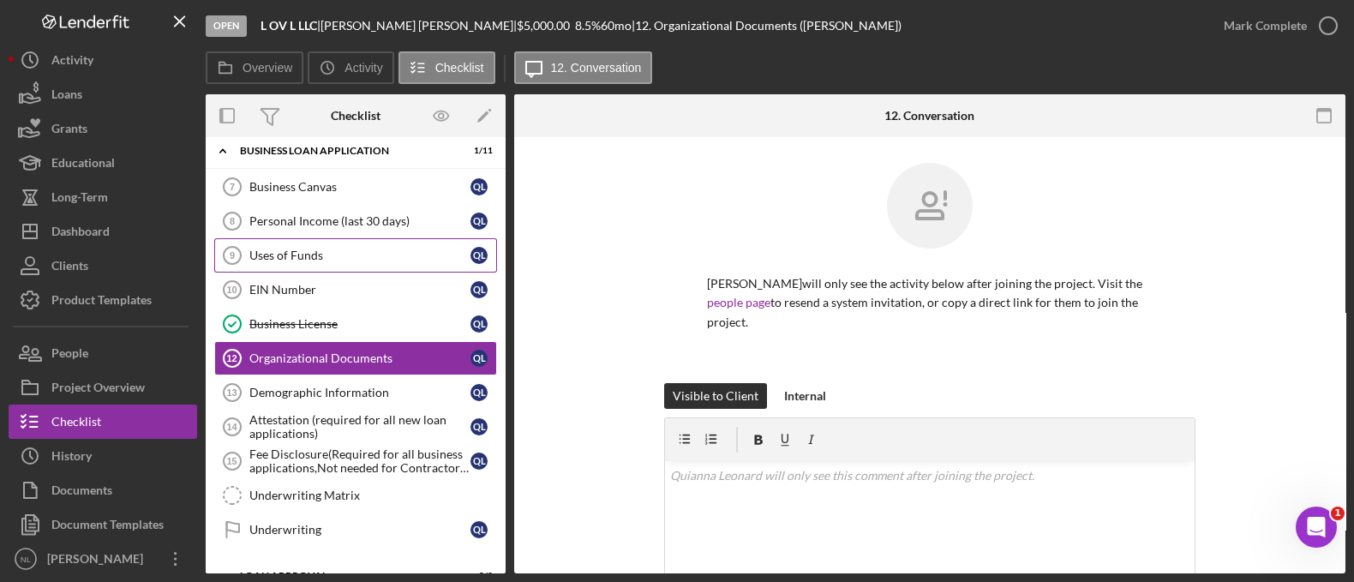
scroll to position [624, 0]
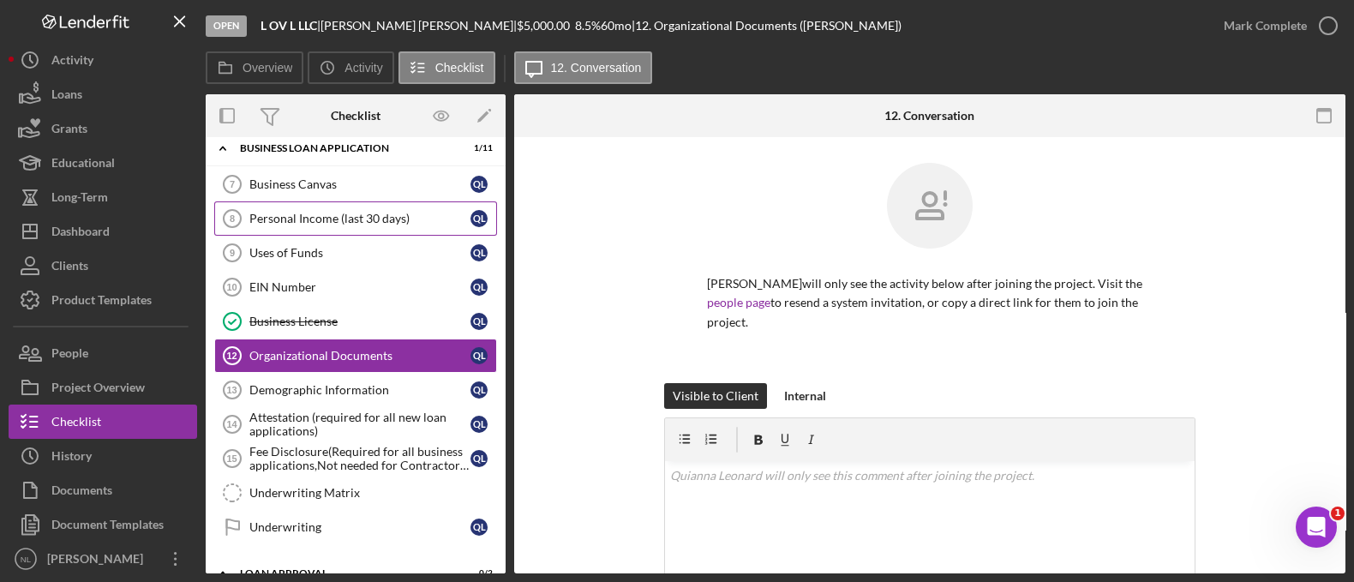
click at [358, 219] on div "Personal Income (last 30 days)" at bounding box center [359, 219] width 221 height 14
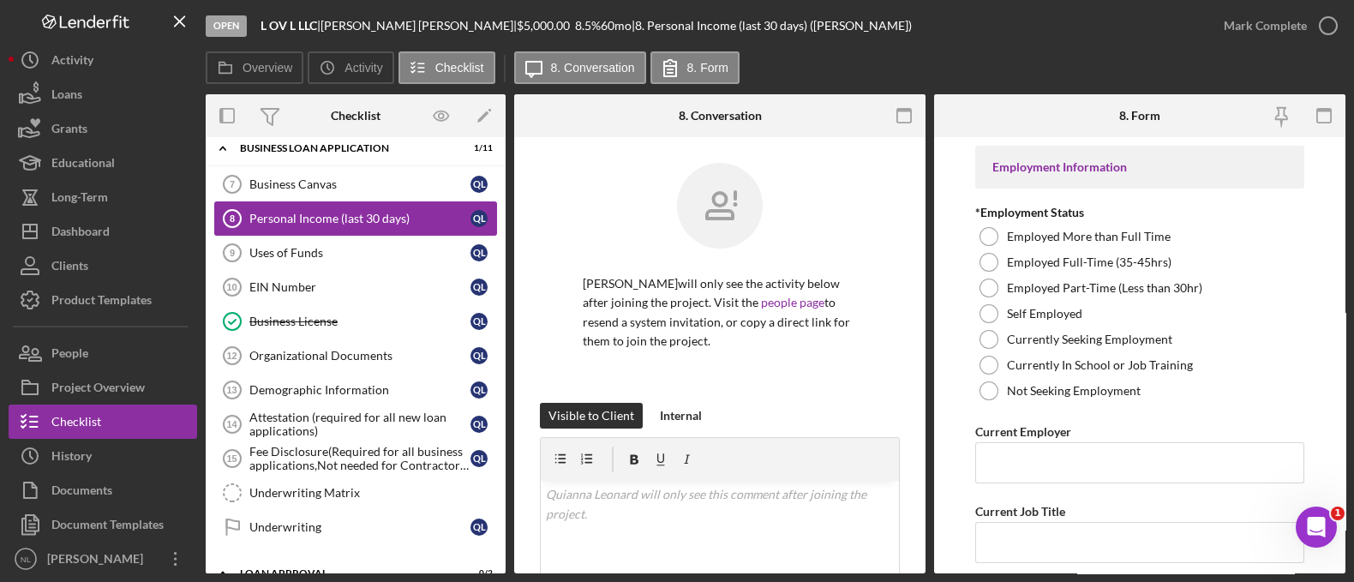
scroll to position [507, 0]
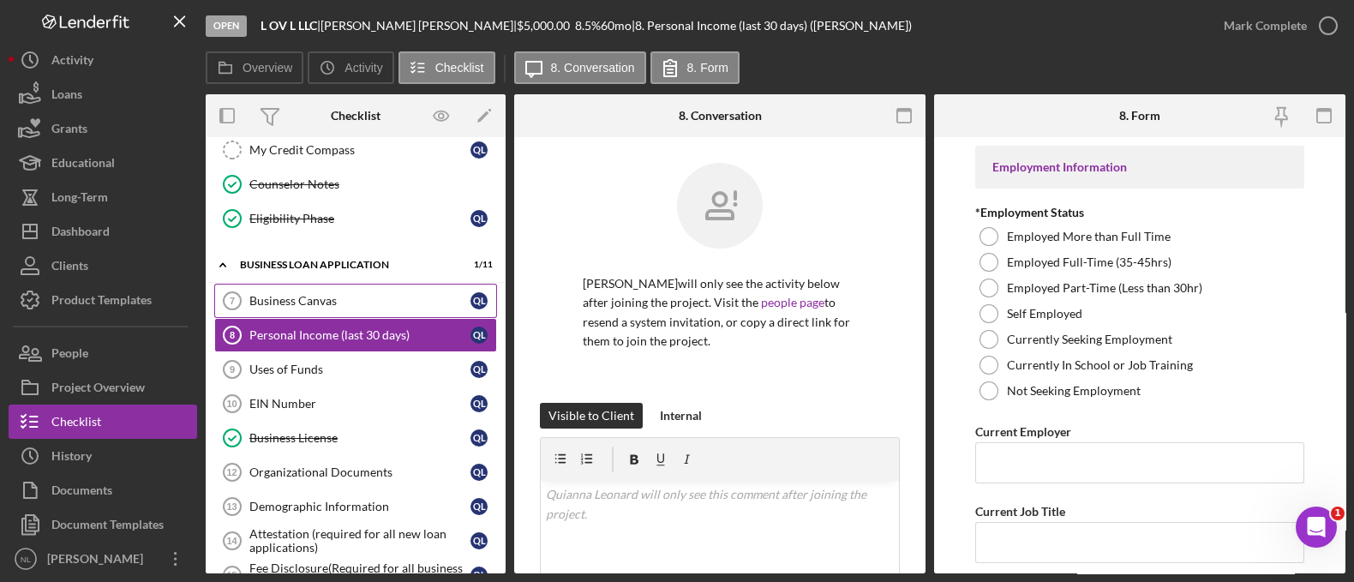
click at [345, 294] on div "Business Canvas" at bounding box center [359, 301] width 221 height 14
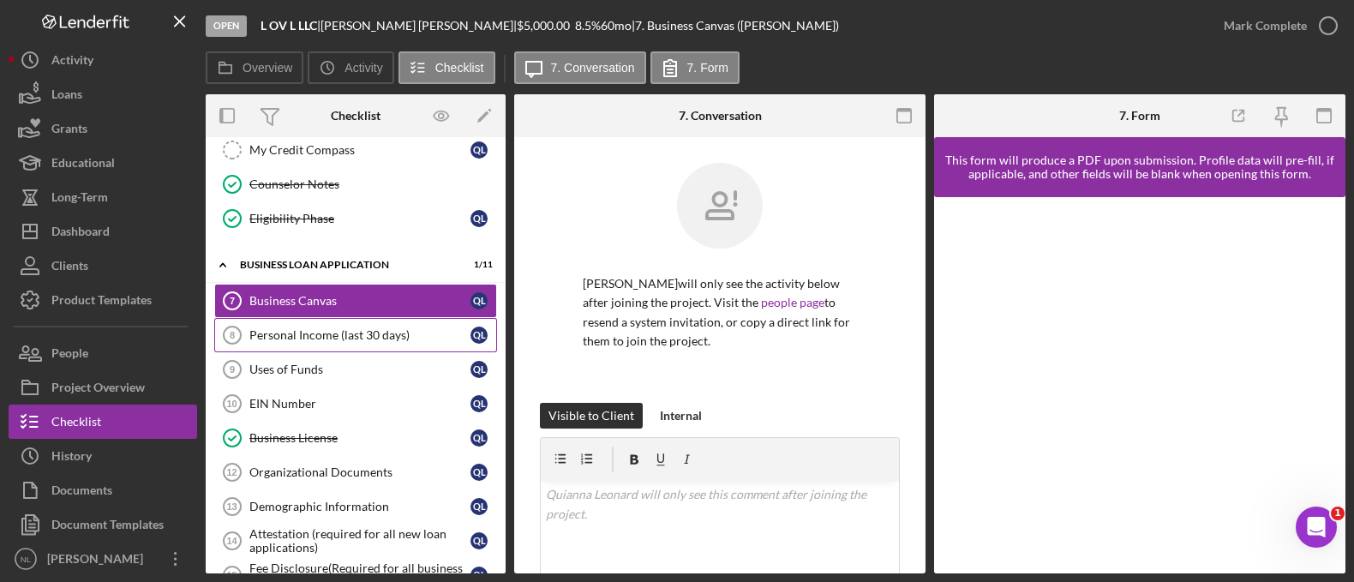
click at [338, 333] on div "Personal Income (last 30 days)" at bounding box center [359, 335] width 221 height 14
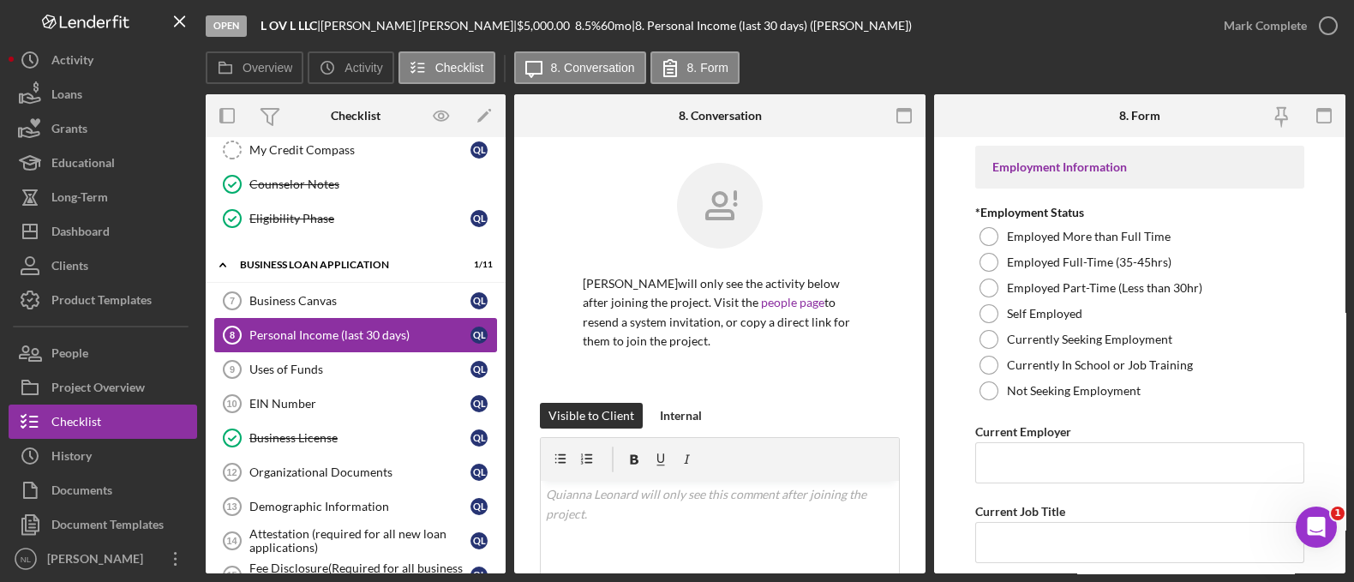
click at [326, 318] on link "Personal Income (last 30 days) 8 Personal Income (last 30 days) Q L" at bounding box center [355, 335] width 283 height 34
click at [323, 306] on link "Business Canvas 7 Business Canvas Q L" at bounding box center [355, 301] width 283 height 34
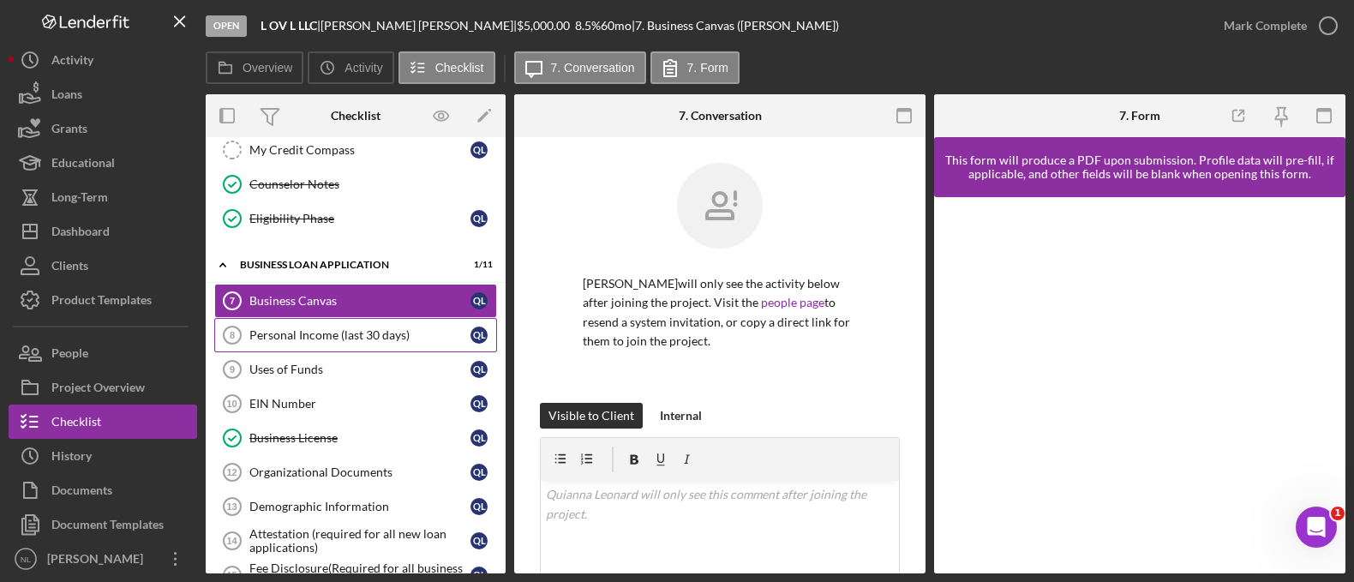
click at [322, 328] on div "Personal Income (last 30 days)" at bounding box center [359, 335] width 221 height 14
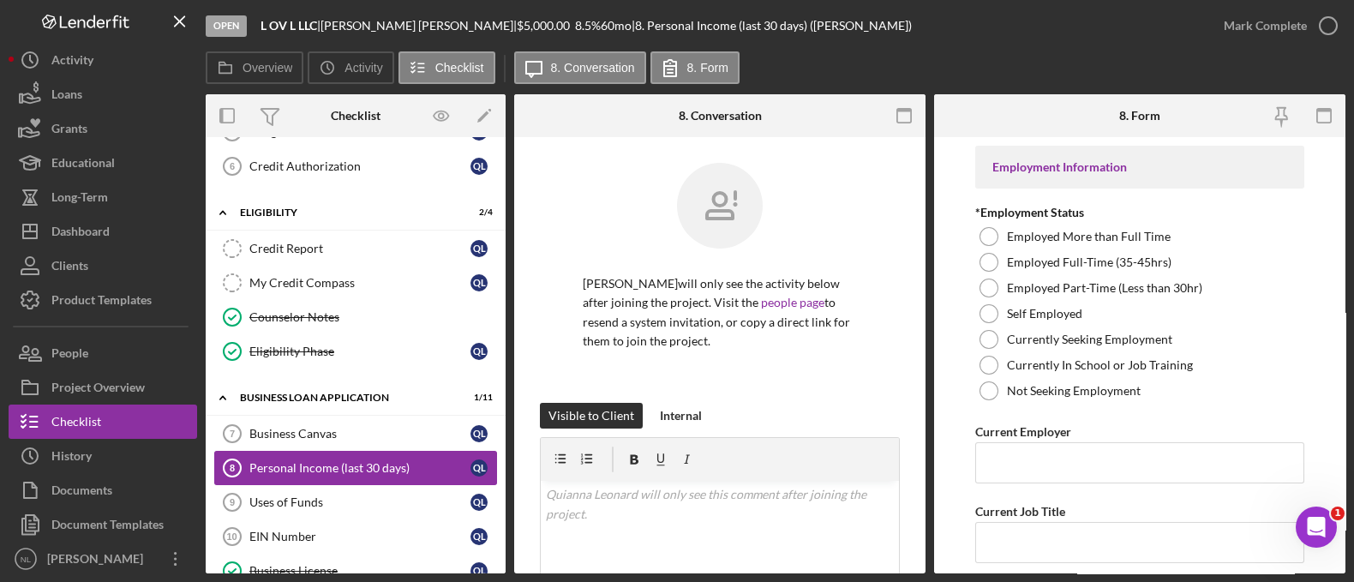
scroll to position [373, 0]
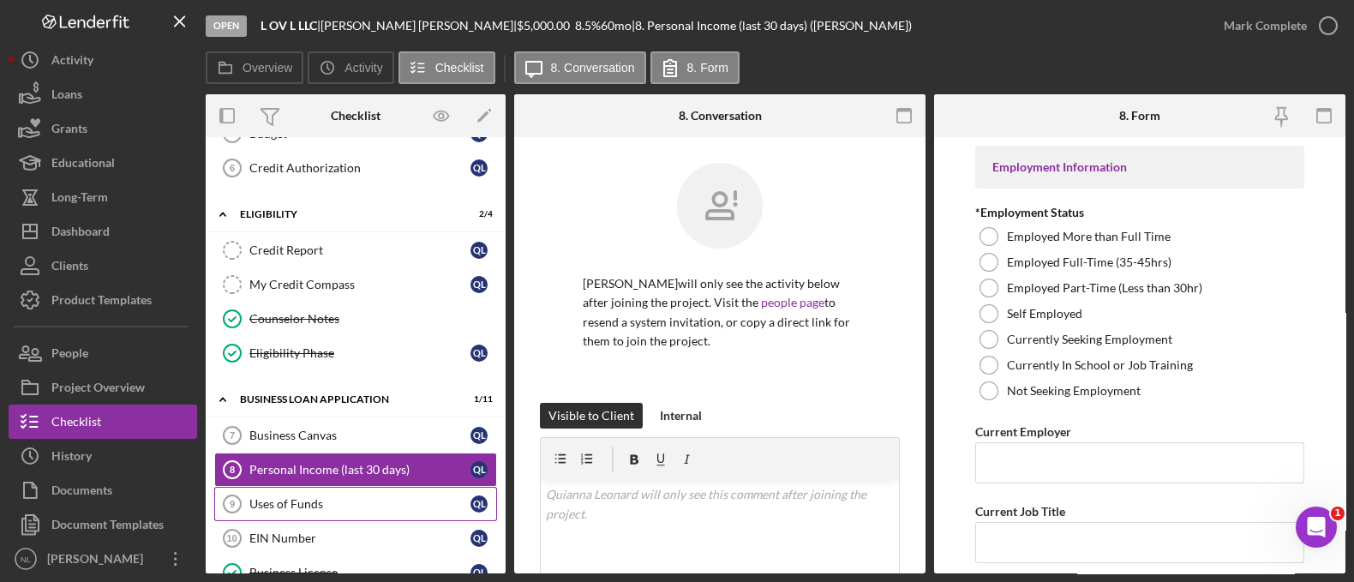
click at [312, 503] on div "Uses of Funds" at bounding box center [359, 504] width 221 height 14
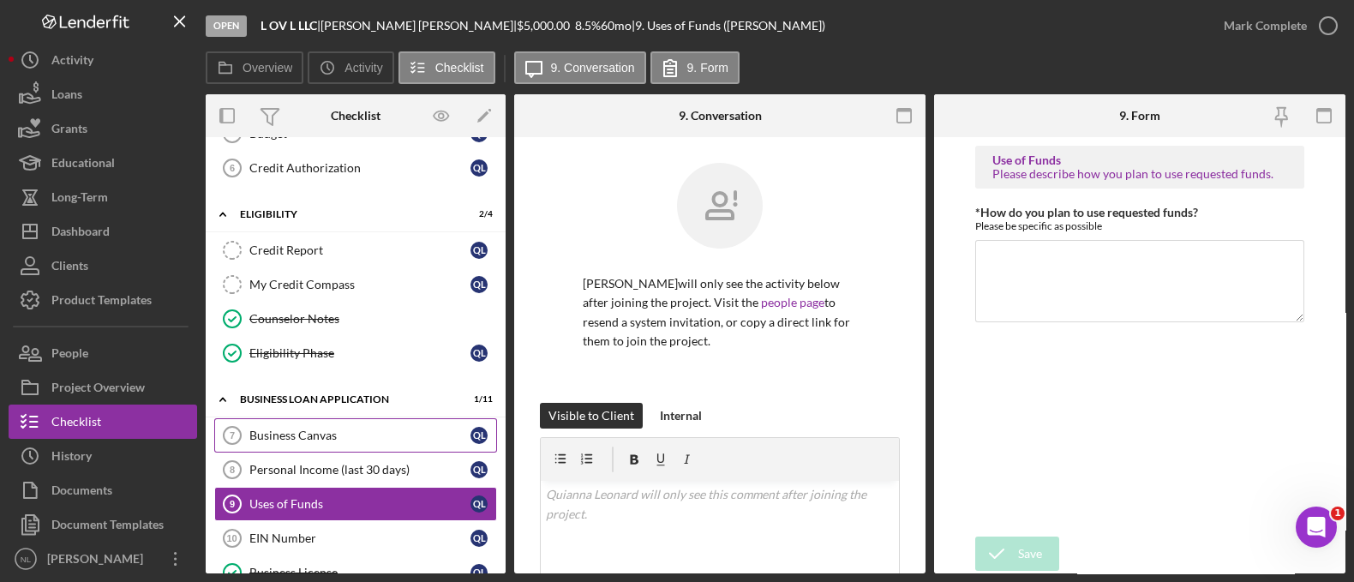
click at [297, 435] on div "Business Canvas" at bounding box center [359, 436] width 221 height 14
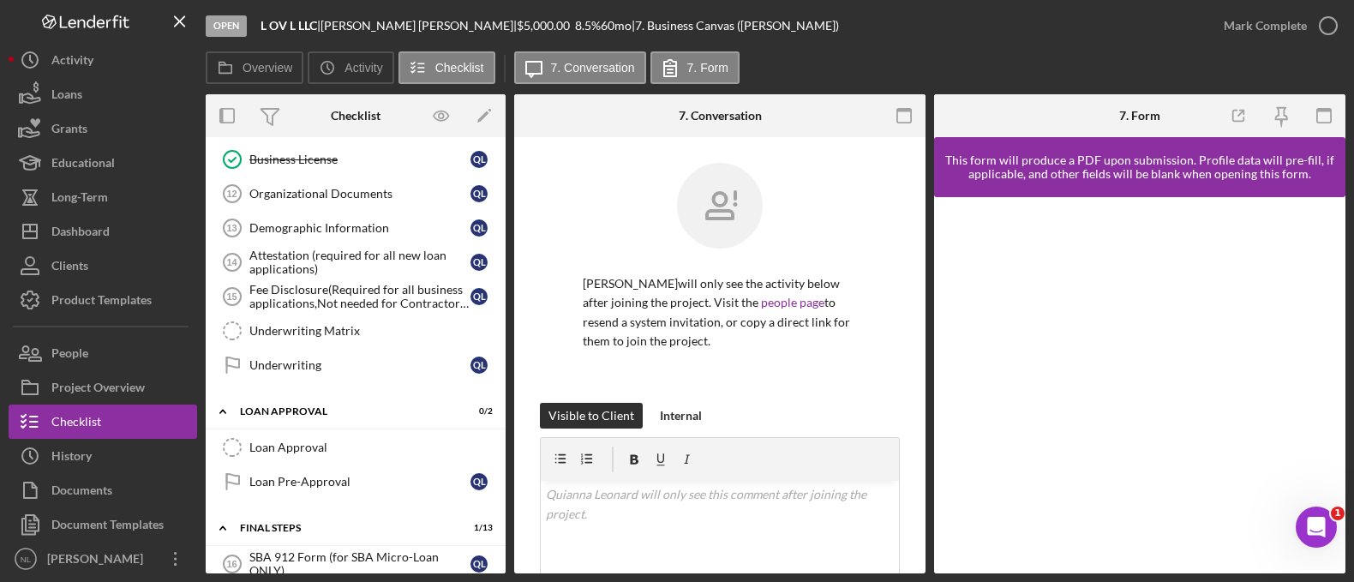
scroll to position [788, 0]
click at [309, 193] on link "Organizational Documents 12 Organizational Documents Q L" at bounding box center [355, 192] width 283 height 34
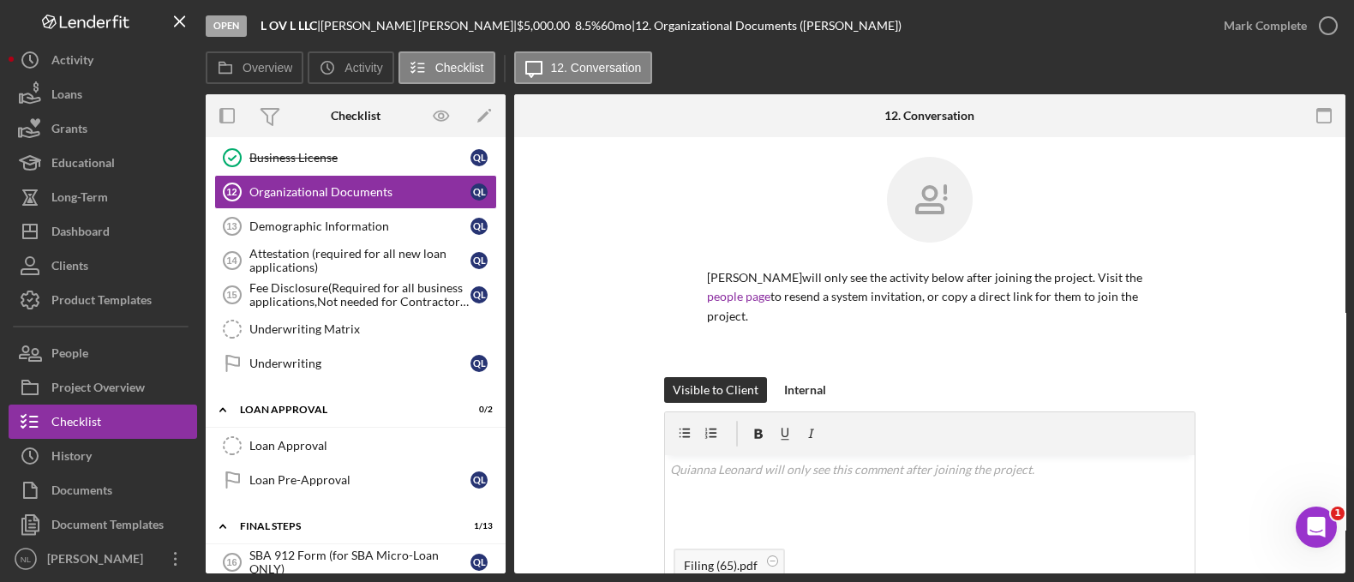
scroll to position [265, 0]
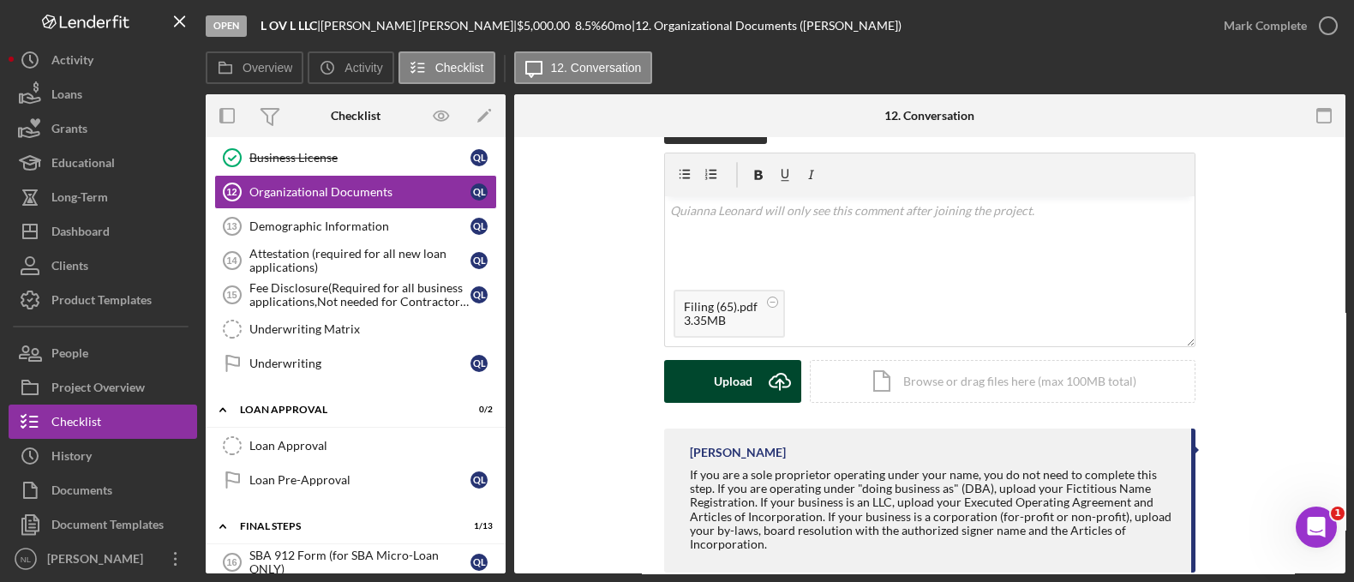
click at [737, 391] on div "Upload" at bounding box center [733, 381] width 39 height 43
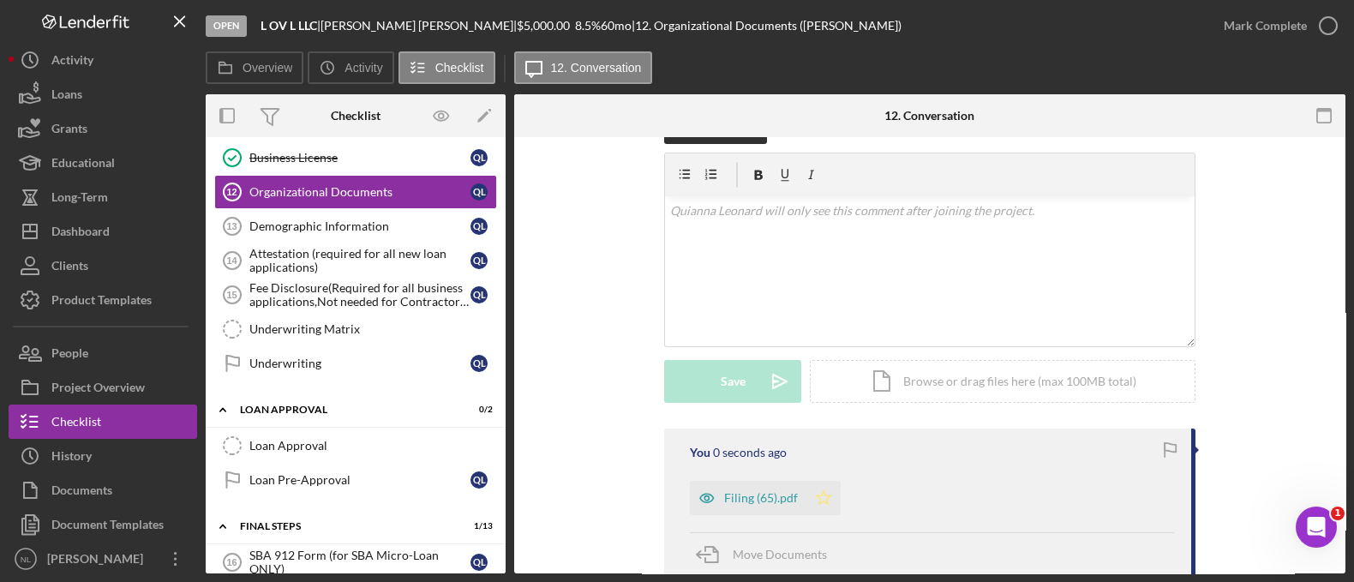
click at [825, 489] on icon "Icon/Star" at bounding box center [823, 498] width 34 height 34
click at [755, 516] on div "You 1 second ago Filing (65).pdf Icon/Star Move Documents" at bounding box center [929, 504] width 531 height 150
click at [745, 494] on div "Filing (65).pdf" at bounding box center [761, 498] width 74 height 14
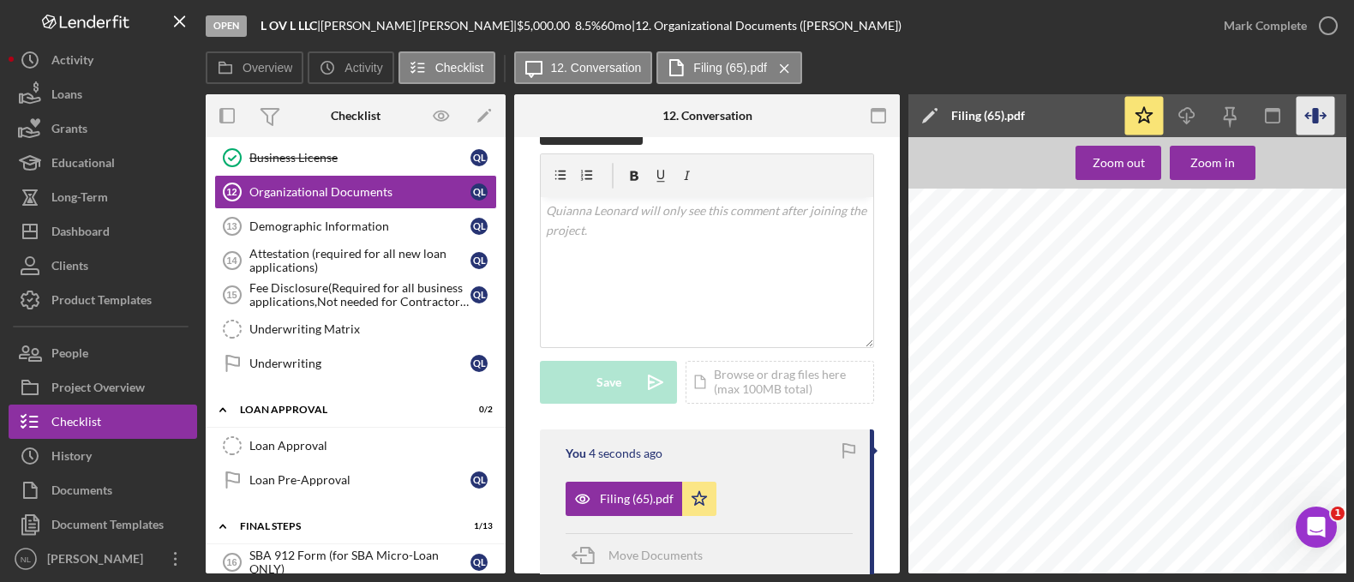
scroll to position [0, 77]
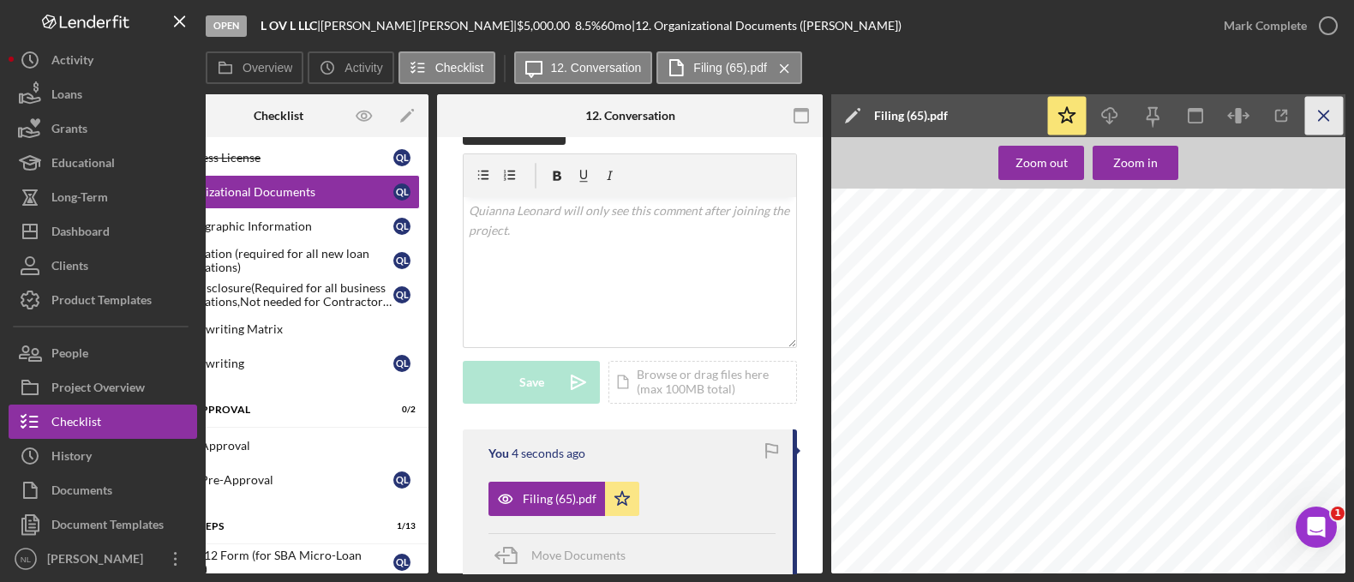
click at [1313, 113] on icon "Icon/Menu Close" at bounding box center [1324, 116] width 39 height 39
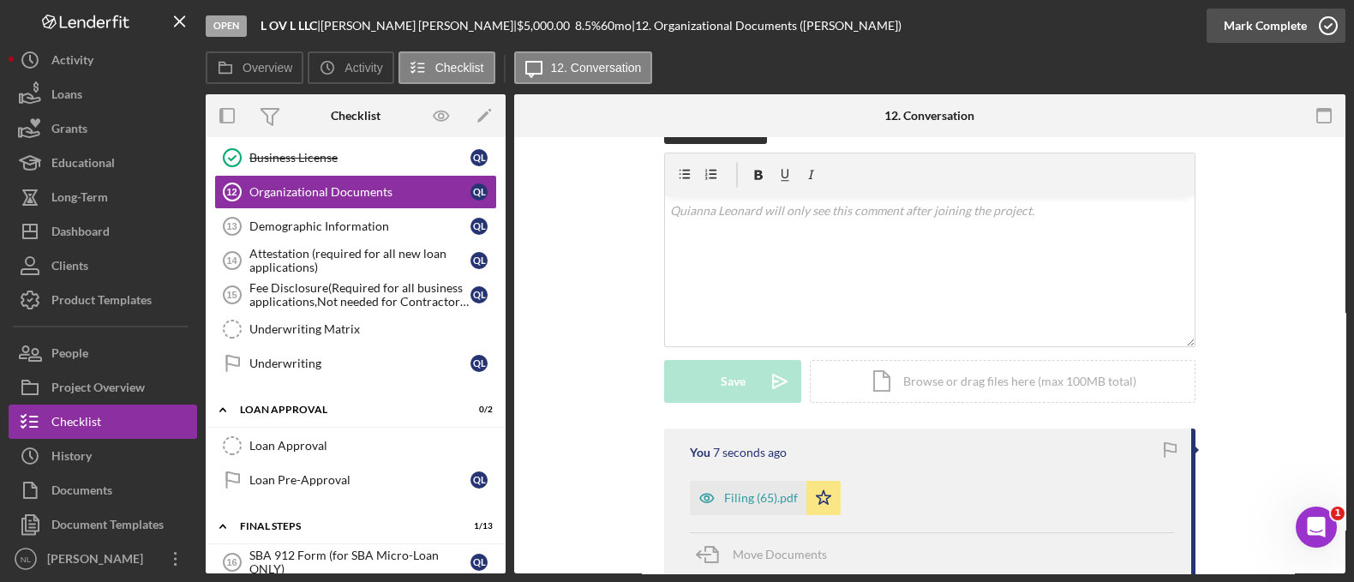
click at [1242, 31] on div "Mark Complete" at bounding box center [1265, 26] width 83 height 34
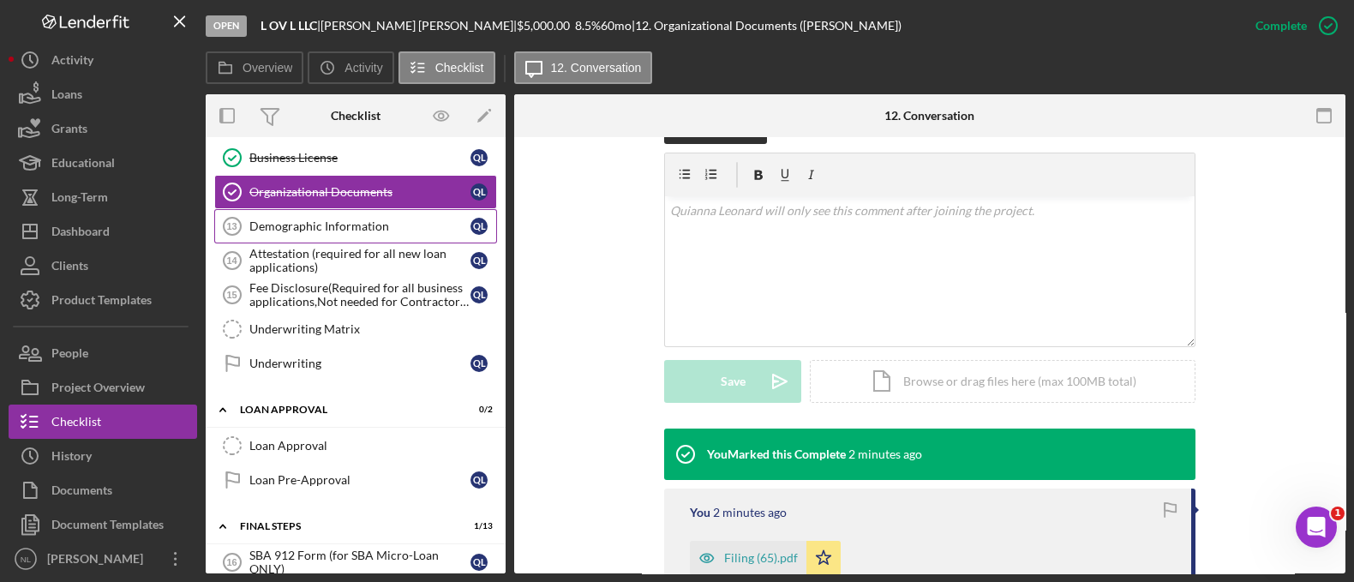
click at [351, 228] on link "Demographic Information 13 Demographic Information Q L" at bounding box center [355, 226] width 283 height 34
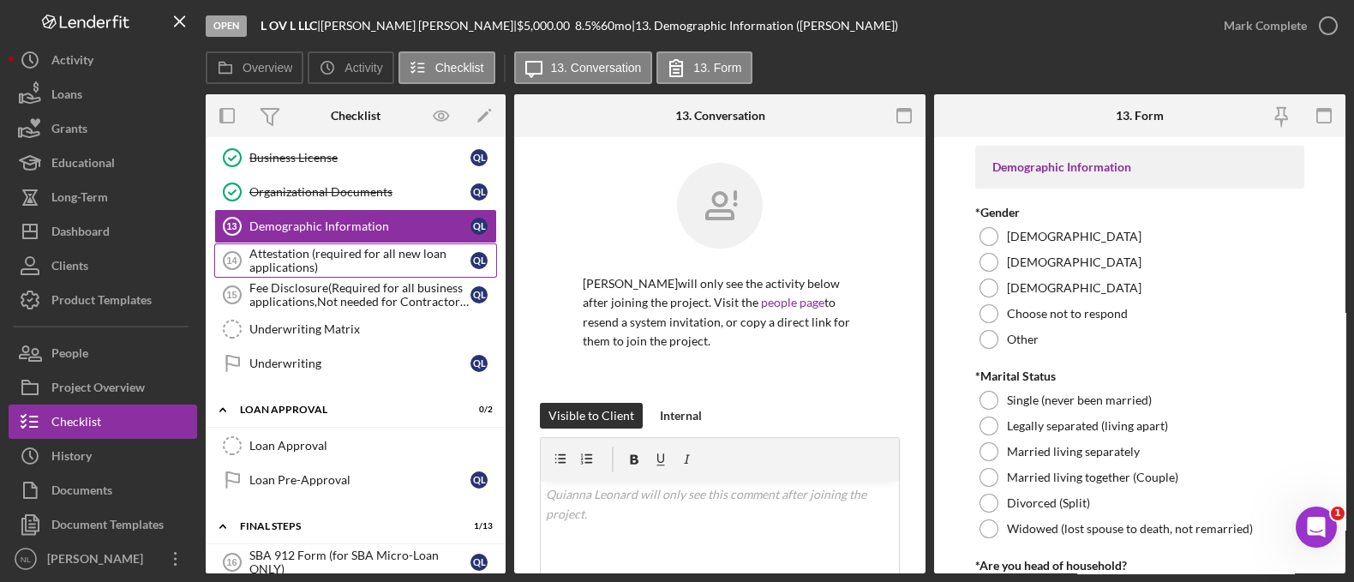
click at [327, 257] on div "Attestation (required for all new loan applications)" at bounding box center [359, 260] width 221 height 27
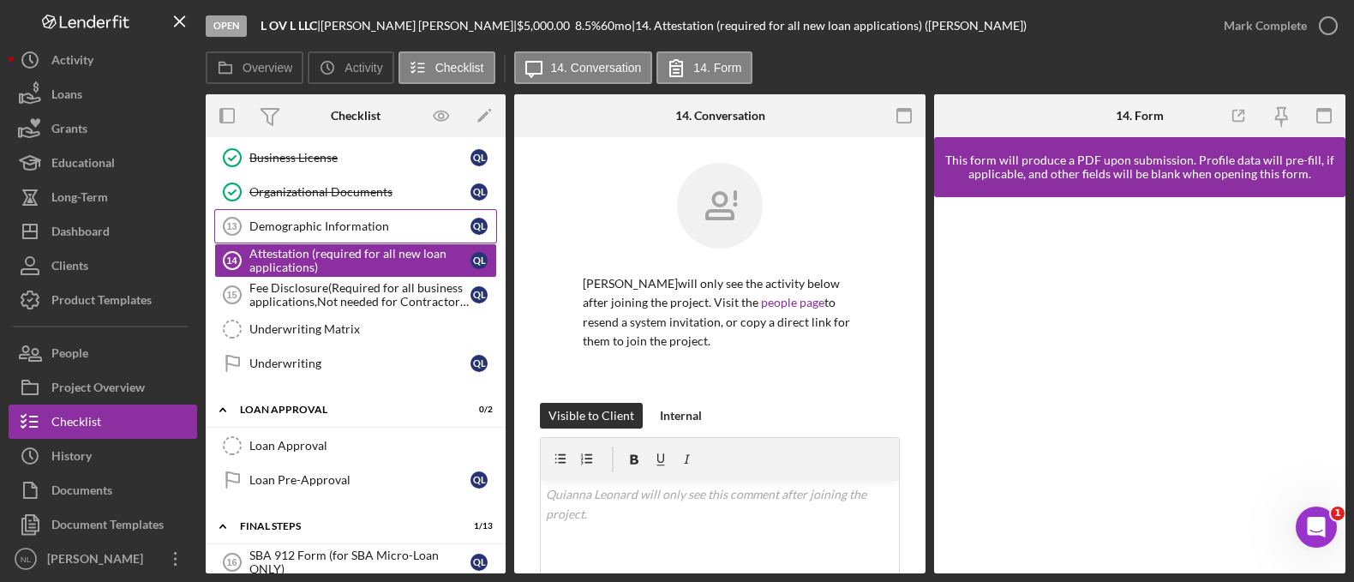
click at [314, 229] on link "Demographic Information 13 Demographic Information Q L" at bounding box center [355, 226] width 283 height 34
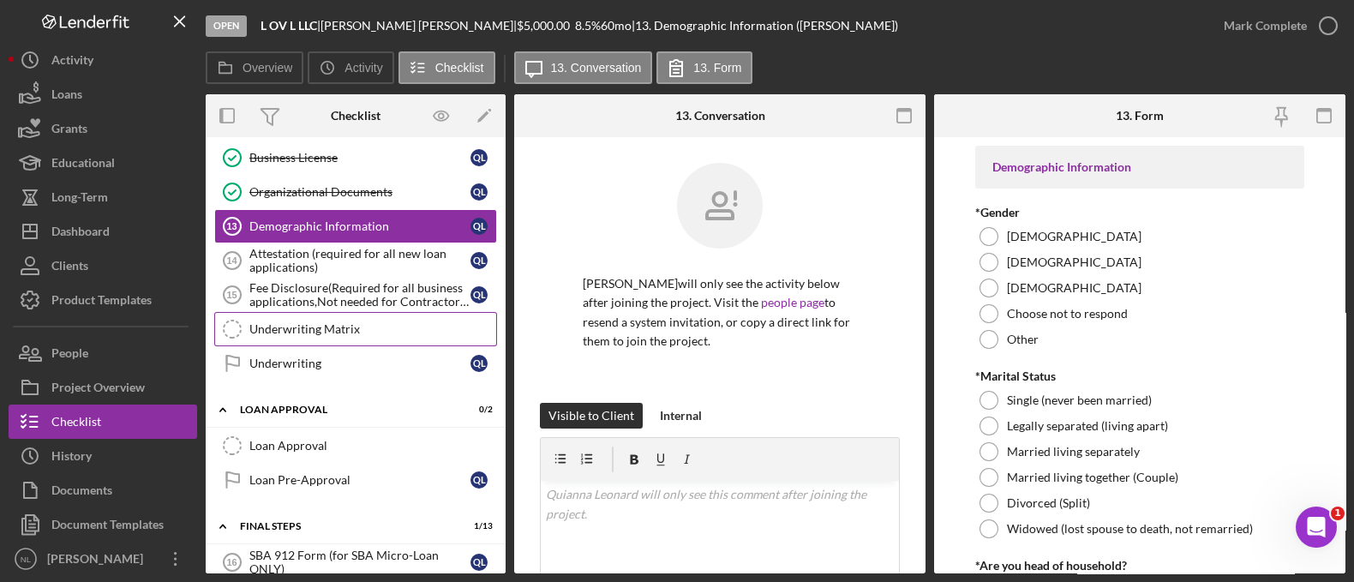
click at [300, 312] on link "Underwriting Matrix Underwriting Matrix" at bounding box center [355, 329] width 283 height 34
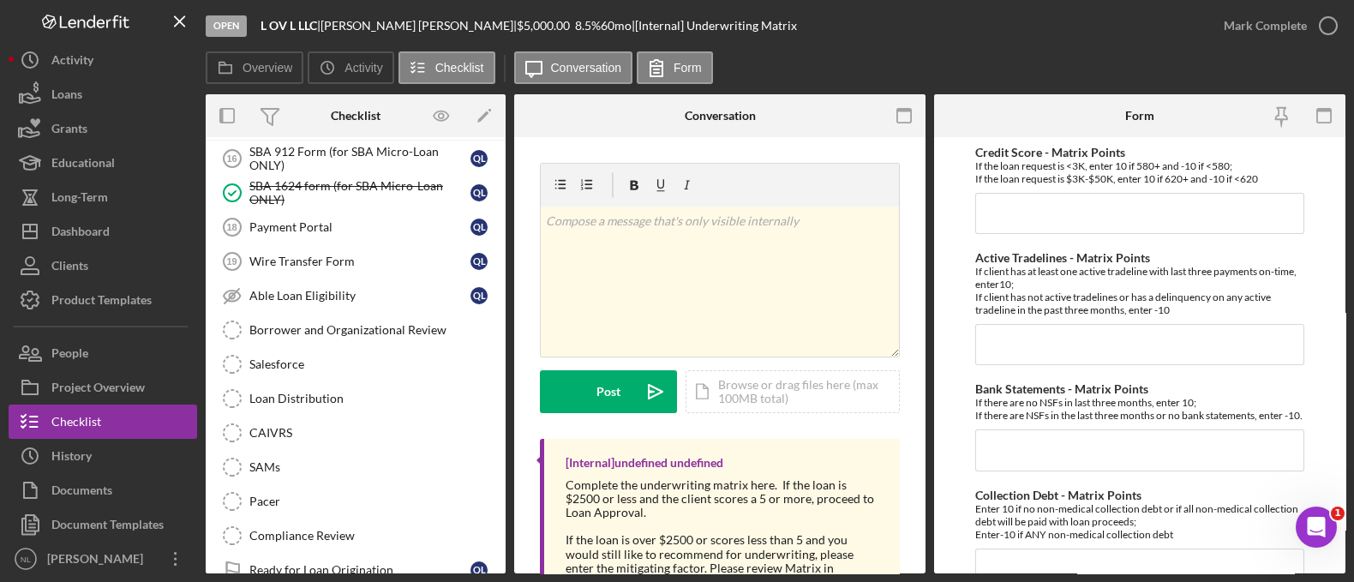
scroll to position [1198, 0]
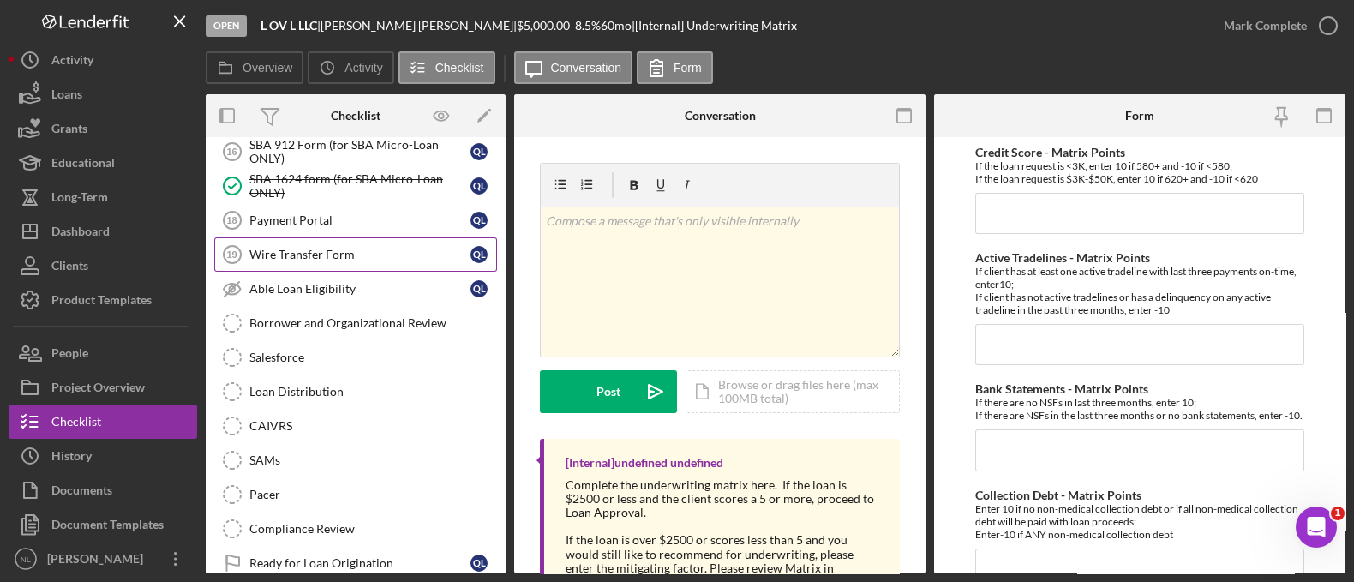
click at [296, 237] on link "Wire Transfer Form 19 Wire Transfer Form Q L" at bounding box center [355, 254] width 283 height 34
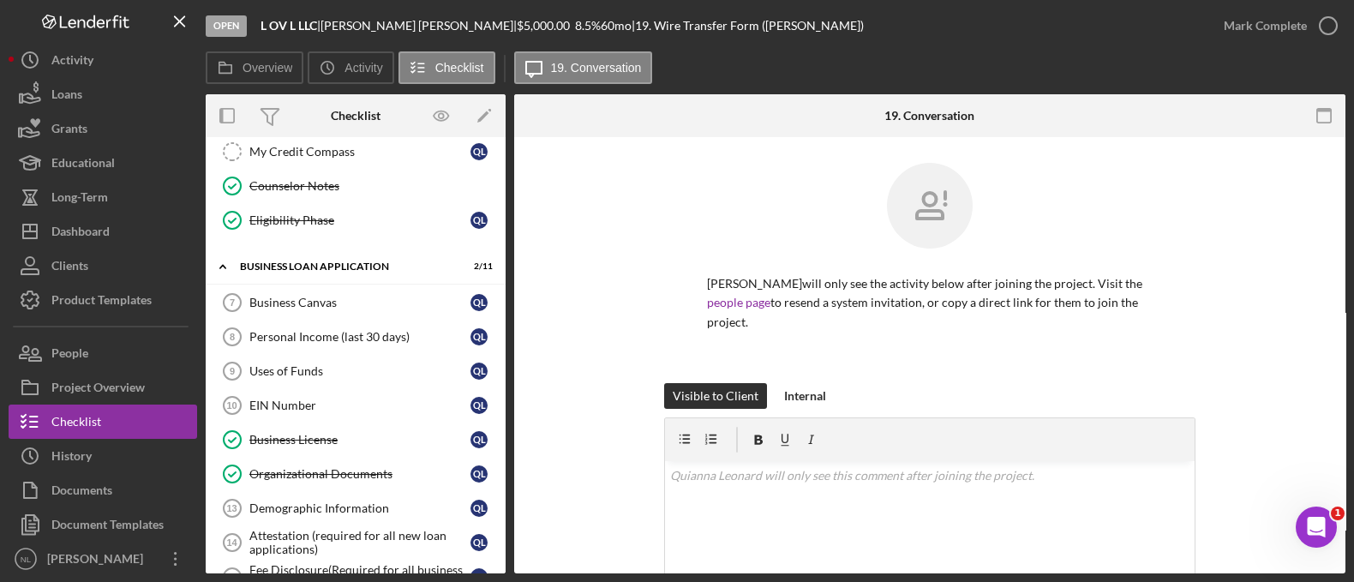
scroll to position [509, 0]
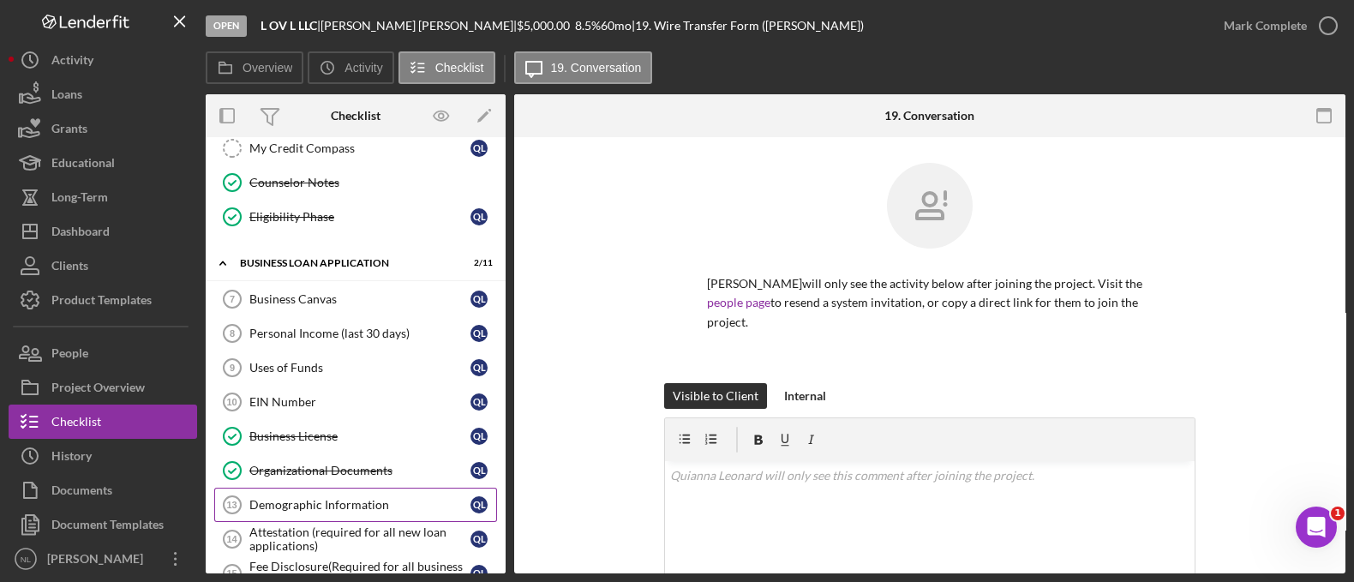
click at [346, 498] on div "Demographic Information" at bounding box center [359, 505] width 221 height 14
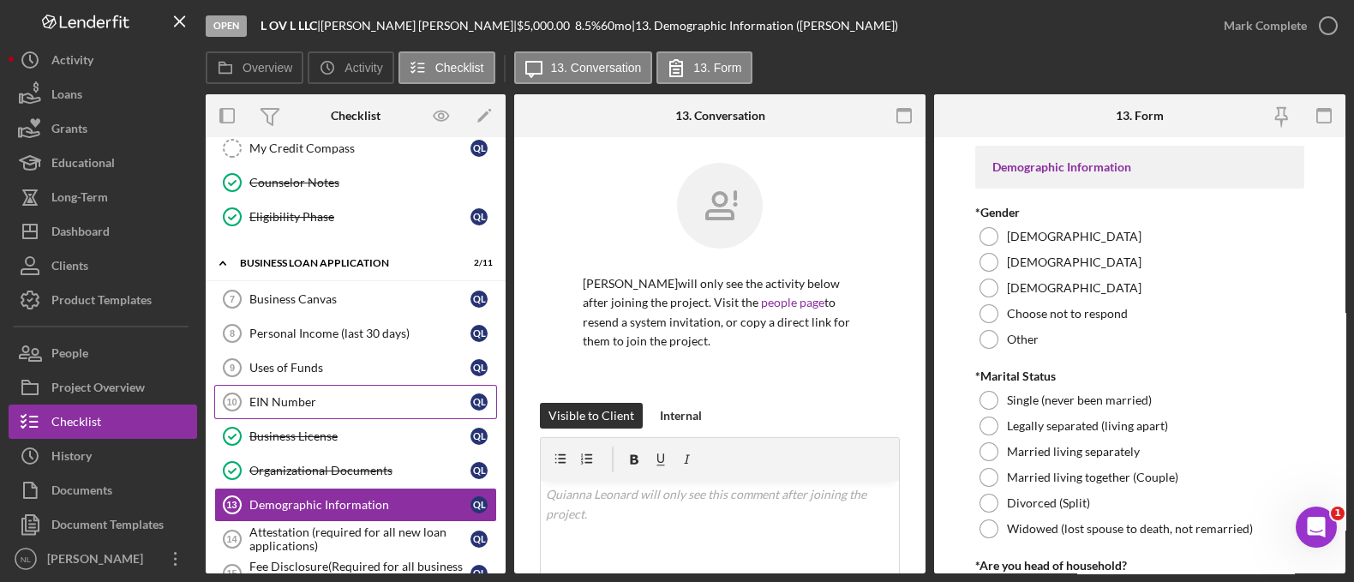
click at [331, 410] on link "EIN Number 10 EIN Number Q L" at bounding box center [355, 402] width 283 height 34
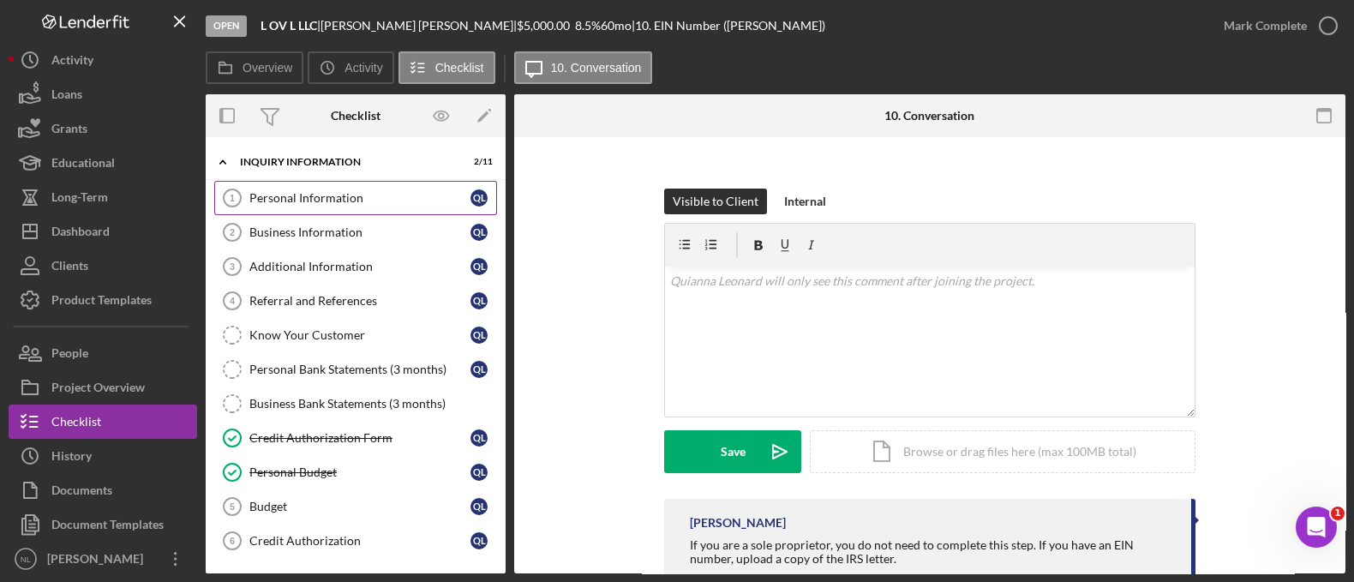
click at [329, 185] on link "Personal Information 1 Personal Information Q L" at bounding box center [355, 198] width 283 height 34
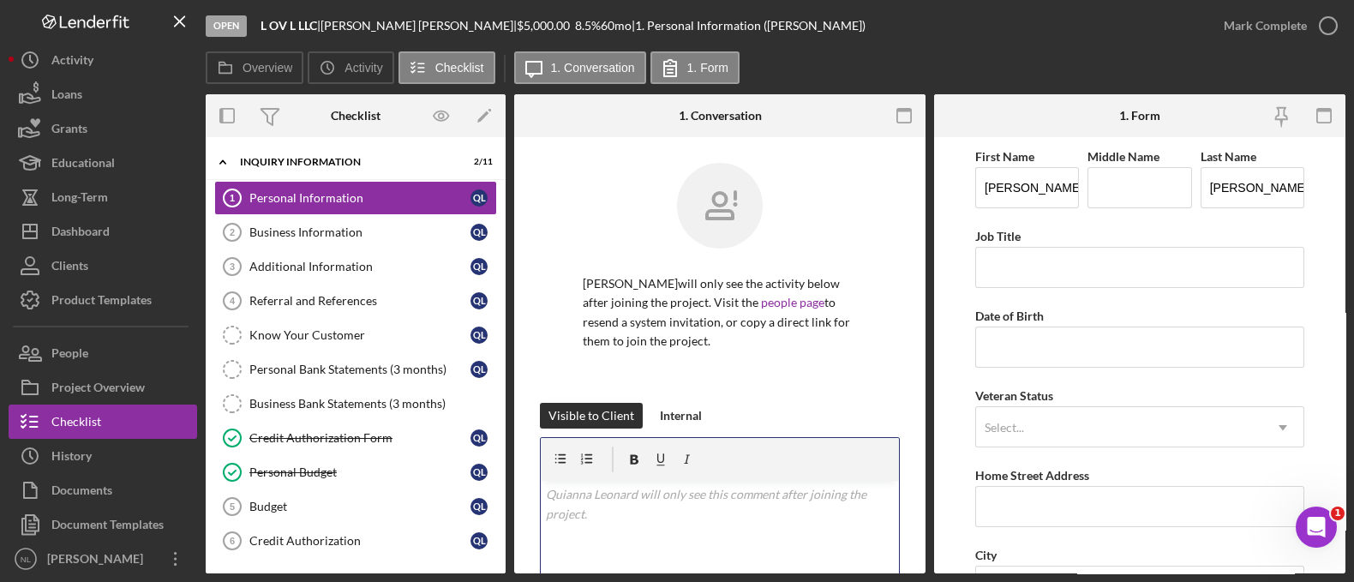
click at [641, 489] on p at bounding box center [720, 494] width 349 height 19
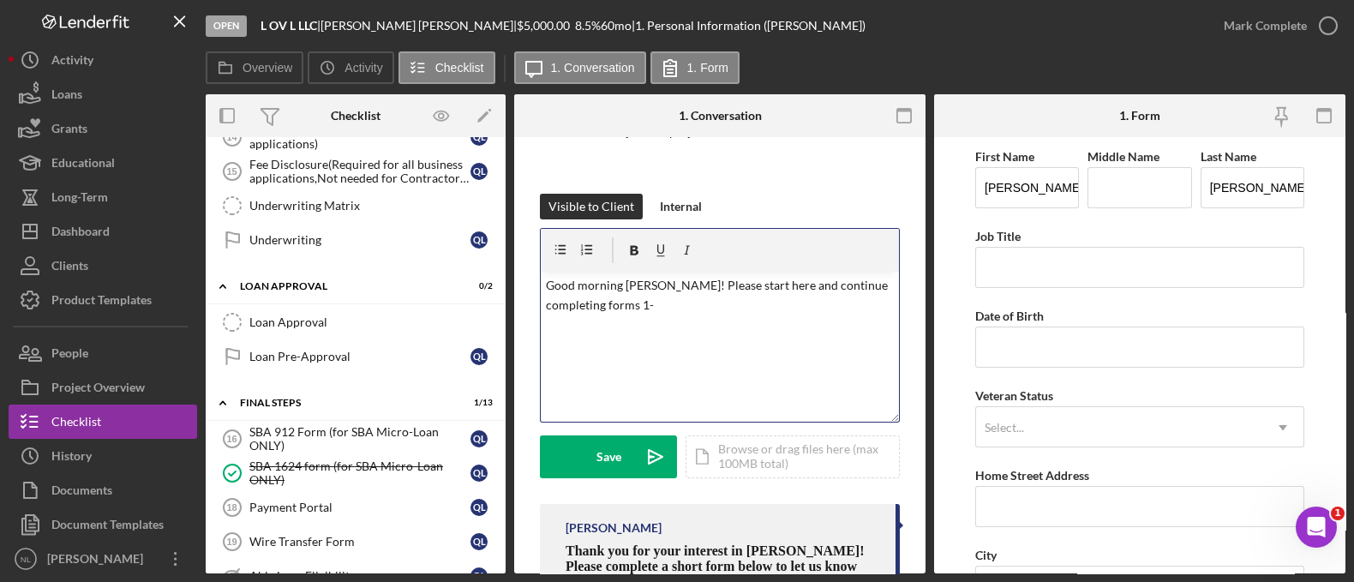
scroll to position [1247, 0]
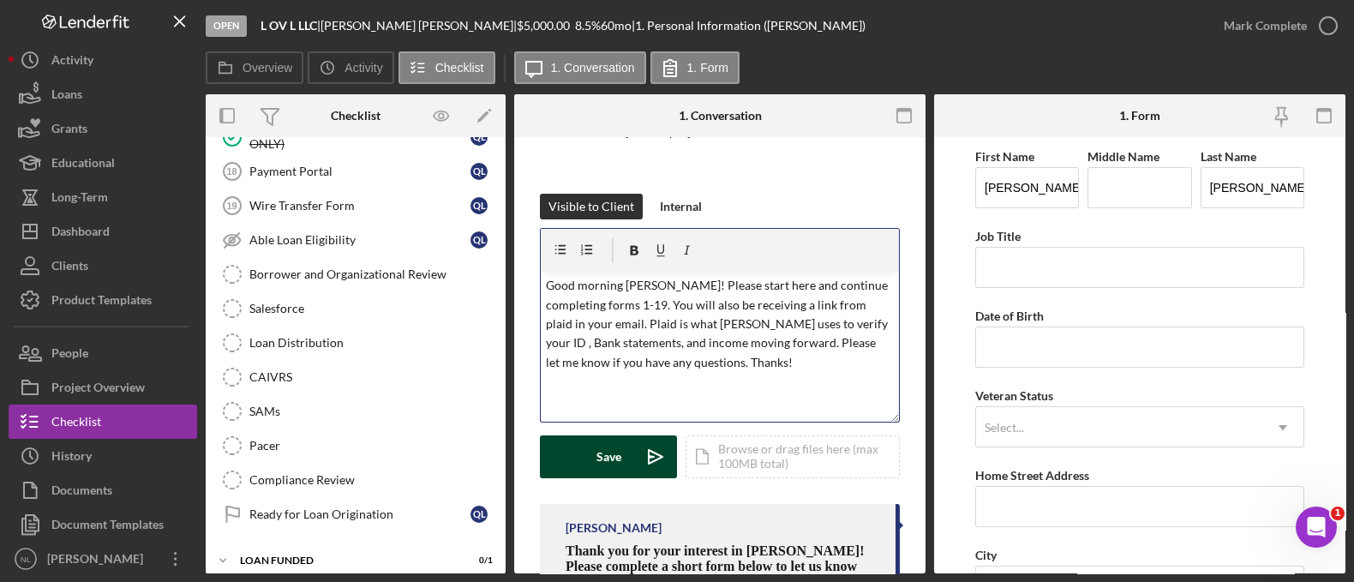
click at [628, 447] on button "Save Icon/icon-invite-send" at bounding box center [608, 456] width 137 height 43
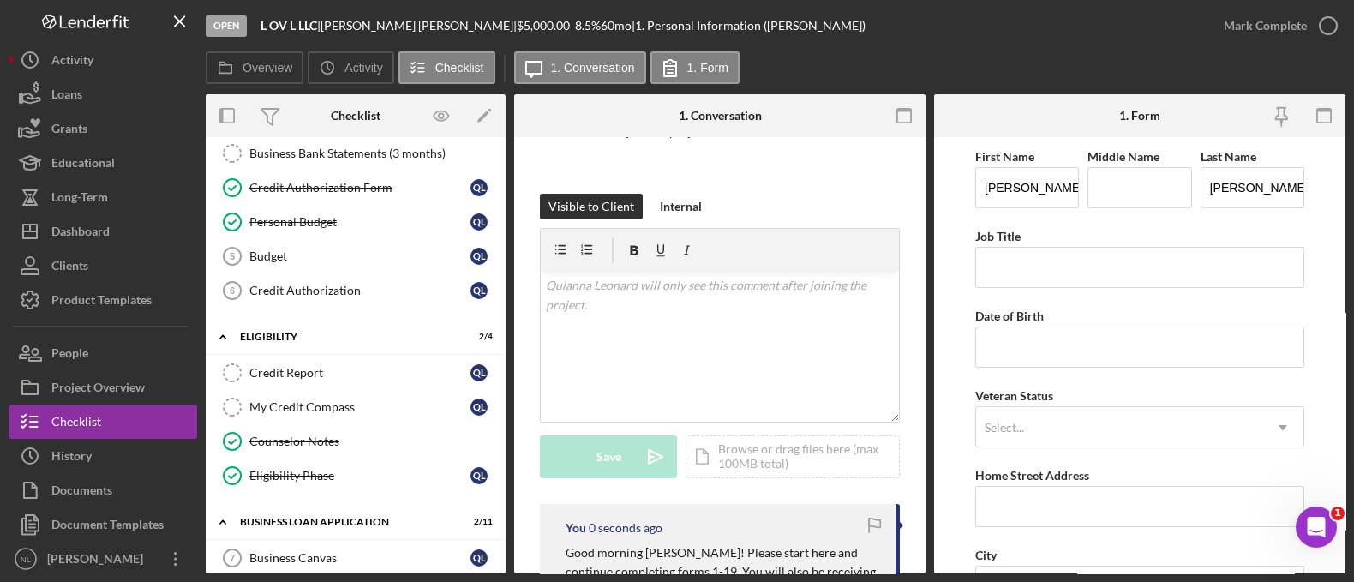
scroll to position [0, 0]
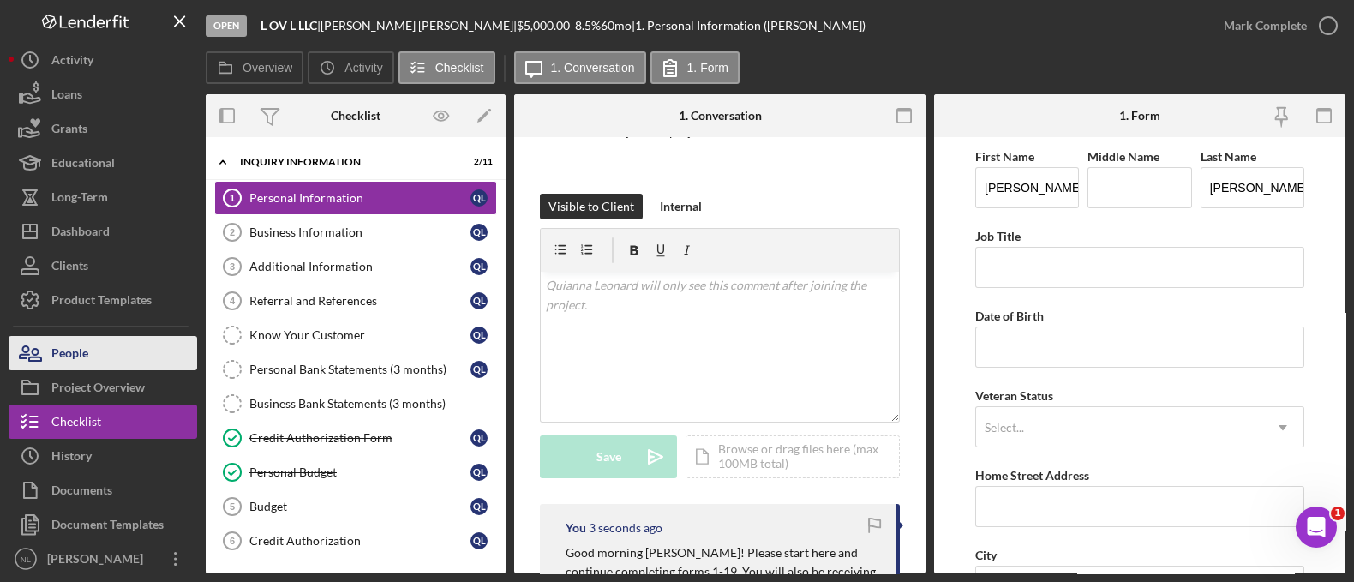
click at [149, 366] on button "People" at bounding box center [103, 353] width 189 height 34
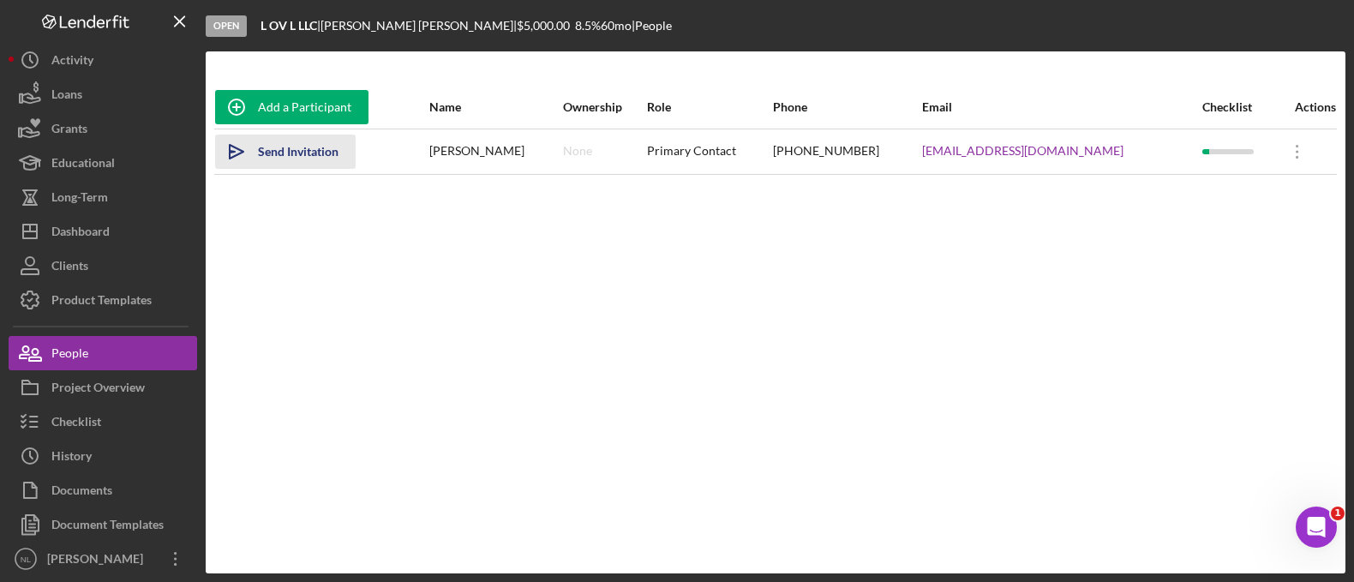
click at [274, 157] on div "Send Invitation" at bounding box center [298, 152] width 81 height 34
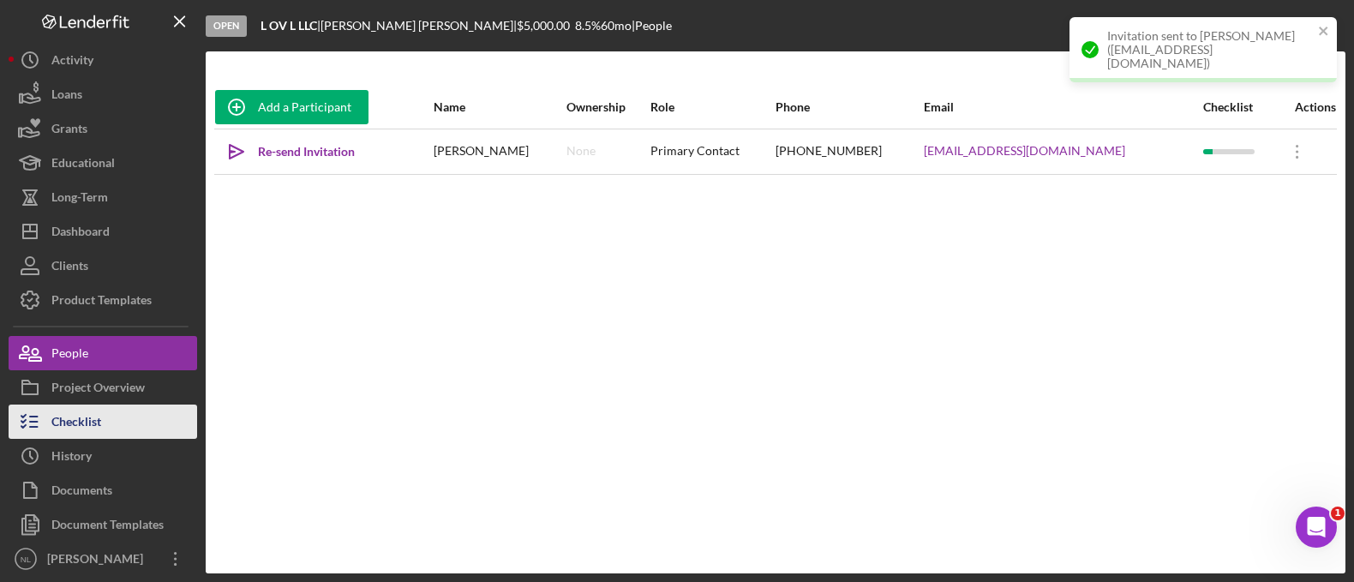
click at [113, 412] on button "Checklist" at bounding box center [103, 422] width 189 height 34
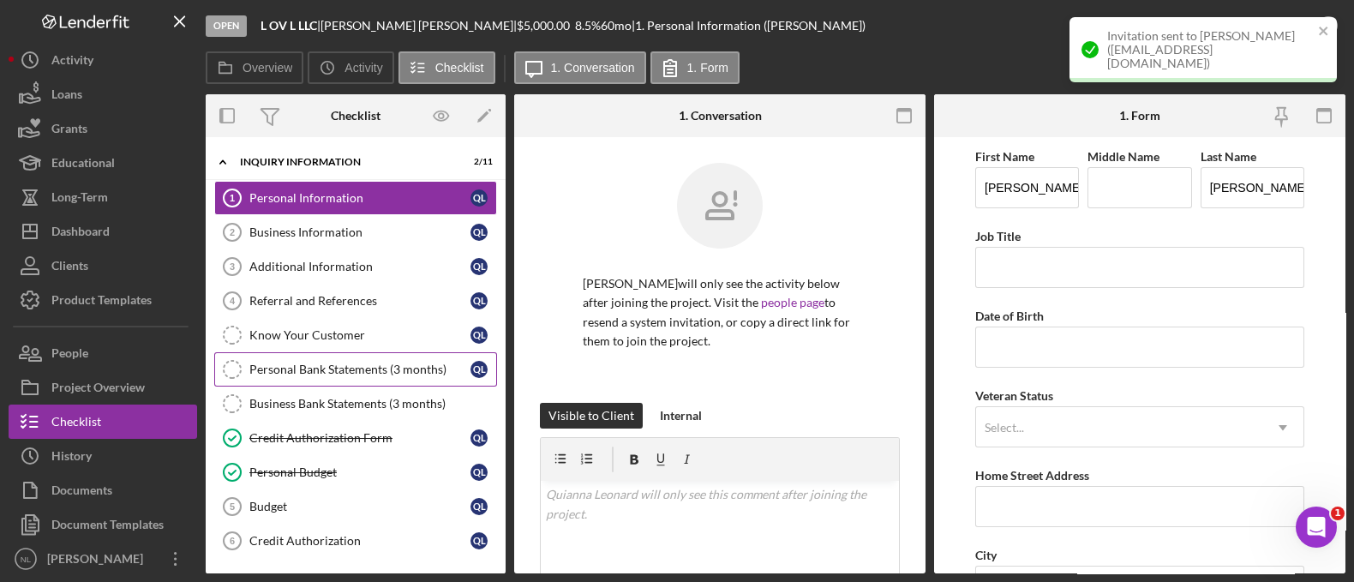
scroll to position [191, 0]
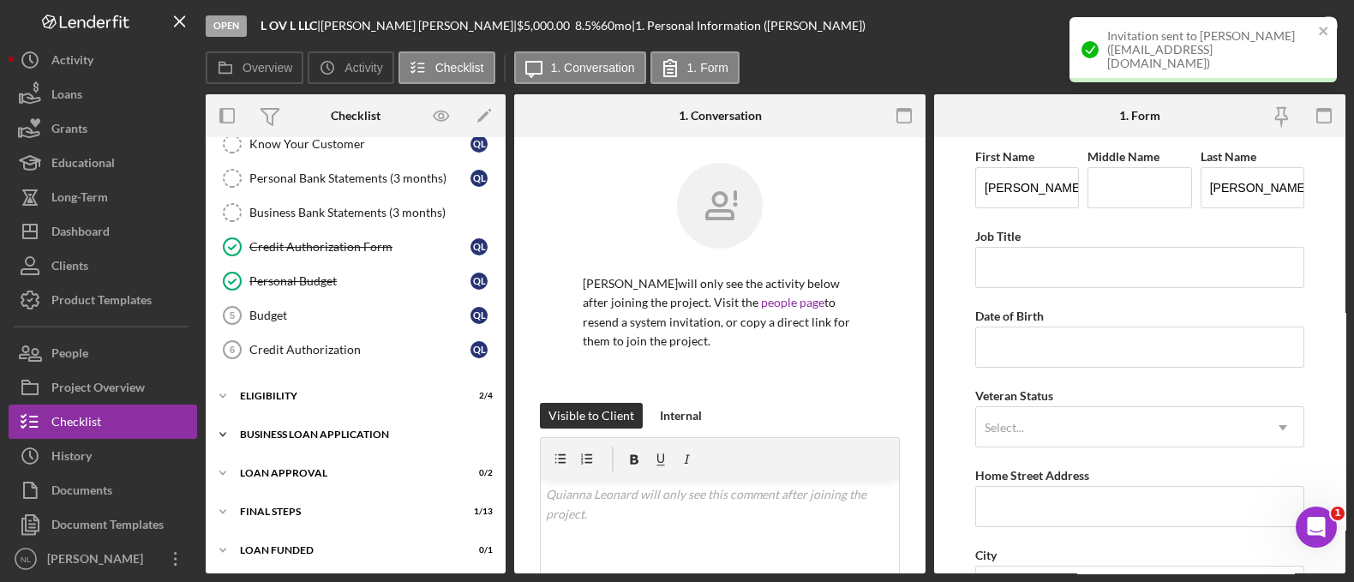
click at [398, 436] on div "Icon/Expander BUSINESS LOAN APPLICATION 2 / 11" at bounding box center [356, 434] width 300 height 34
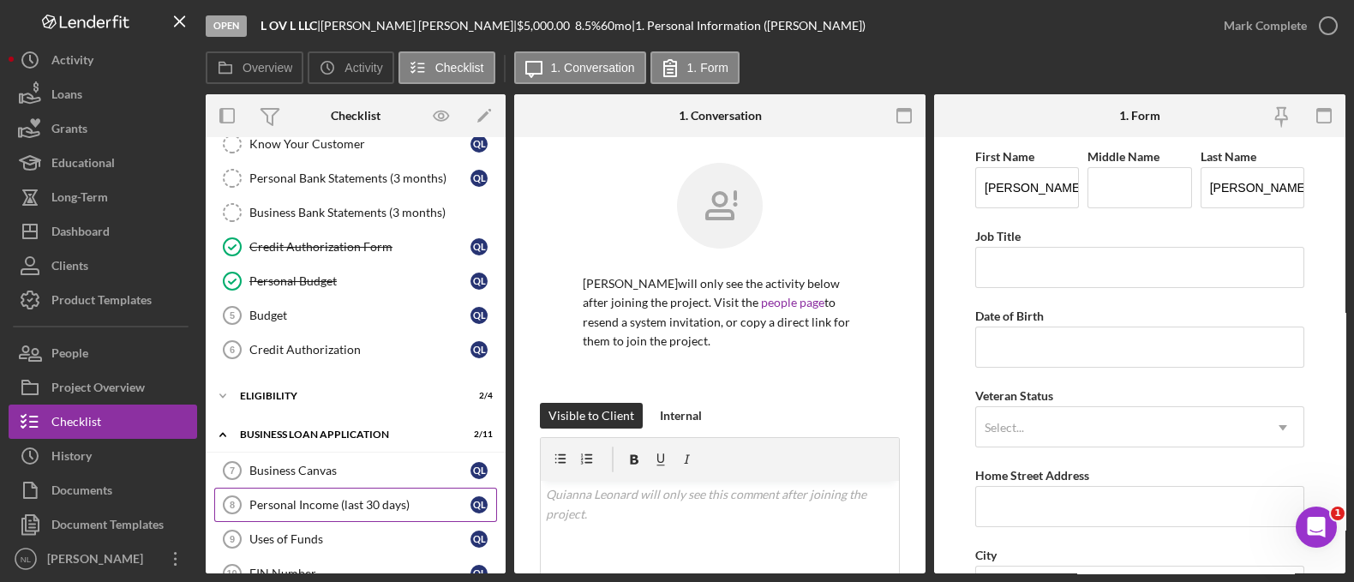
click at [381, 502] on div "Personal Income (last 30 days)" at bounding box center [359, 505] width 221 height 14
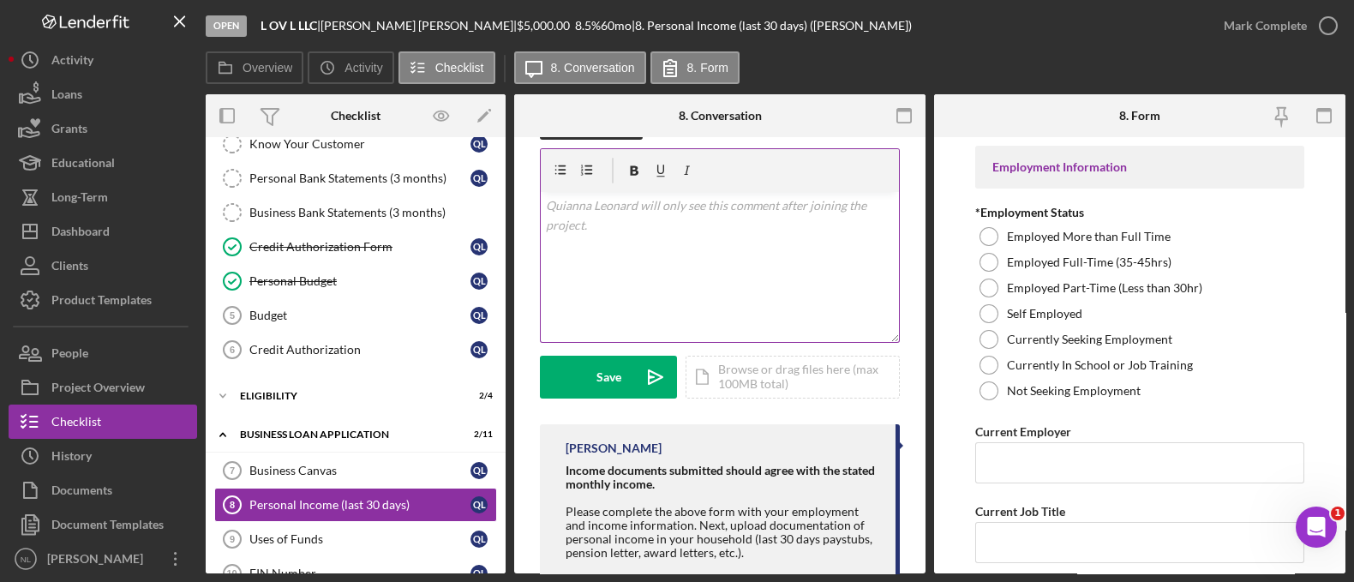
scroll to position [287, 0]
click at [649, 273] on div "v Color teal Color pink Remove color Add row above Add row below Add column bef…" at bounding box center [720, 269] width 358 height 150
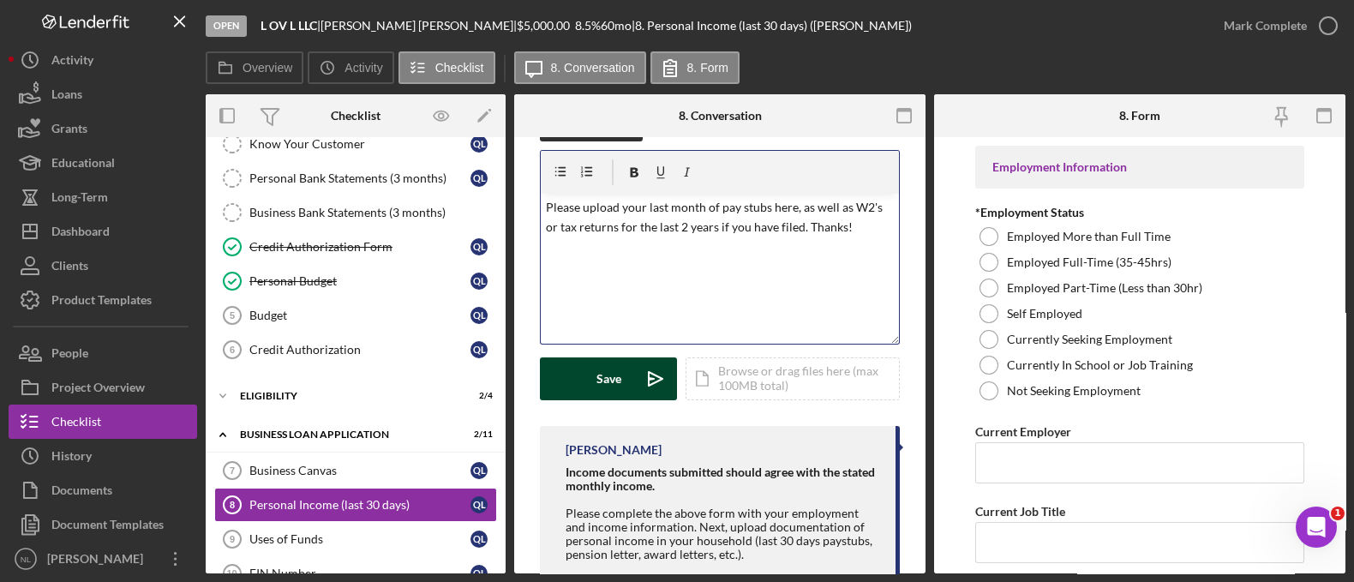
click at [628, 388] on button "Save Icon/icon-invite-send" at bounding box center [608, 378] width 137 height 43
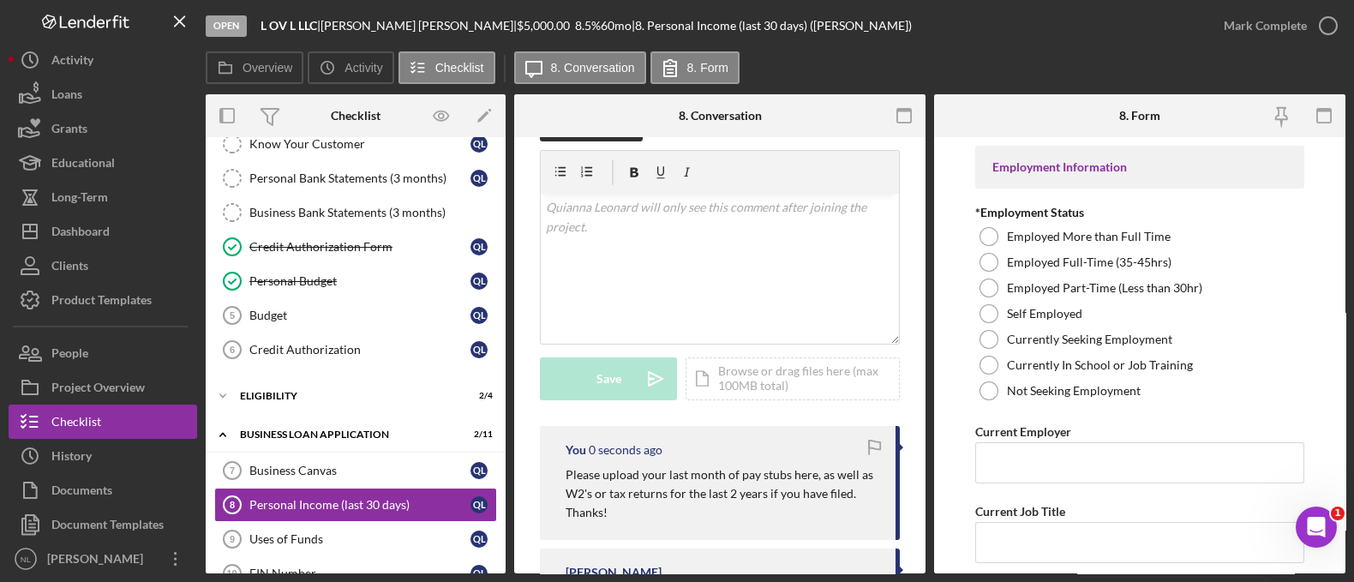
scroll to position [0, 0]
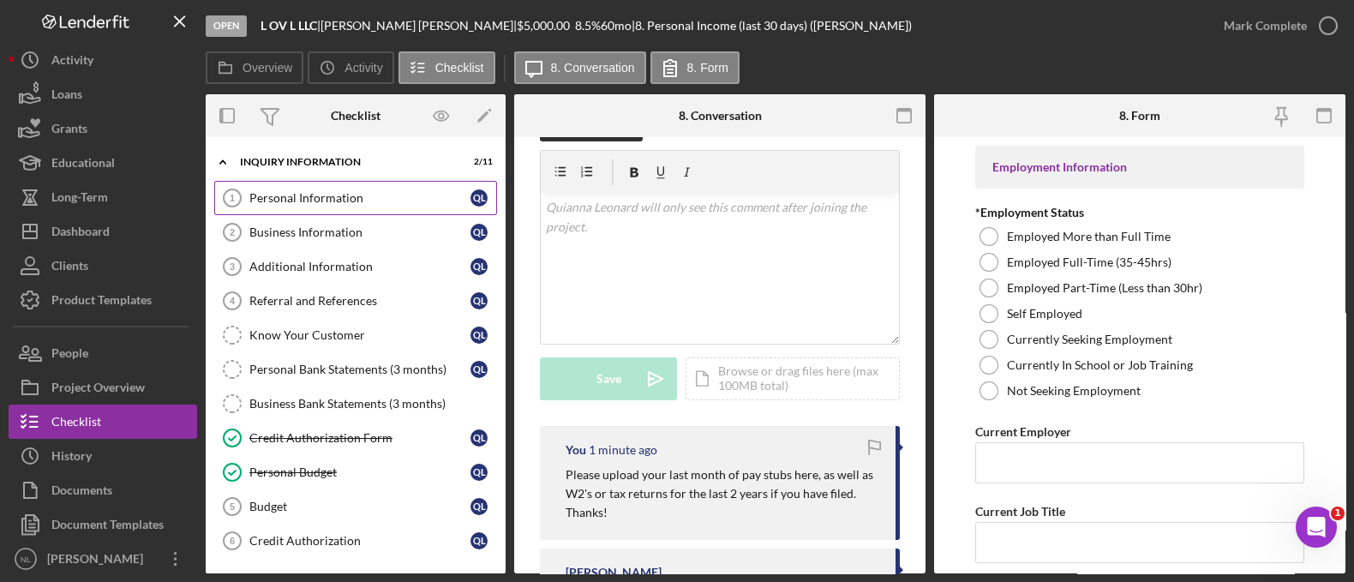
click at [318, 211] on link "Personal Information 1 Personal Information Q L" at bounding box center [355, 198] width 283 height 34
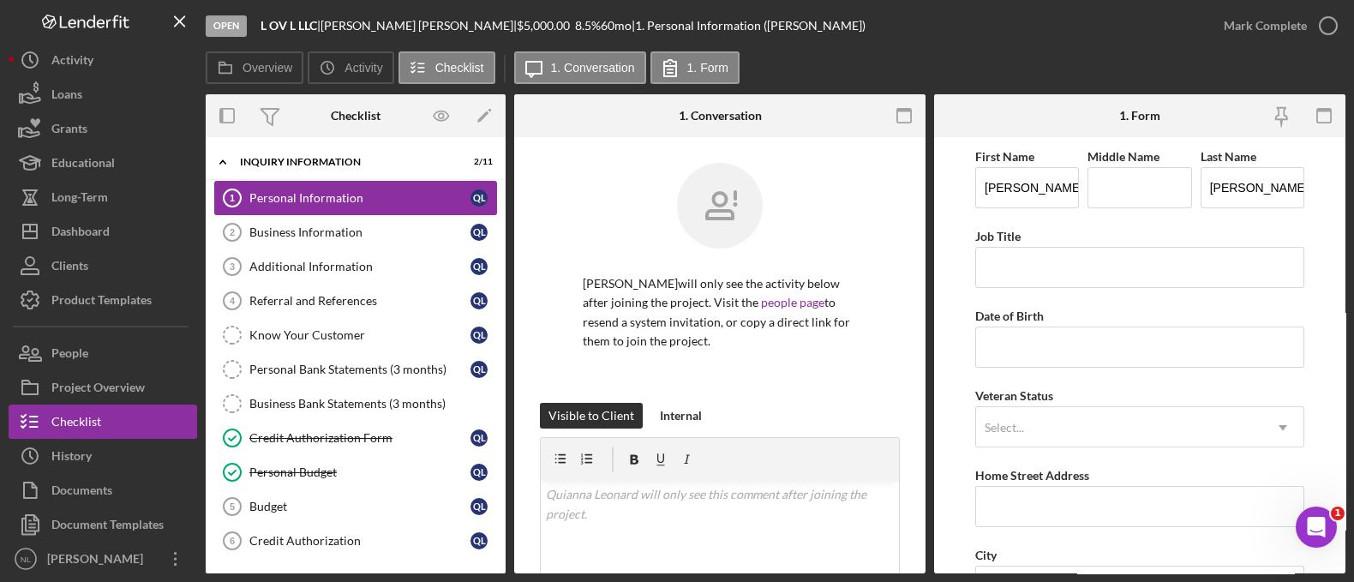
click at [313, 191] on div "Personal Information" at bounding box center [359, 198] width 221 height 14
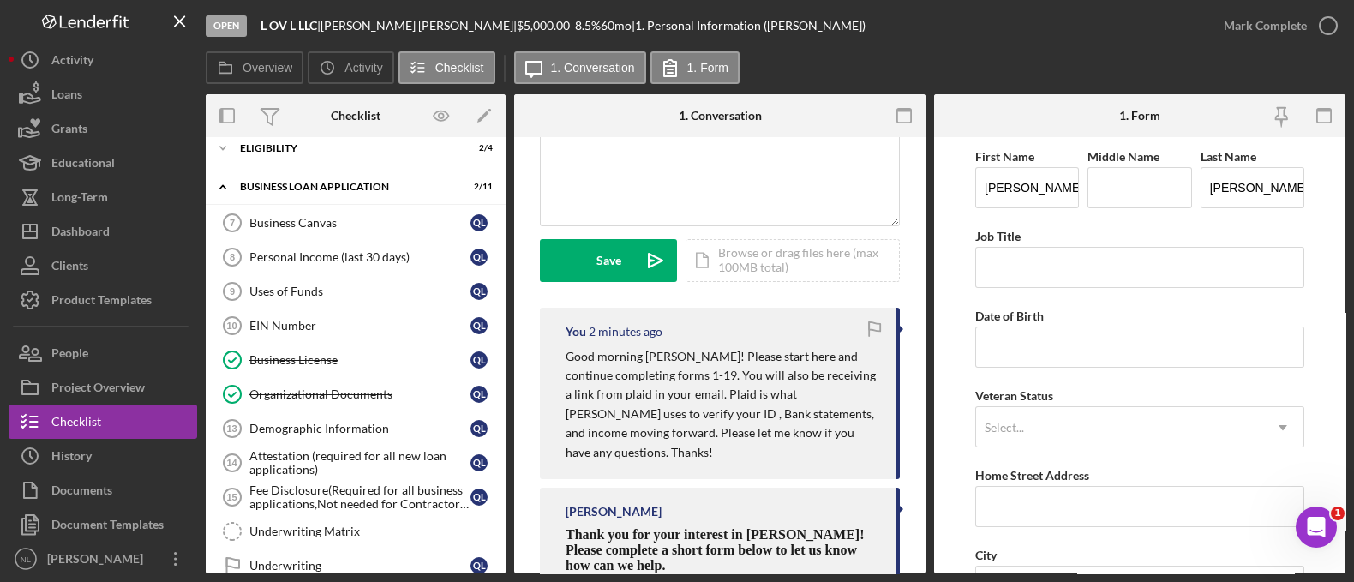
scroll to position [407, 0]
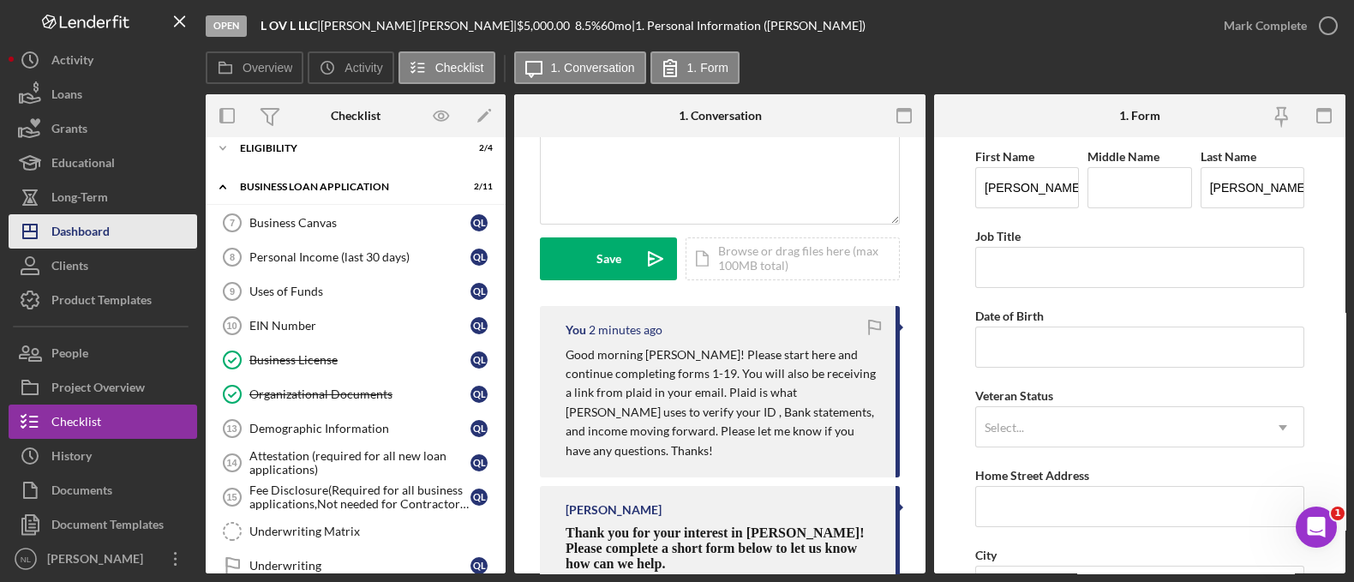
click at [143, 237] on button "Icon/Dashboard Dashboard" at bounding box center [103, 231] width 189 height 34
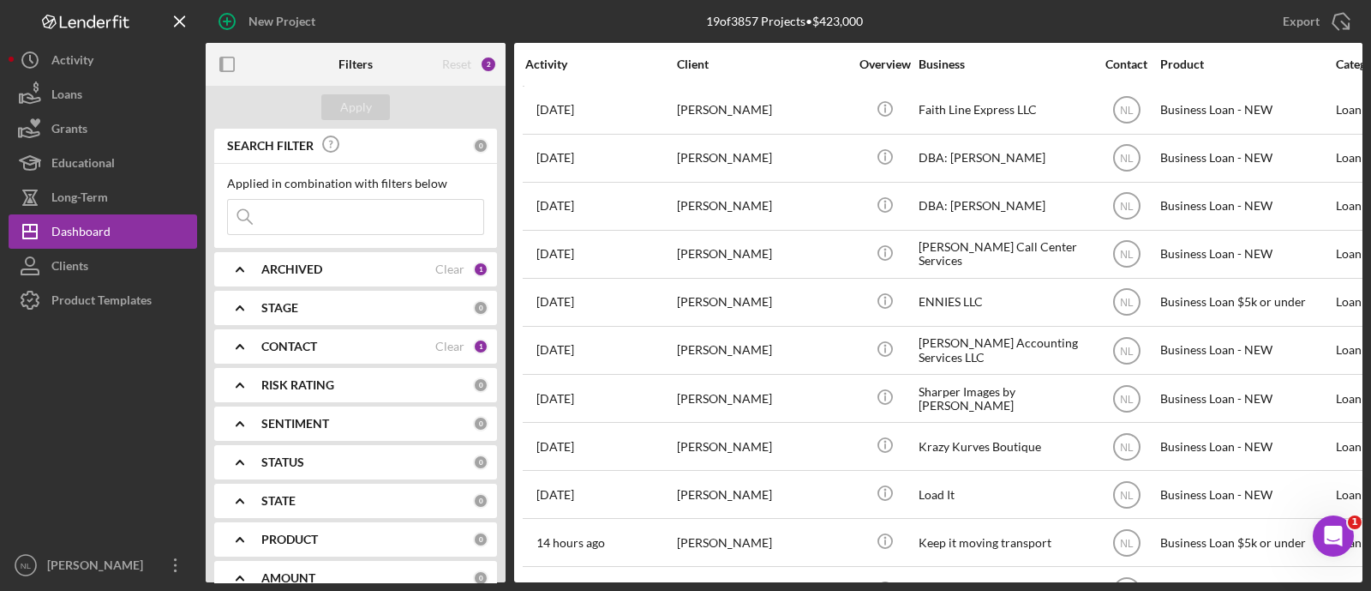
click at [270, 333] on div "CONTACT Clear 1" at bounding box center [374, 346] width 227 height 34
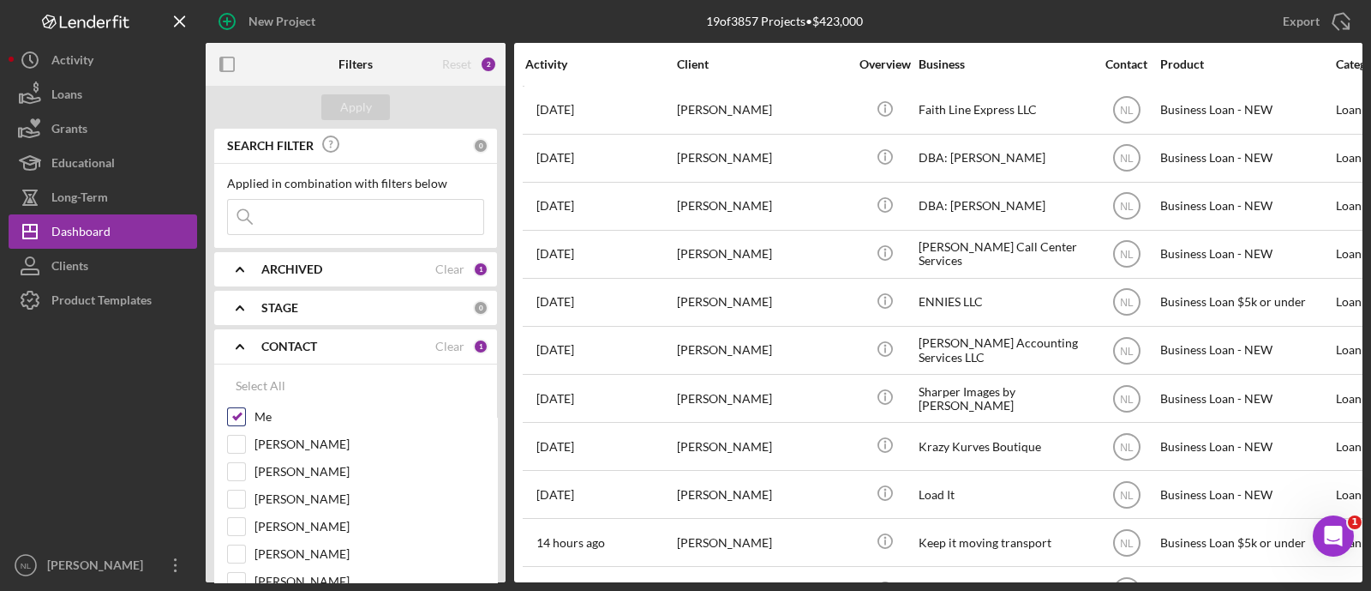
click at [234, 411] on input "Me" at bounding box center [236, 416] width 17 height 17
checkbox input "false"
click at [273, 267] on b "ARCHIVED" at bounding box center [291, 269] width 61 height 14
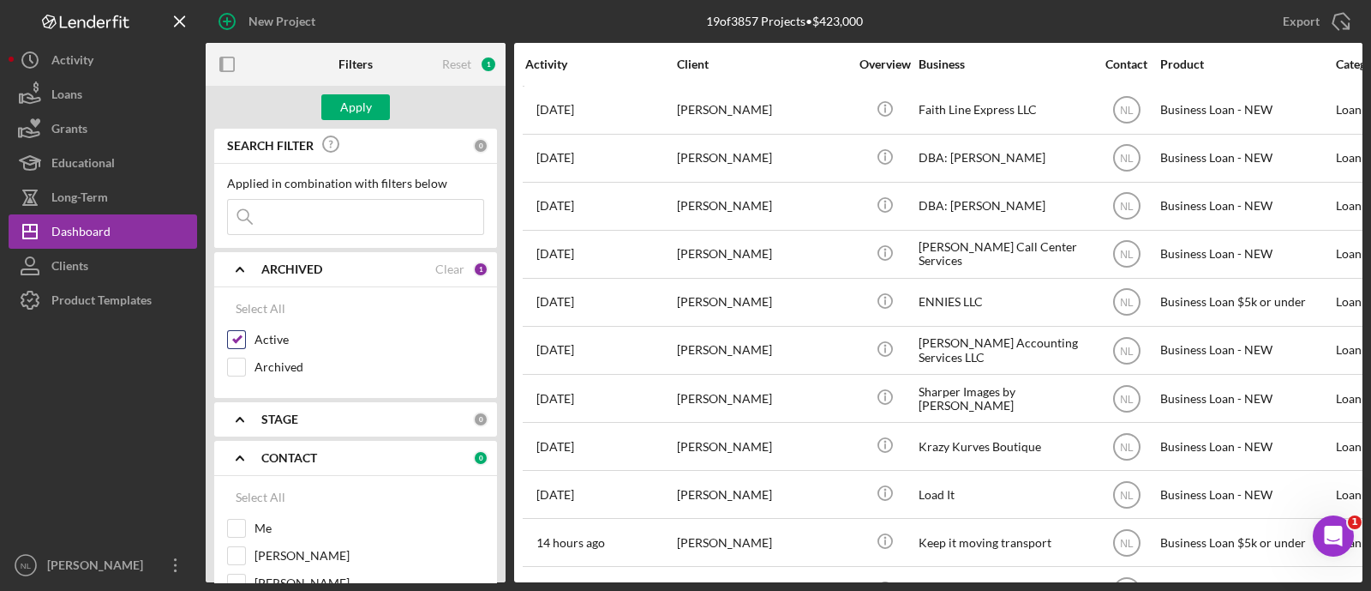
click at [238, 349] on div "Active" at bounding box center [355, 343] width 257 height 27
click at [238, 345] on input "Active" at bounding box center [236, 339] width 17 height 17
checkbox input "false"
click at [294, 217] on input at bounding box center [355, 217] width 255 height 34
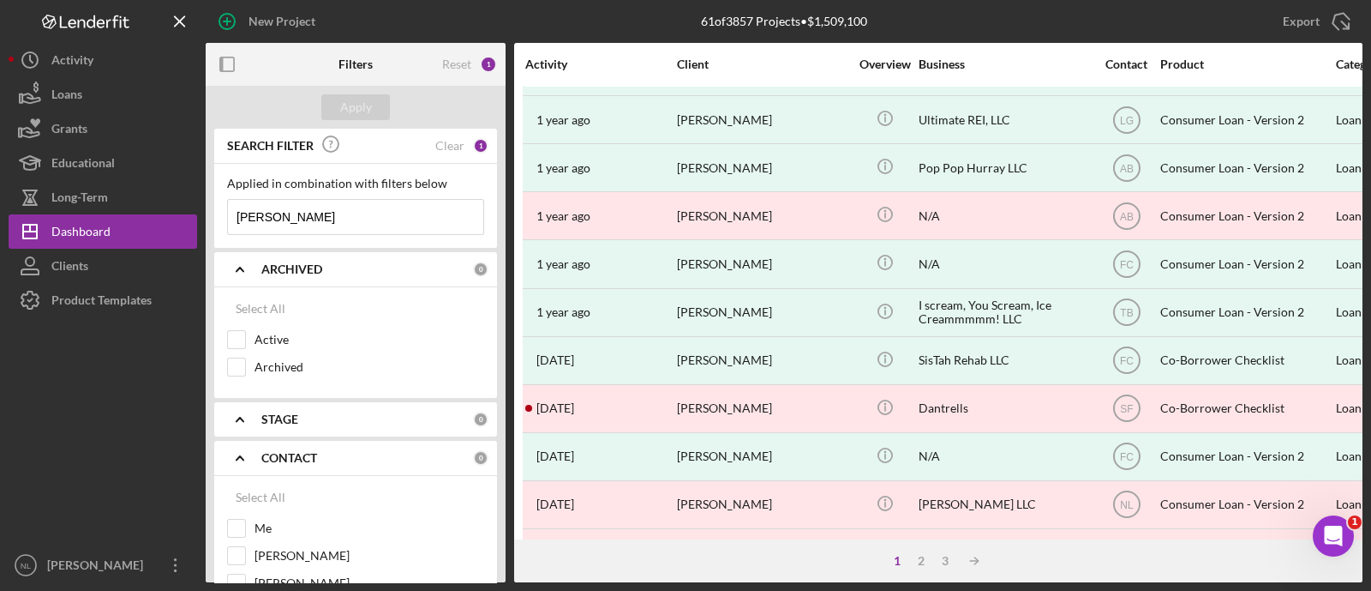
scroll to position [762, 0]
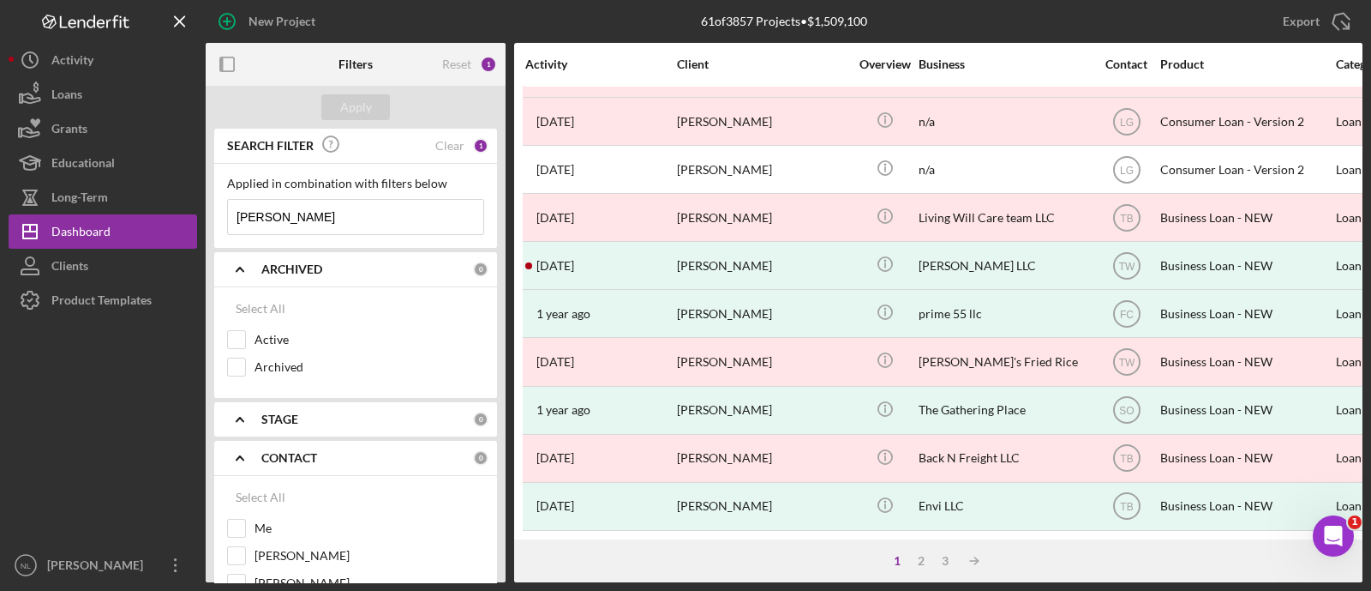
type input "[PERSON_NAME]"
